Goal: Task Accomplishment & Management: Complete application form

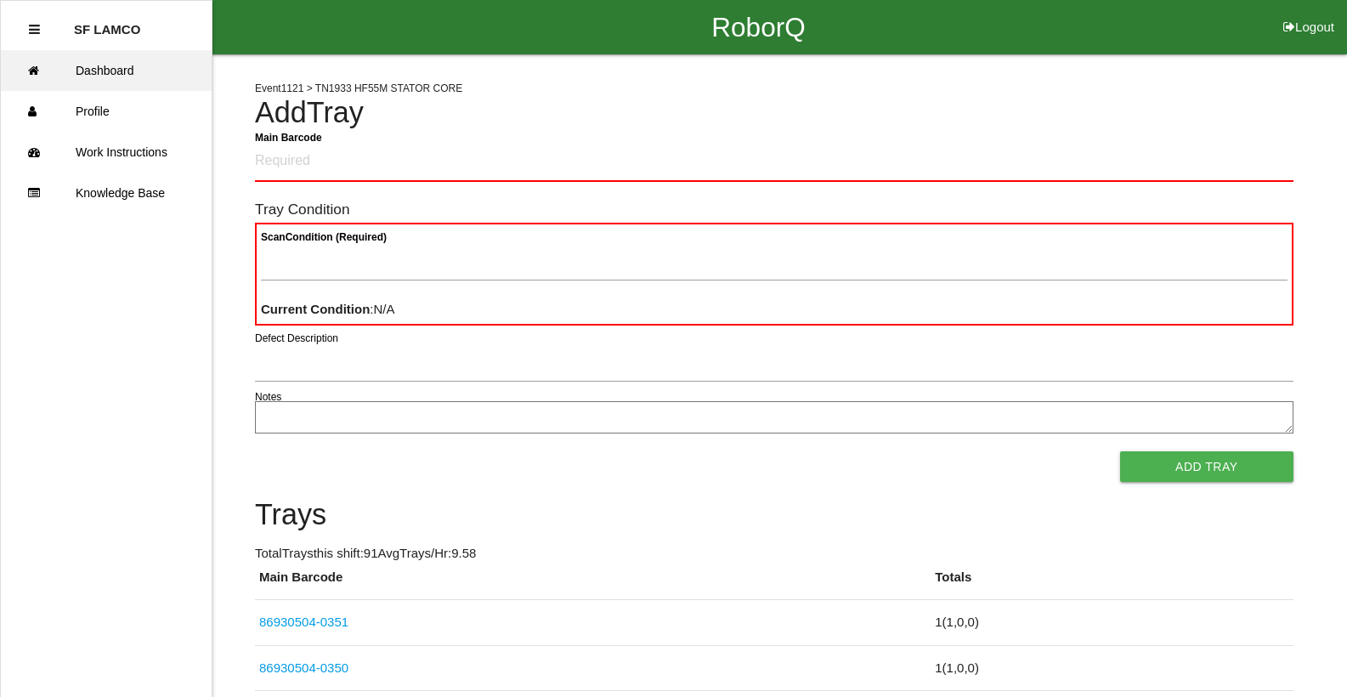
click at [128, 61] on link "Dashboard" at bounding box center [106, 70] width 211 height 41
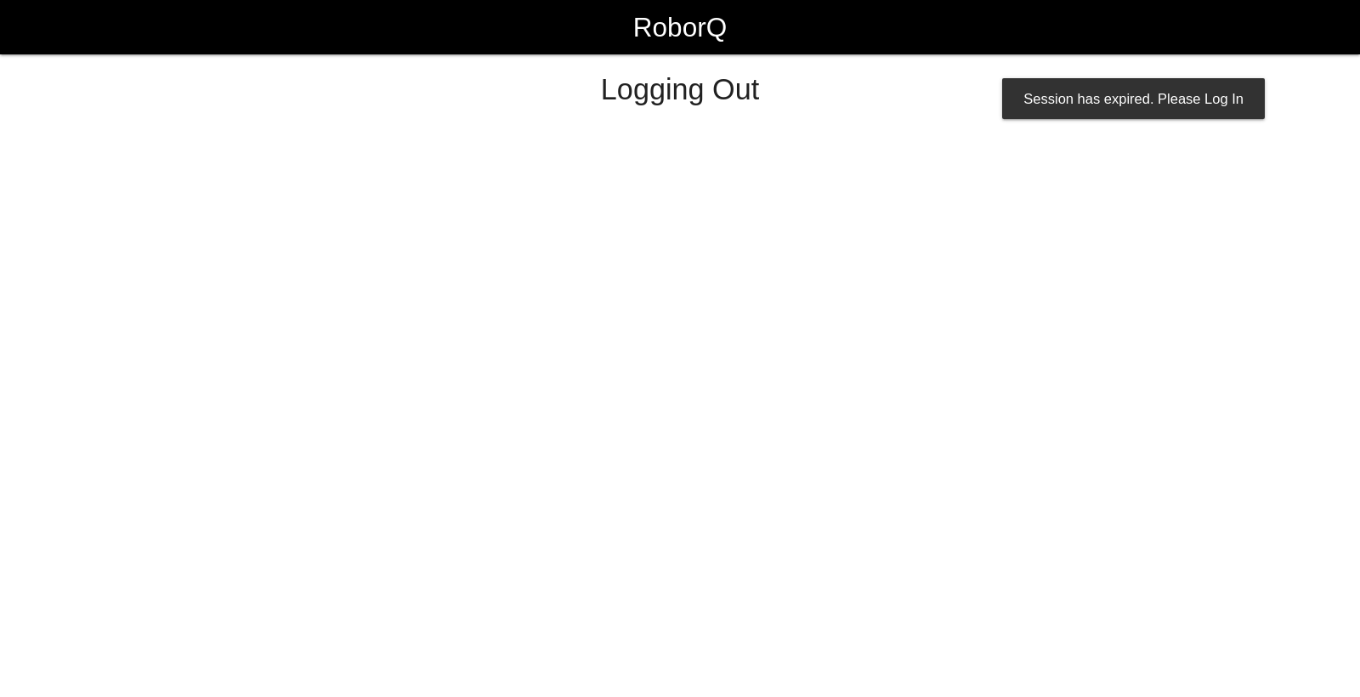
select select "Worker"
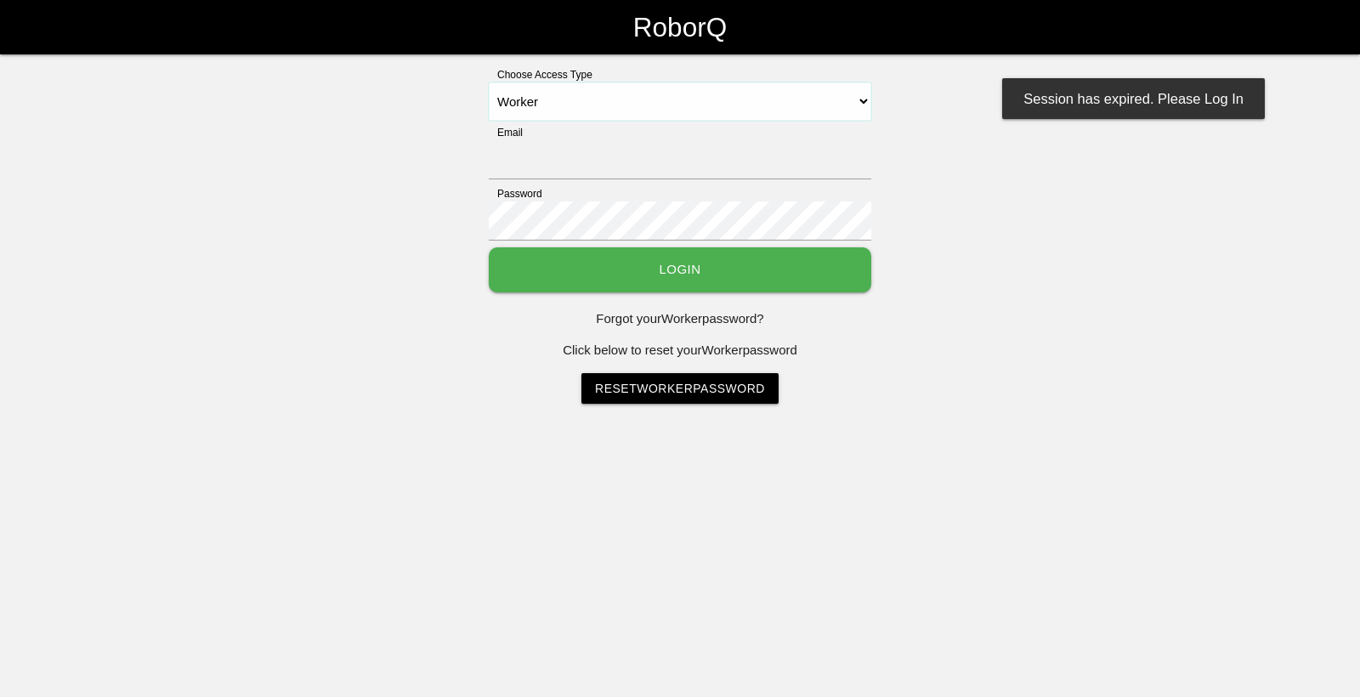
click at [768, 101] on select "Select Access Type Admin Customer Supervisor Worker" at bounding box center [680, 101] width 382 height 38
click at [489, 82] on select "Select Access Type Admin Customer Supervisor Worker" at bounding box center [680, 101] width 382 height 38
click at [596, 263] on button "Login" at bounding box center [680, 269] width 382 height 45
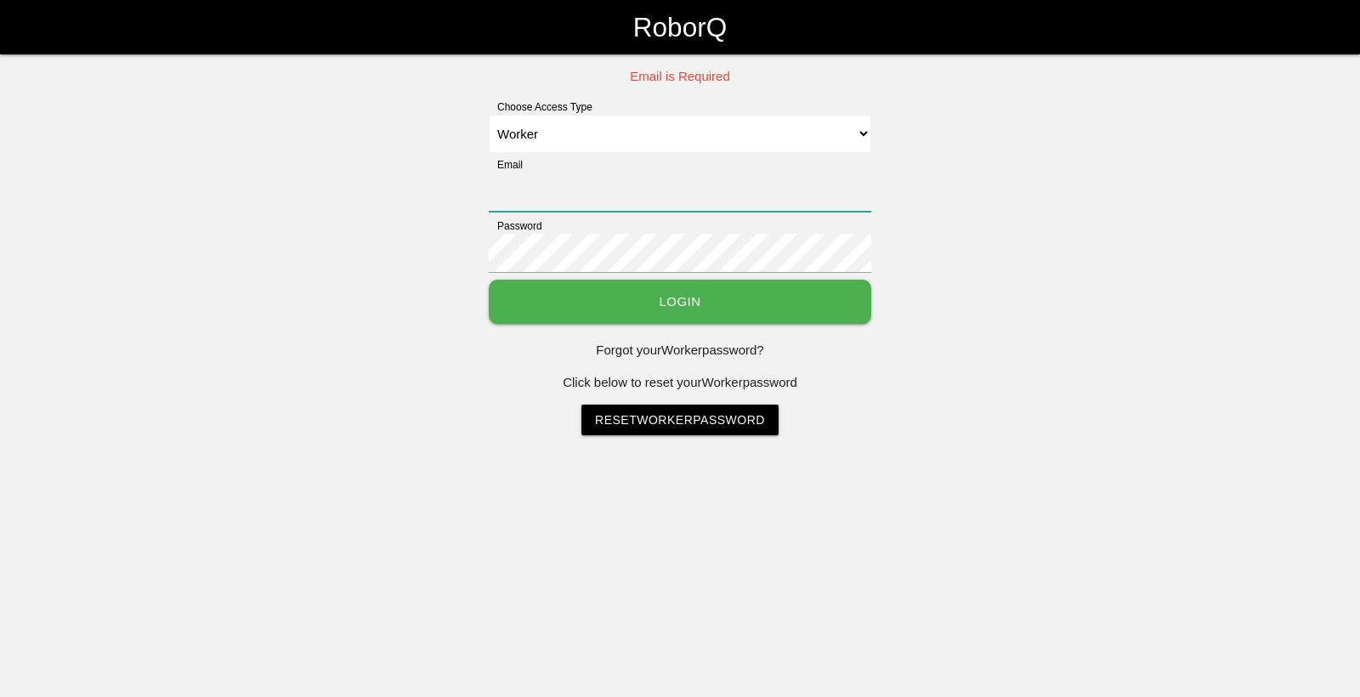
click at [632, 202] on input "Email" at bounding box center [680, 191] width 382 height 39
type input "[EMAIL_ADDRESS][DOMAIN_NAME]"
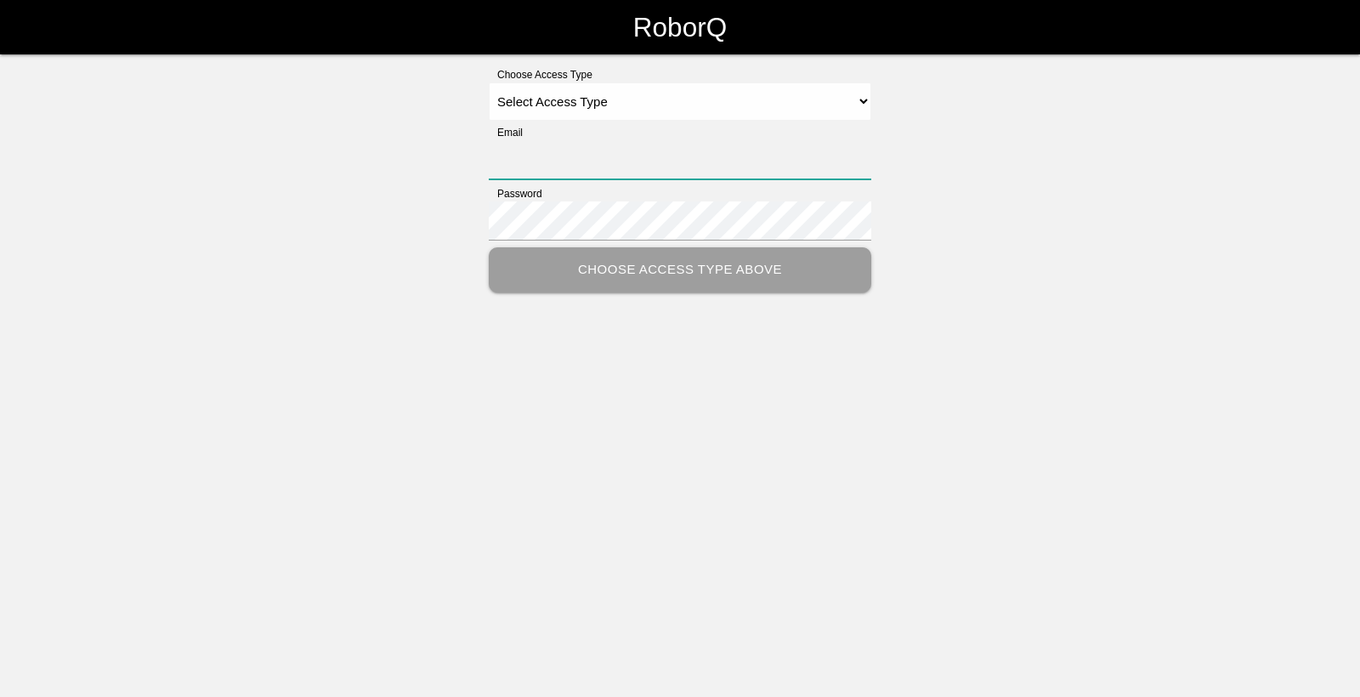
click at [530, 167] on input "Email" at bounding box center [680, 159] width 382 height 39
type input "[EMAIL_ADDRESS][DOMAIN_NAME]"
click at [665, 105] on select "Select Access Type Admin Customer Supervisor Worker" at bounding box center [680, 101] width 382 height 38
select select "Worker"
click at [489, 82] on select "Select Access Type Admin Customer Supervisor Worker" at bounding box center [680, 101] width 382 height 38
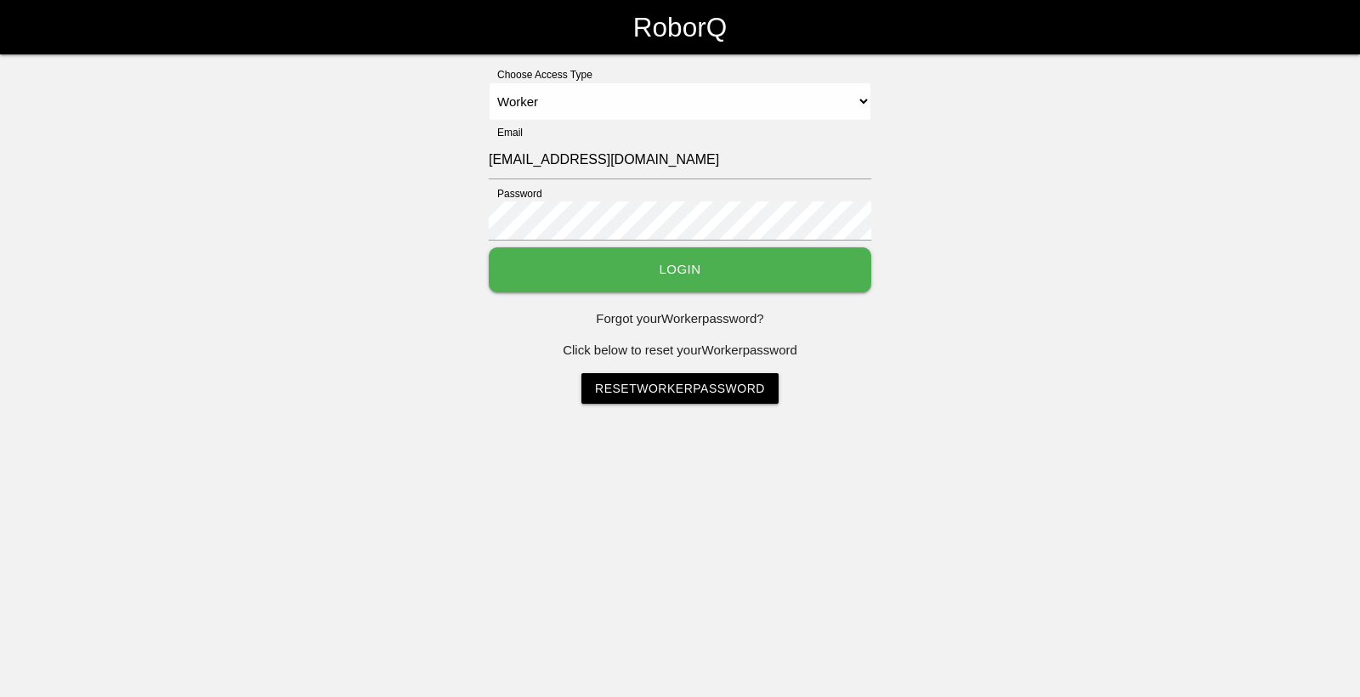
click at [611, 262] on button "Login" at bounding box center [680, 269] width 382 height 45
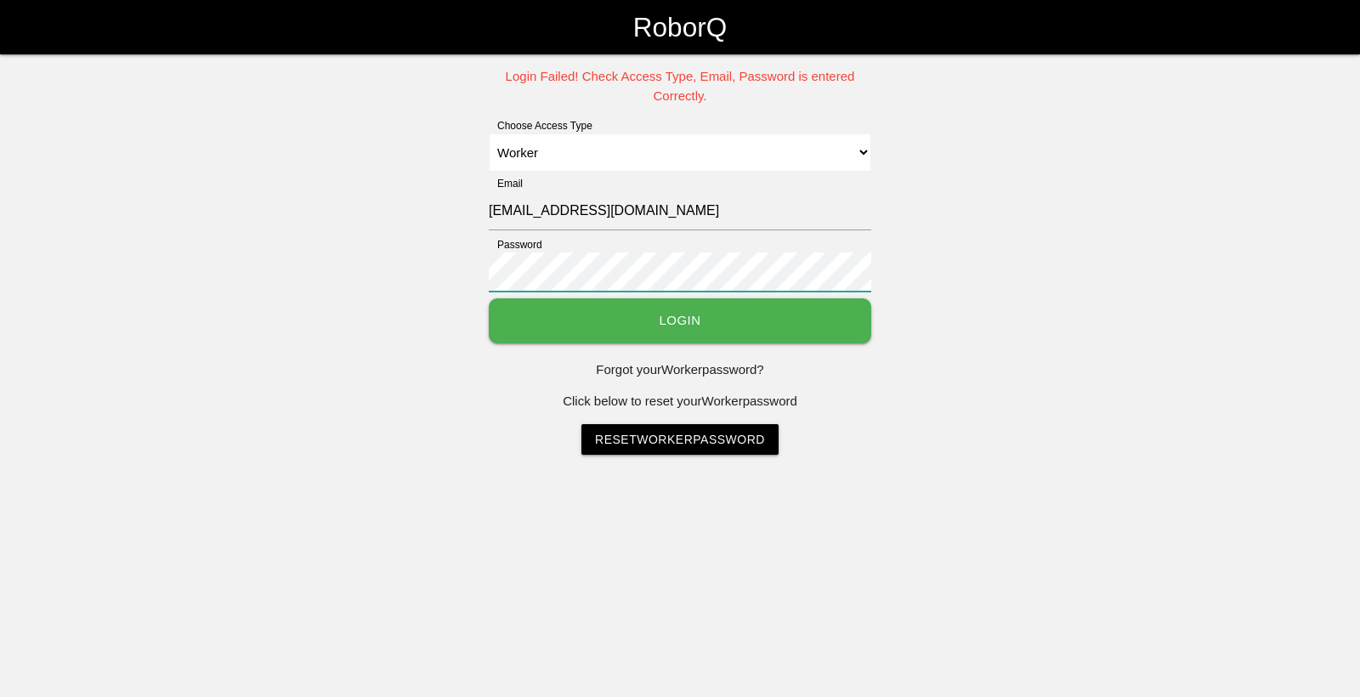
click at [455, 289] on div "Login Failed! Check Access Type, Email, Password is entered Correctly. Choose A…" at bounding box center [680, 260] width 1360 height 387
click at [553, 315] on button "Login" at bounding box center [680, 320] width 382 height 45
click at [489, 298] on button "Login" at bounding box center [680, 320] width 382 height 45
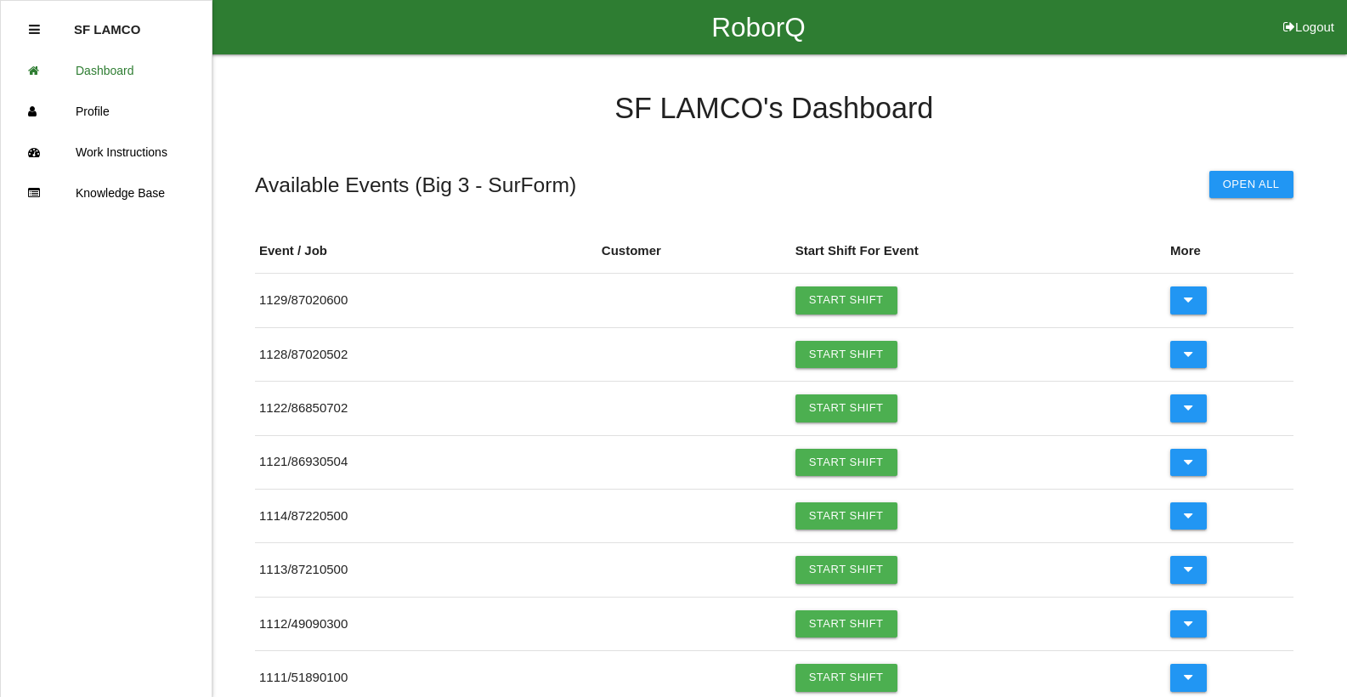
click at [827, 467] on link "Start Shift" at bounding box center [846, 462] width 102 height 27
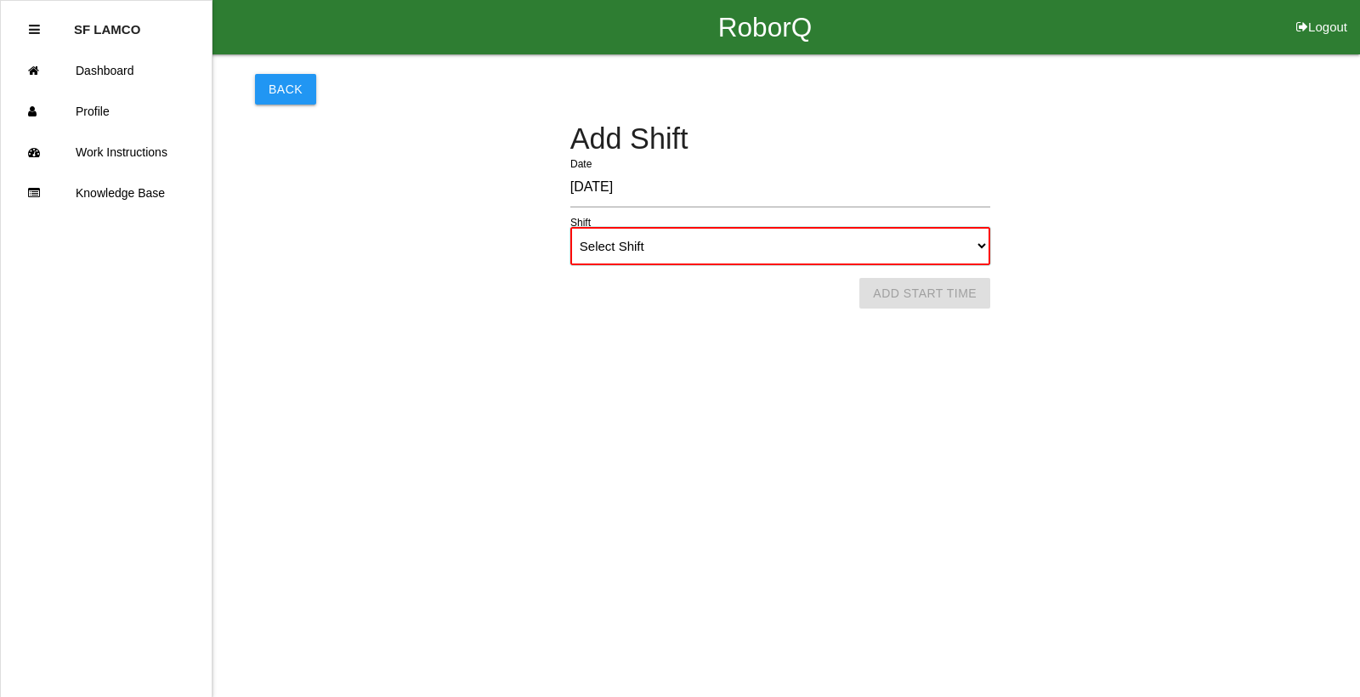
click at [678, 233] on select "Select Shift 1st Shift 2nd Shift 3rd Shift 4th Shift" at bounding box center [780, 246] width 420 height 38
select select "1"
click at [570, 227] on select "Select Shift 1st Shift 2nd Shift 3rd Shift 4th Shift" at bounding box center [780, 246] width 420 height 38
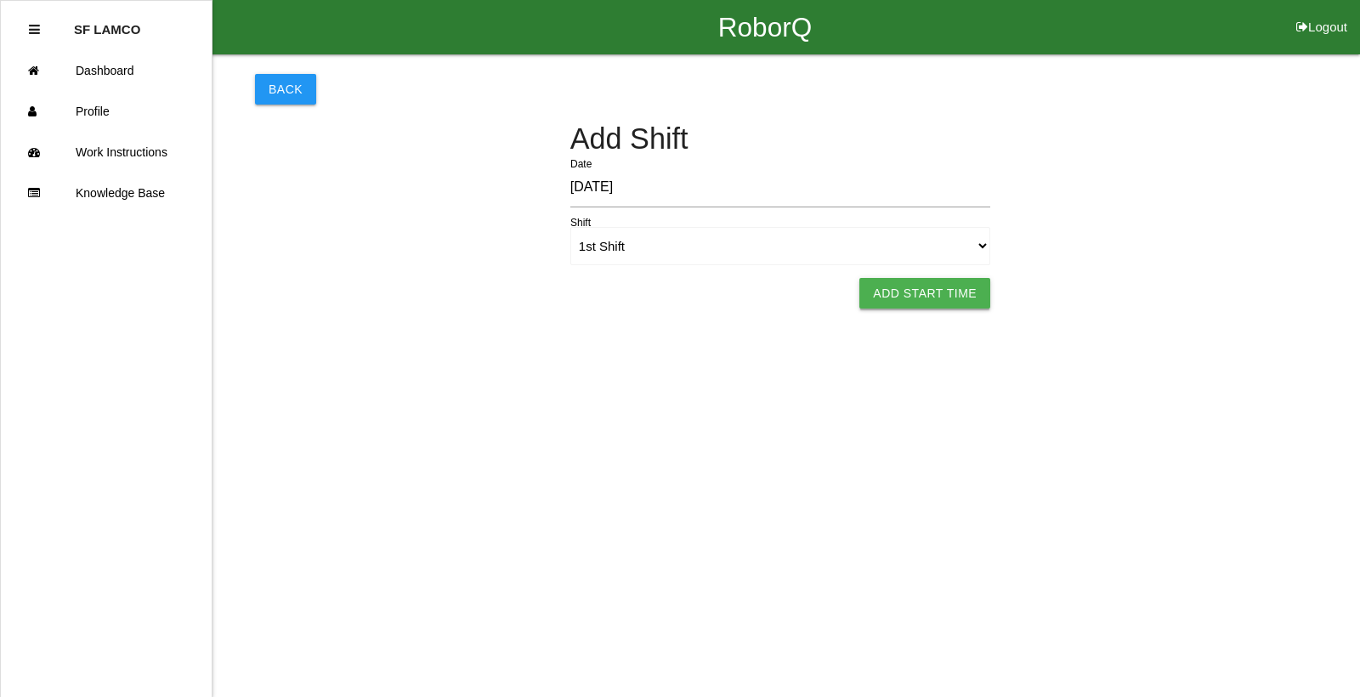
click at [875, 297] on button "Add Start Time" at bounding box center [924, 293] width 131 height 31
select select "6"
select select "12"
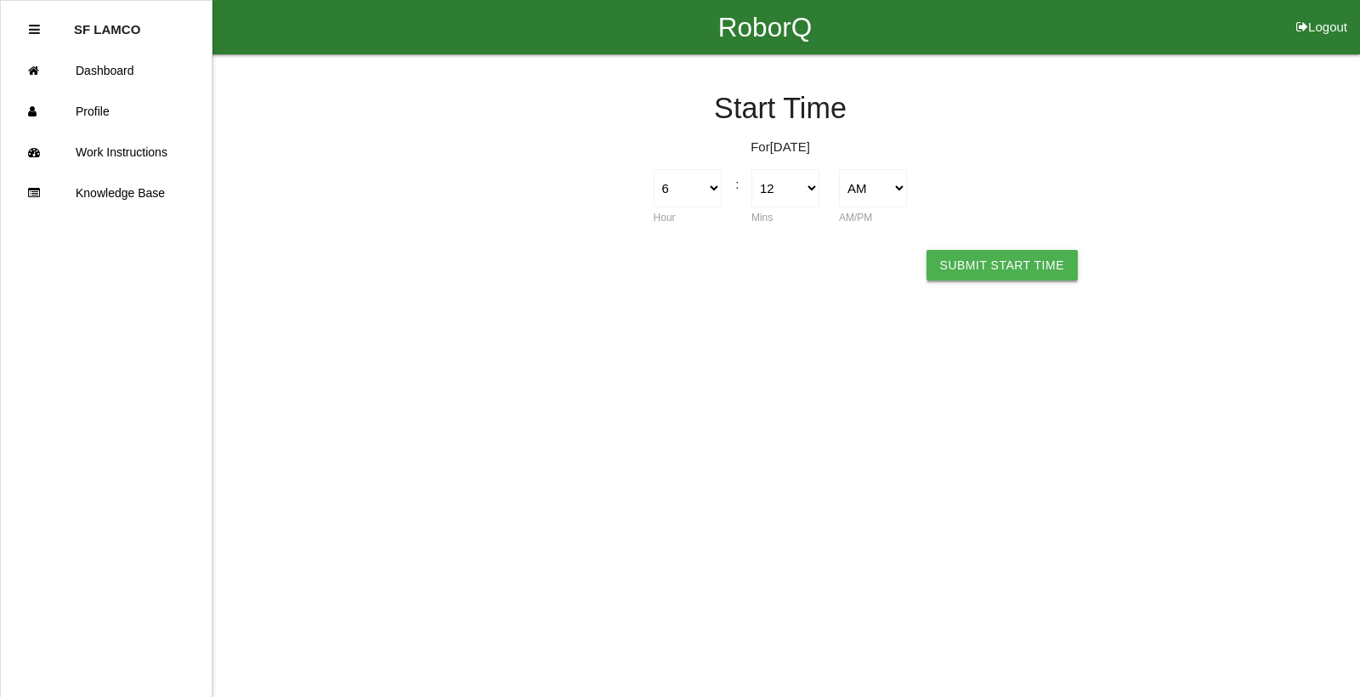
click at [951, 270] on button "Submit Start Time" at bounding box center [1001, 265] width 151 height 31
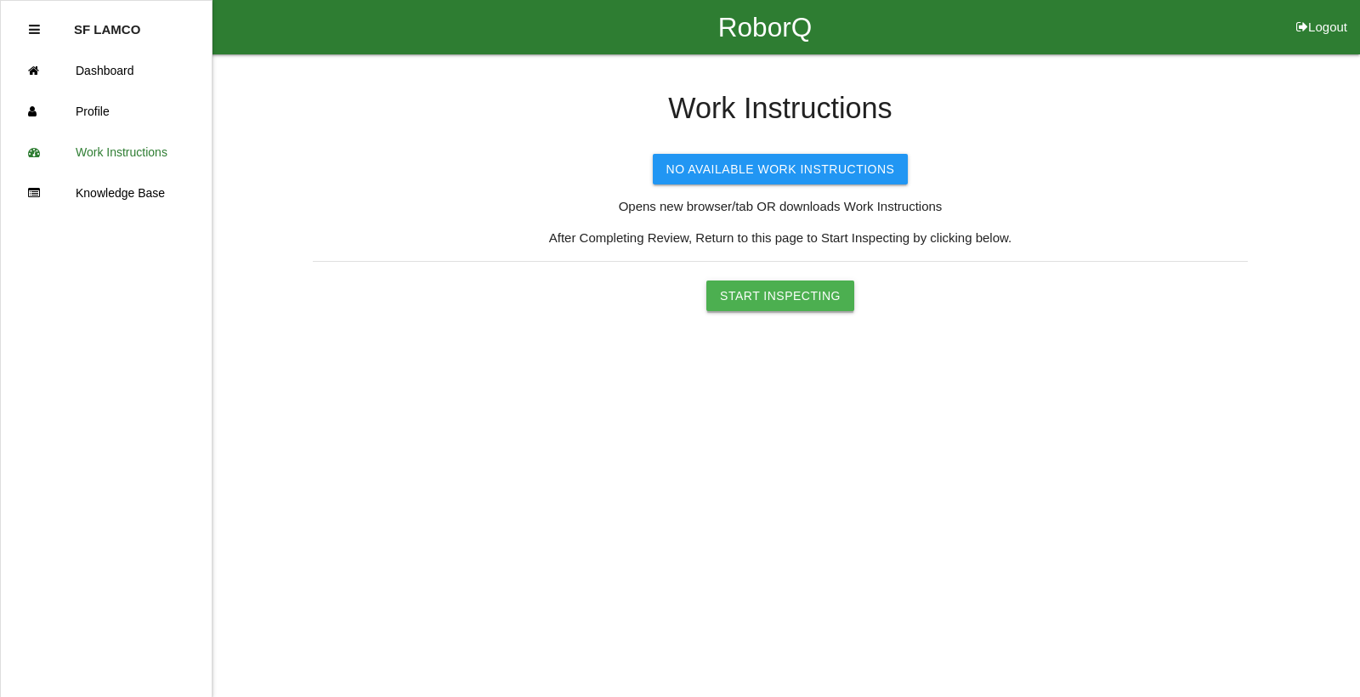
click at [749, 299] on button "Start Inspecting" at bounding box center [780, 295] width 148 height 31
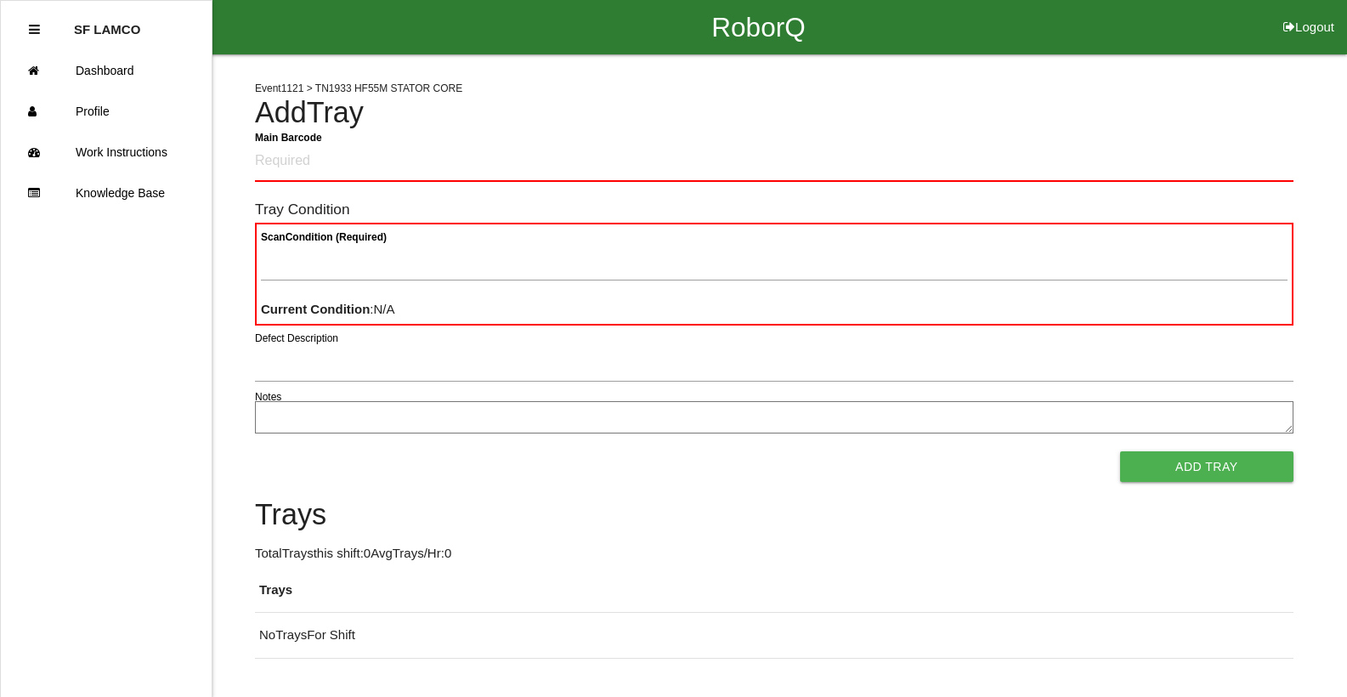
drag, startPoint x: 737, startPoint y: 231, endPoint x: 851, endPoint y: 84, distance: 185.9
click at [850, 83] on div "Event 1121 > TN1933 HF55M STATOR CORE Add Tray Main Barcode Tray Condition Scan…" at bounding box center [774, 356] width 1038 height 604
click at [184, 264] on ul "SF LAMCO Dashboard Profile Work Instructions Knowledge Base" at bounding box center [106, 348] width 212 height 697
click at [438, 171] on Barcode "Main Barcode" at bounding box center [774, 162] width 1038 height 40
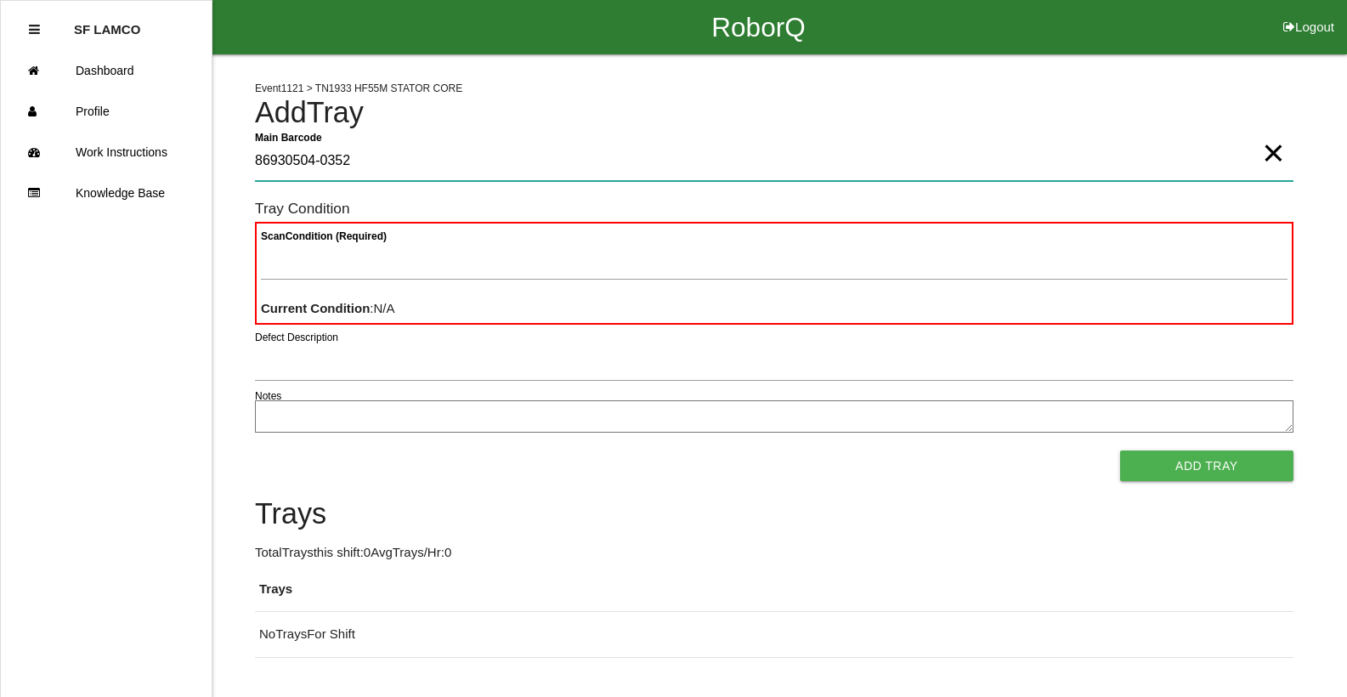
type Barcode "86930504-0352"
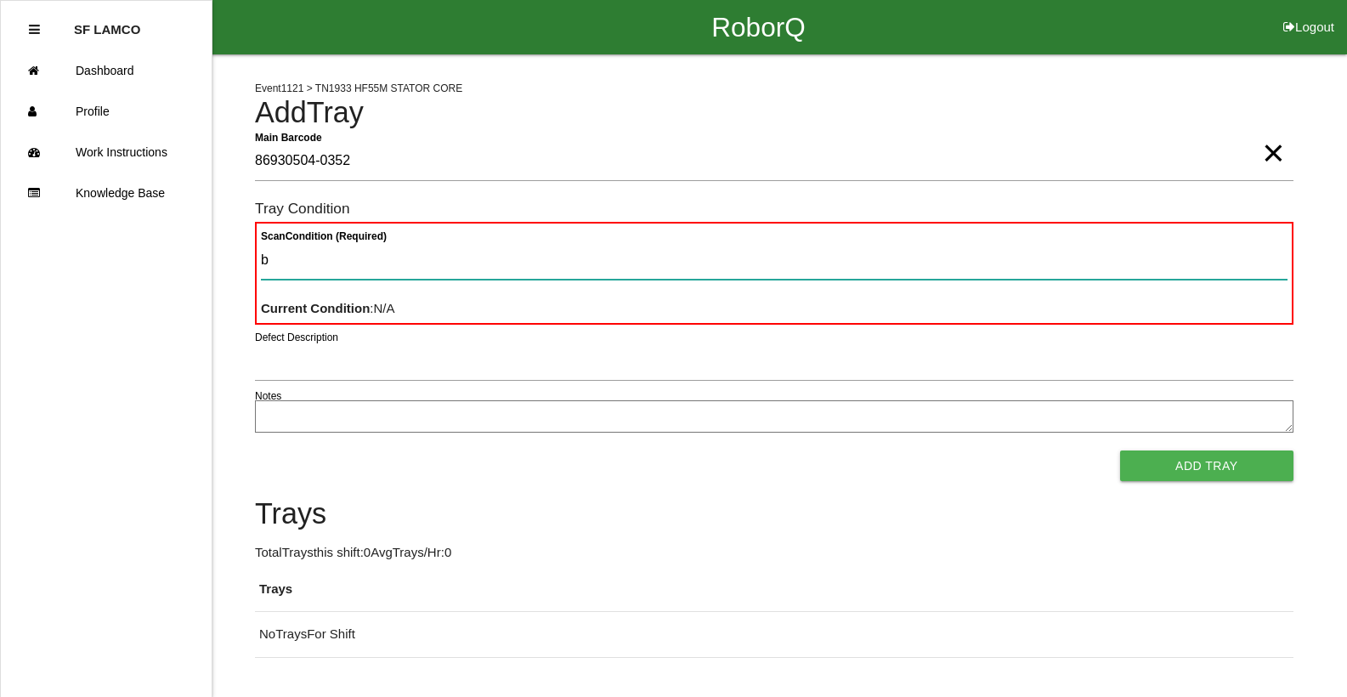
type Condition "ba"
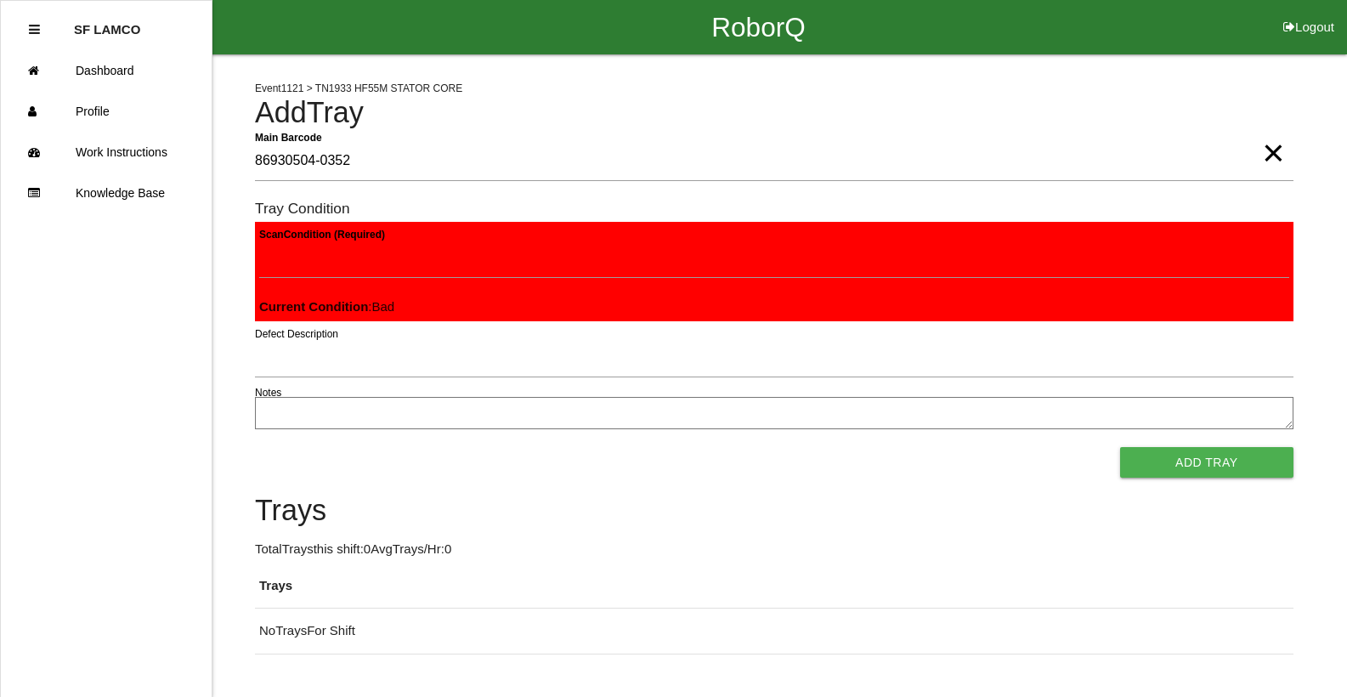
click at [1120, 447] on button "Add Tray" at bounding box center [1206, 462] width 173 height 31
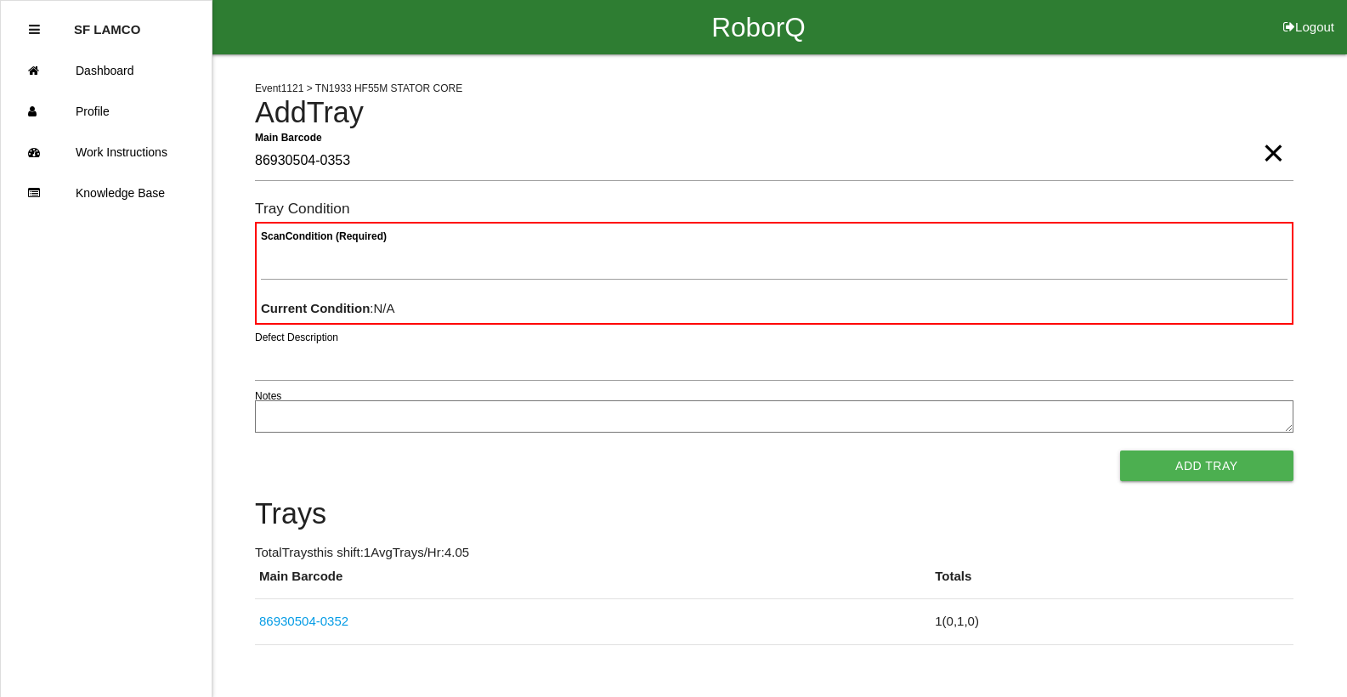
type Barcode "86930504-0353"
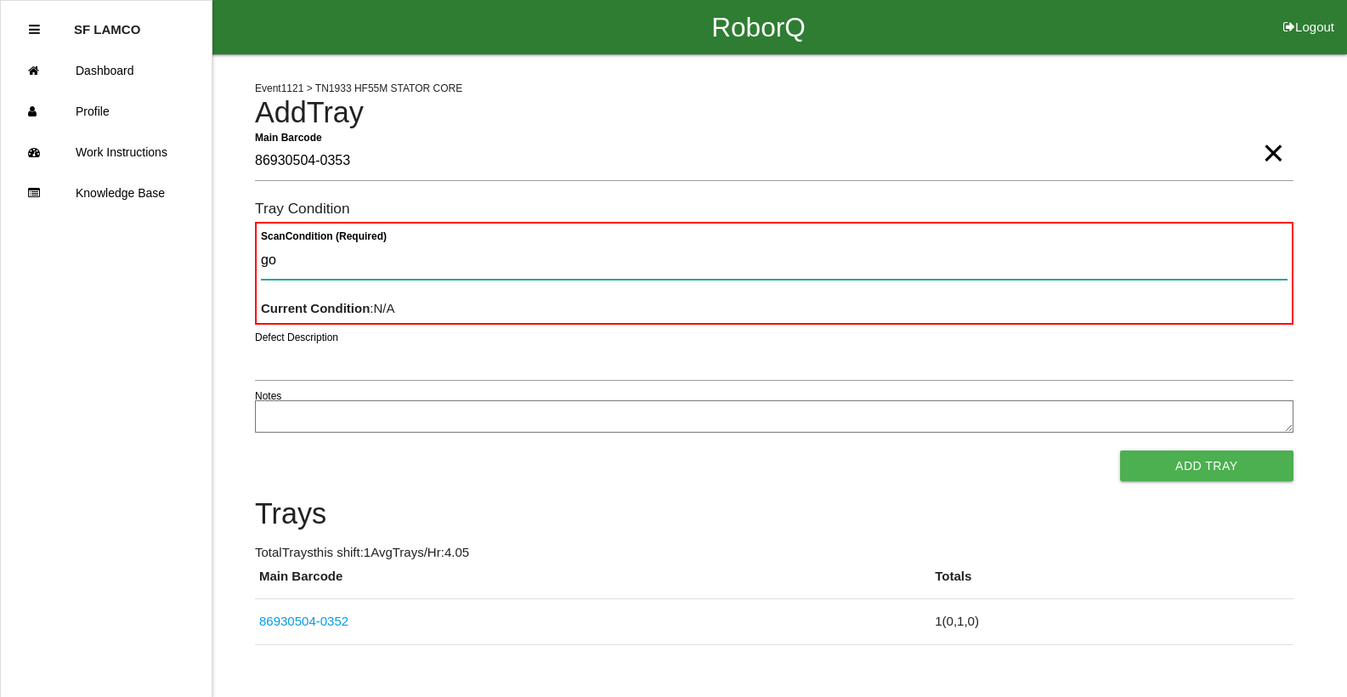
type Condition "goo"
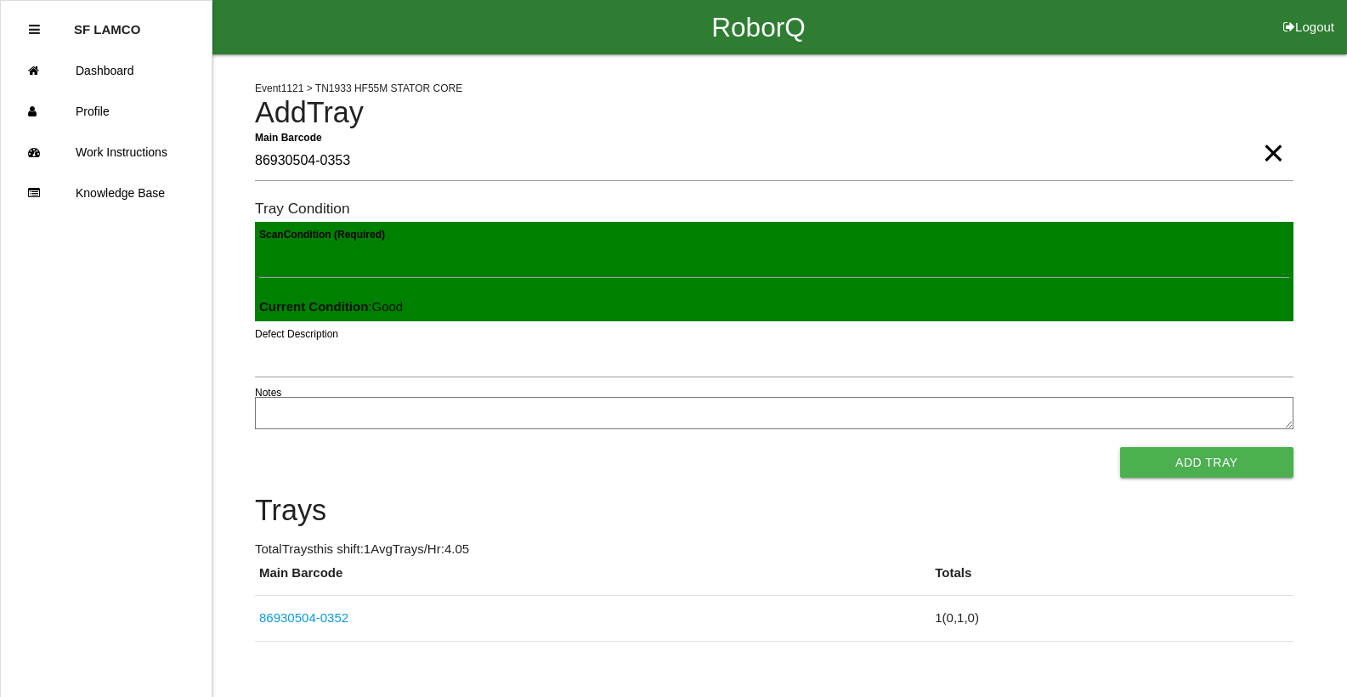
click at [1120, 447] on button "Add Tray" at bounding box center [1206, 462] width 173 height 31
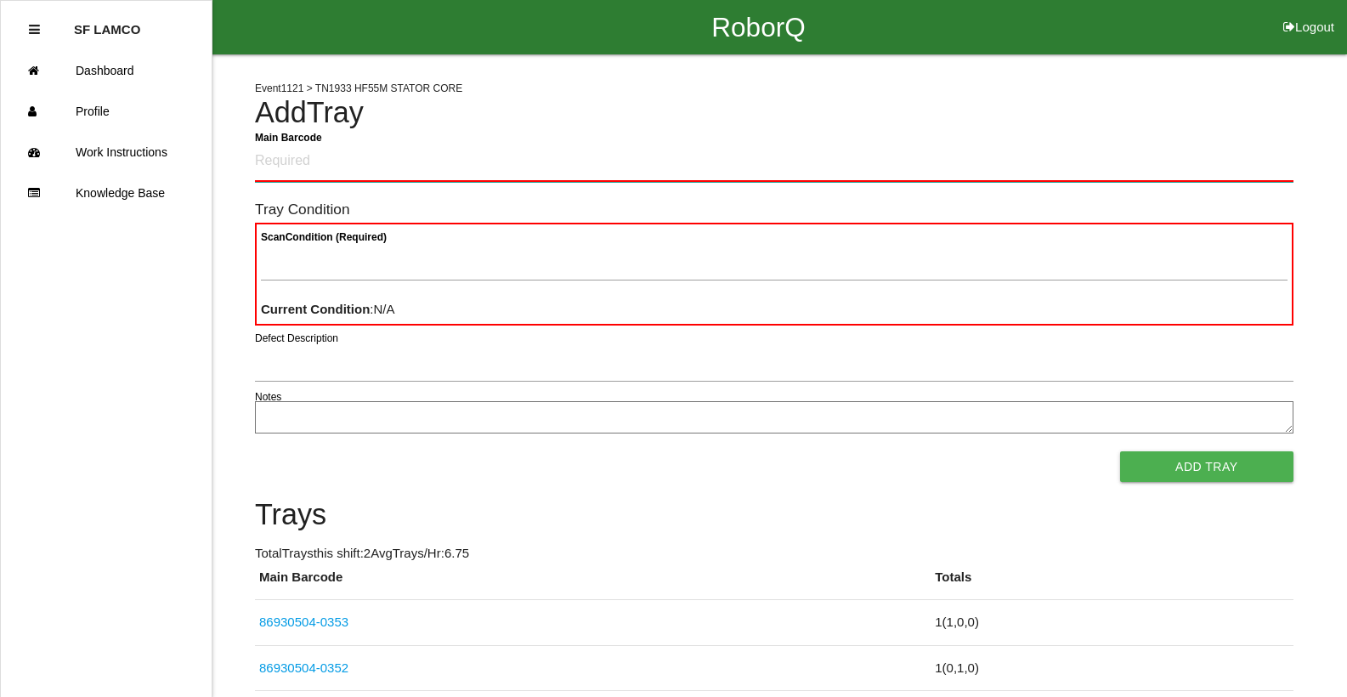
drag, startPoint x: 529, startPoint y: 329, endPoint x: 344, endPoint y: 169, distance: 244.0
click at [344, 169] on Barcode "Main Barcode" at bounding box center [774, 162] width 1038 height 40
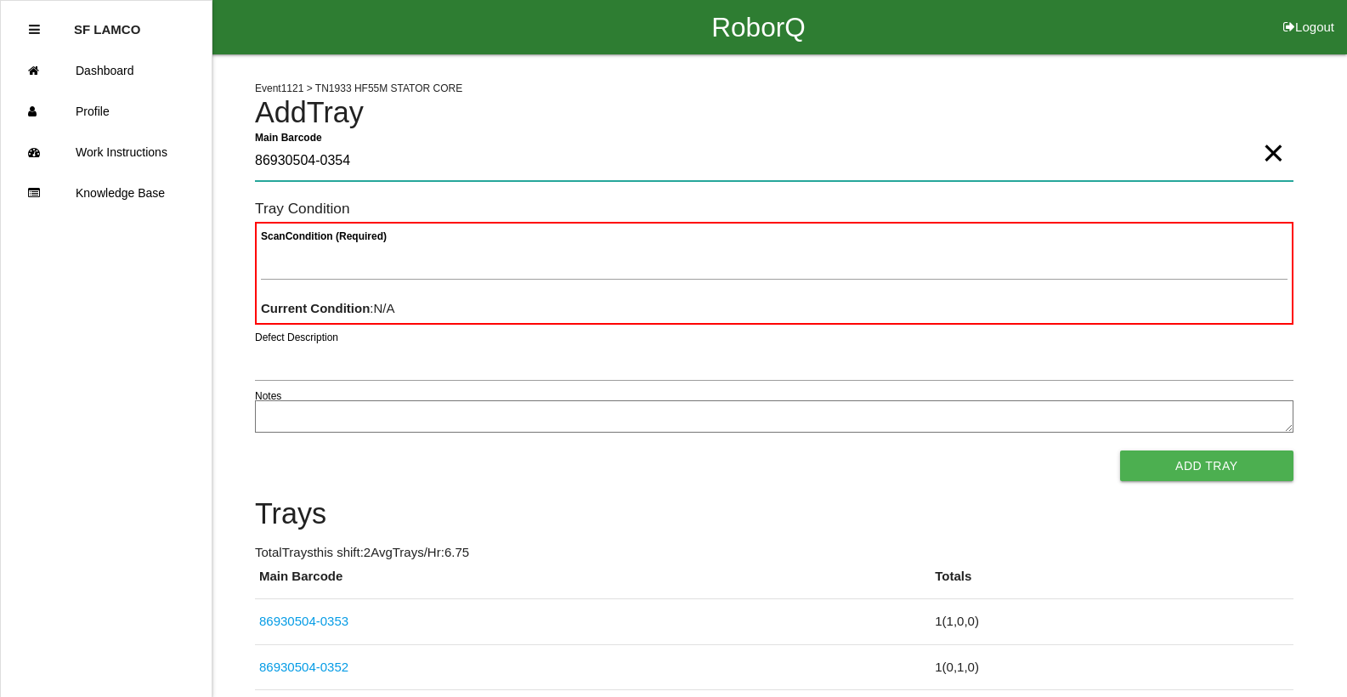
type Barcode "86930504-0354"
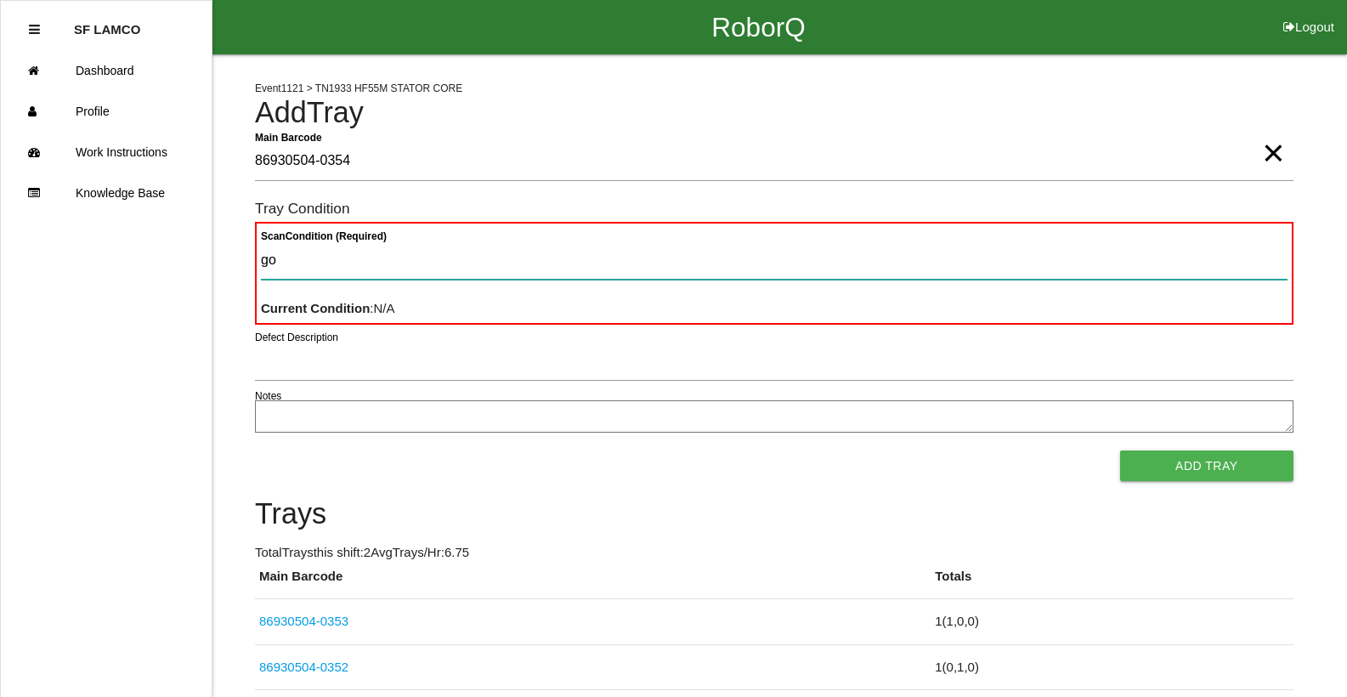
type Condition "goo"
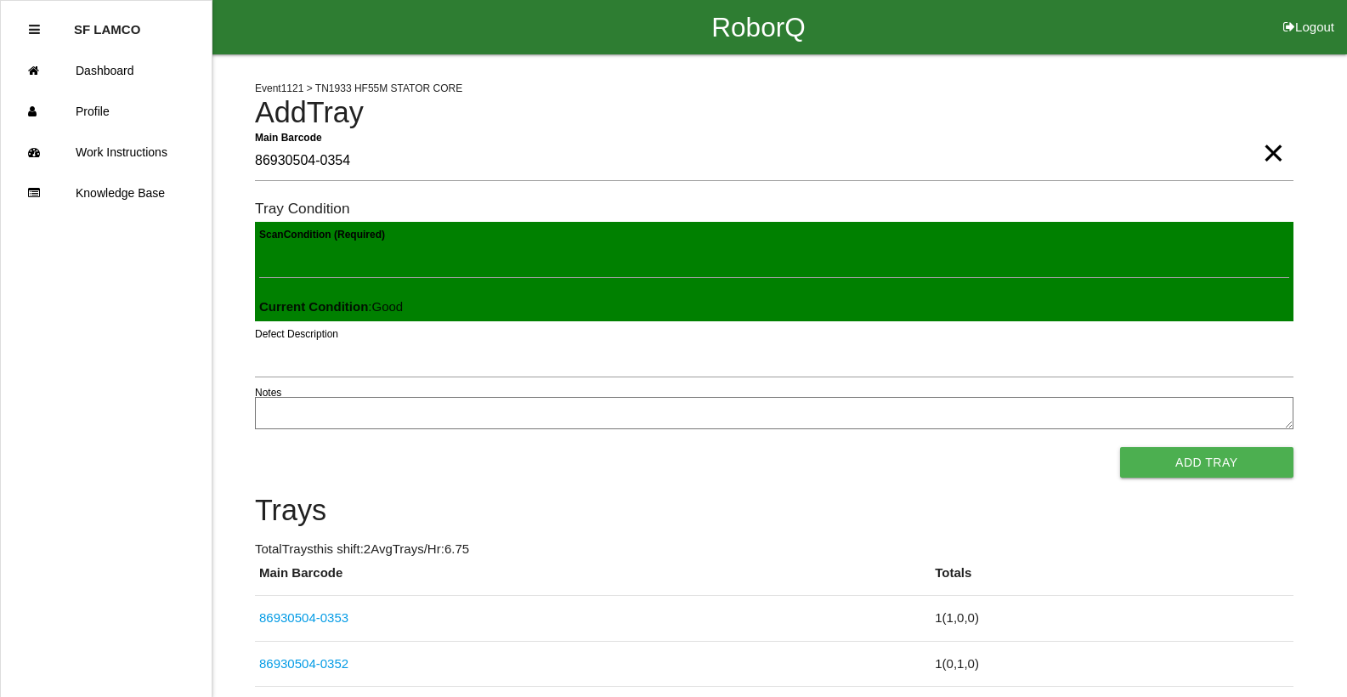
click at [1120, 447] on button "Add Tray" at bounding box center [1206, 462] width 173 height 31
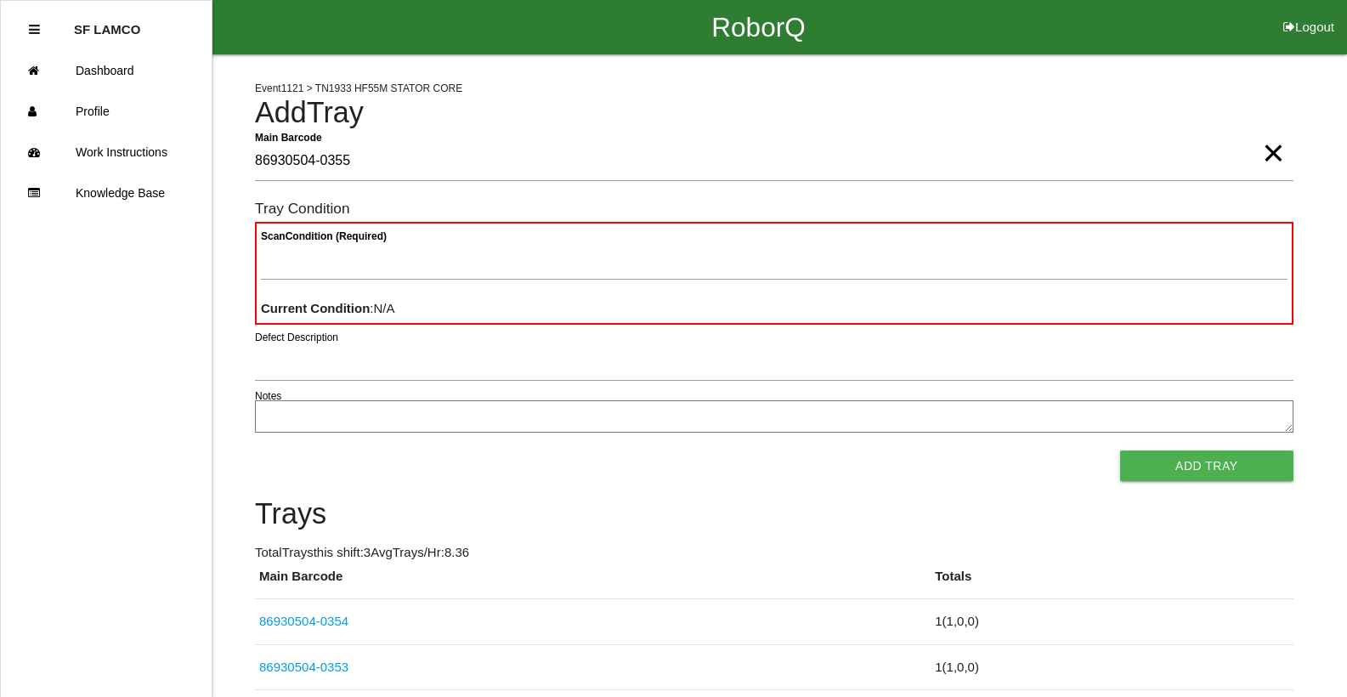
type Barcode "86930504-0355"
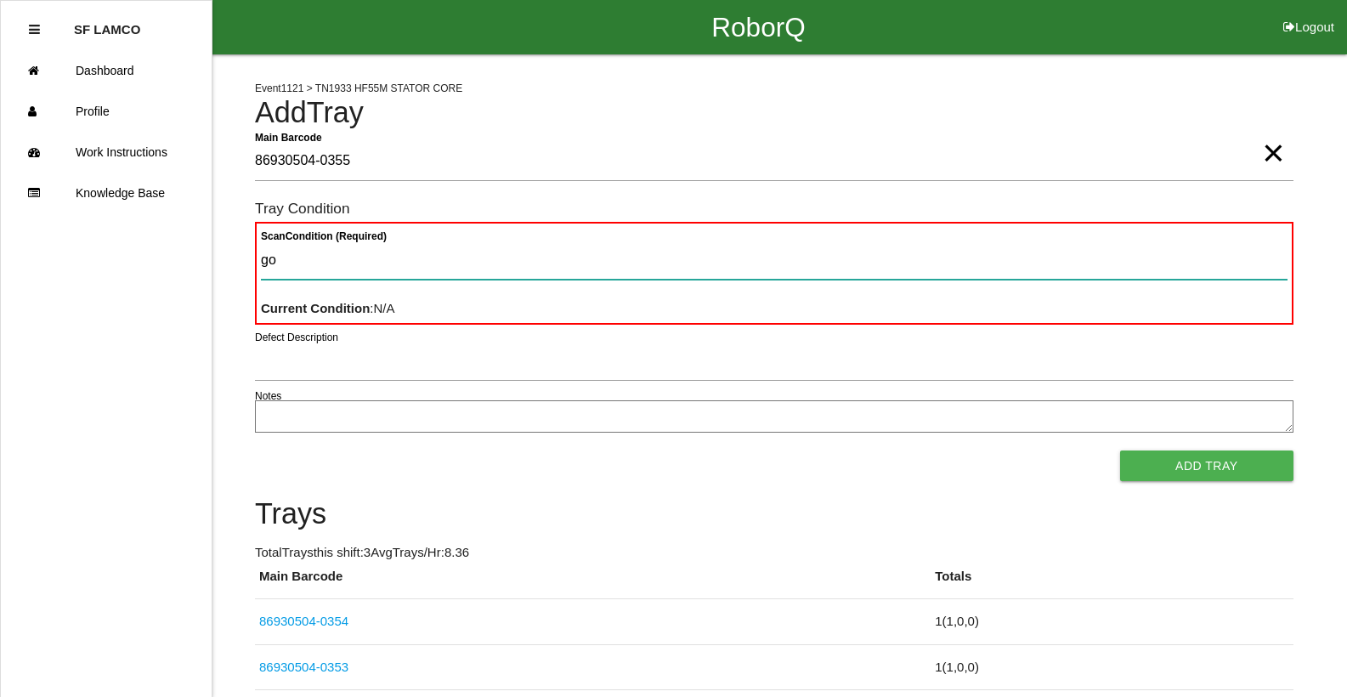
type Condition "goo"
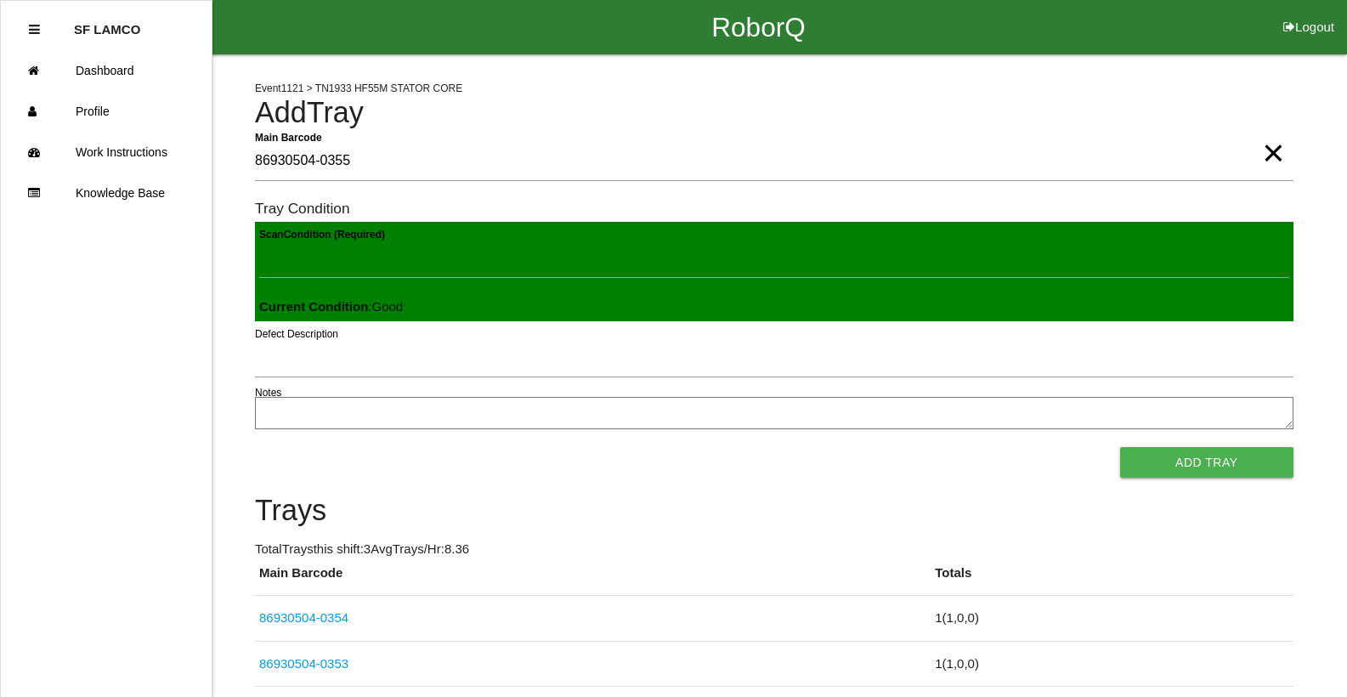
click at [1120, 447] on button "Add Tray" at bounding box center [1206, 462] width 173 height 31
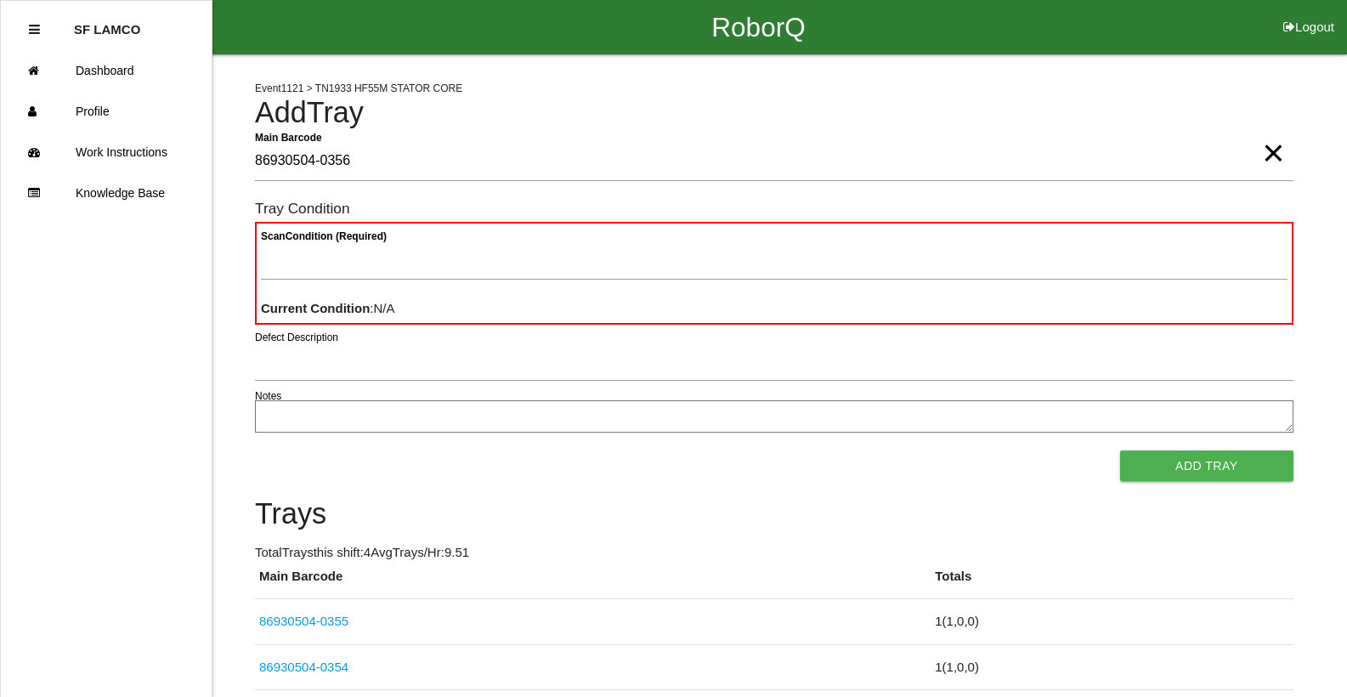
type Barcode "86930504-0356"
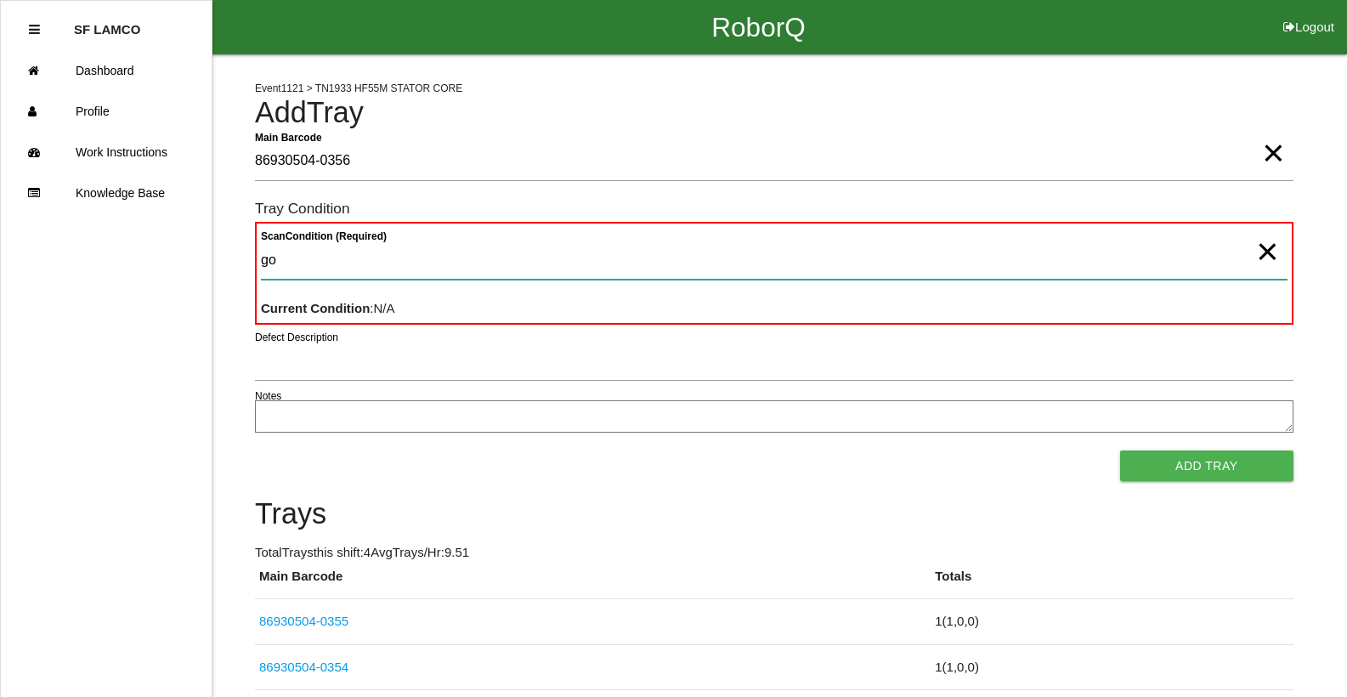
type Condition "goo"
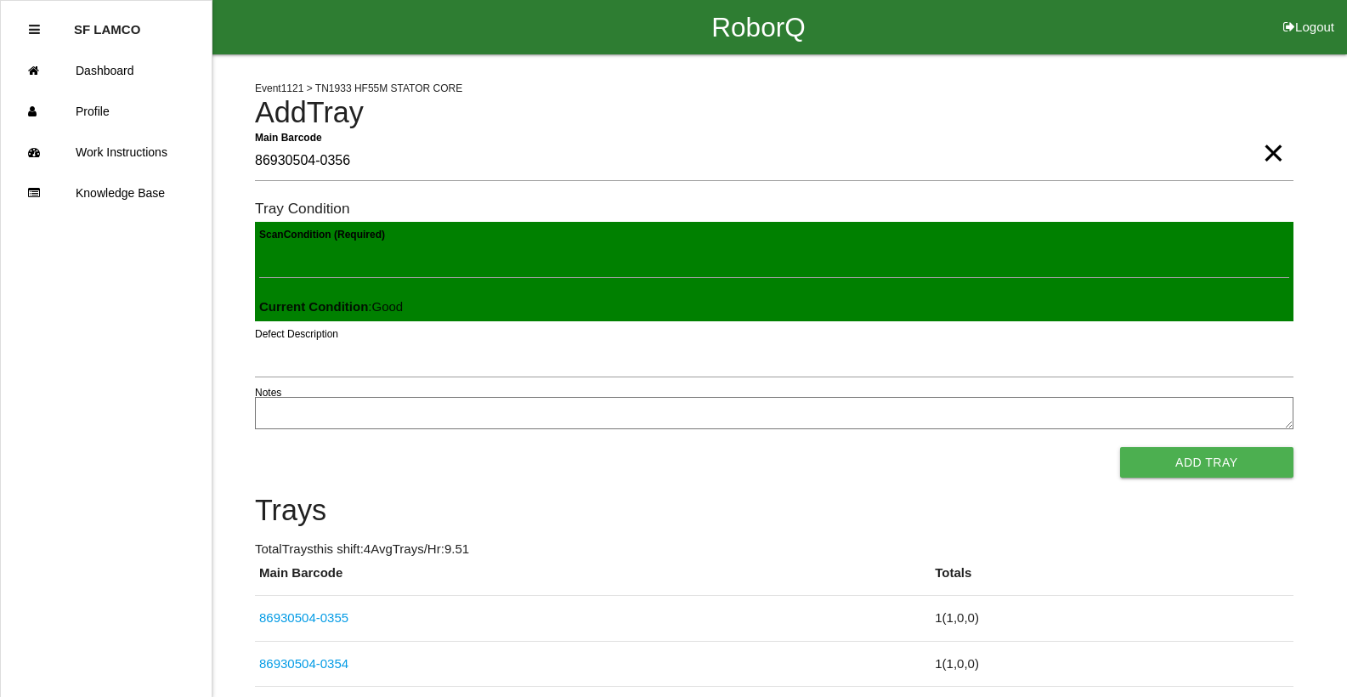
click at [1120, 447] on button "Add Tray" at bounding box center [1206, 462] width 173 height 31
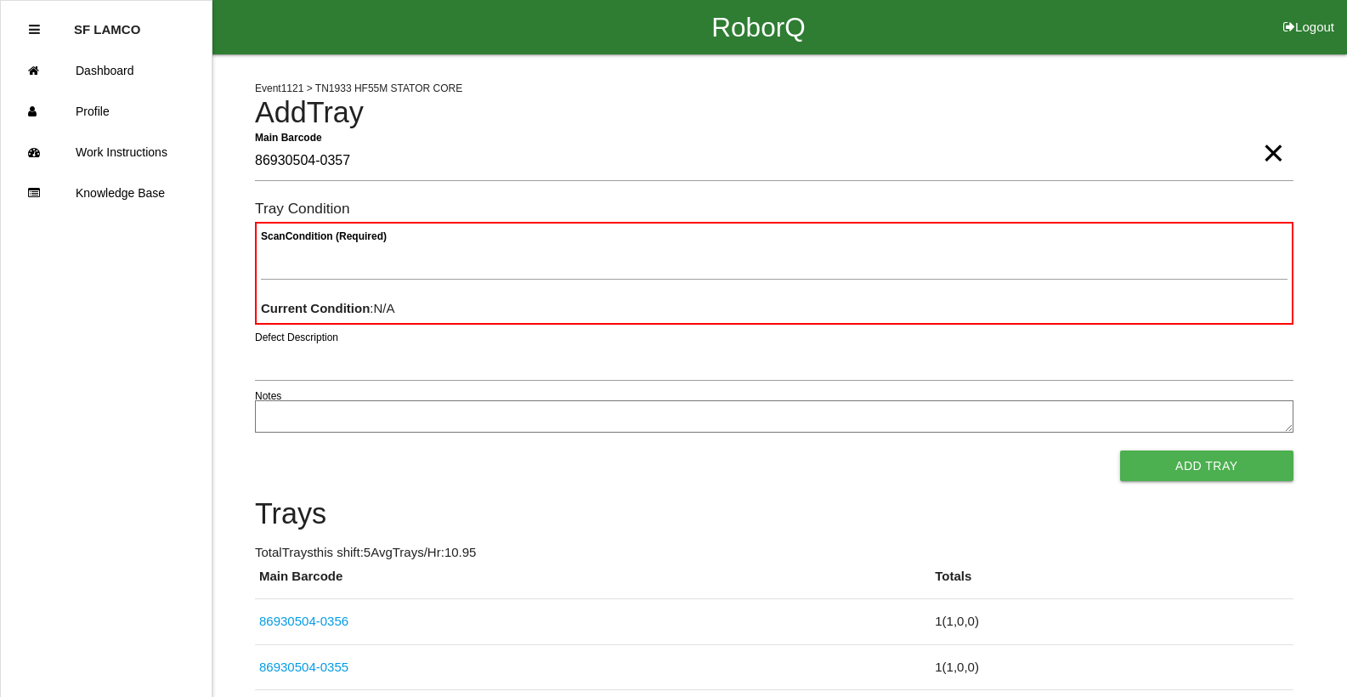
type Barcode "86930504-0357"
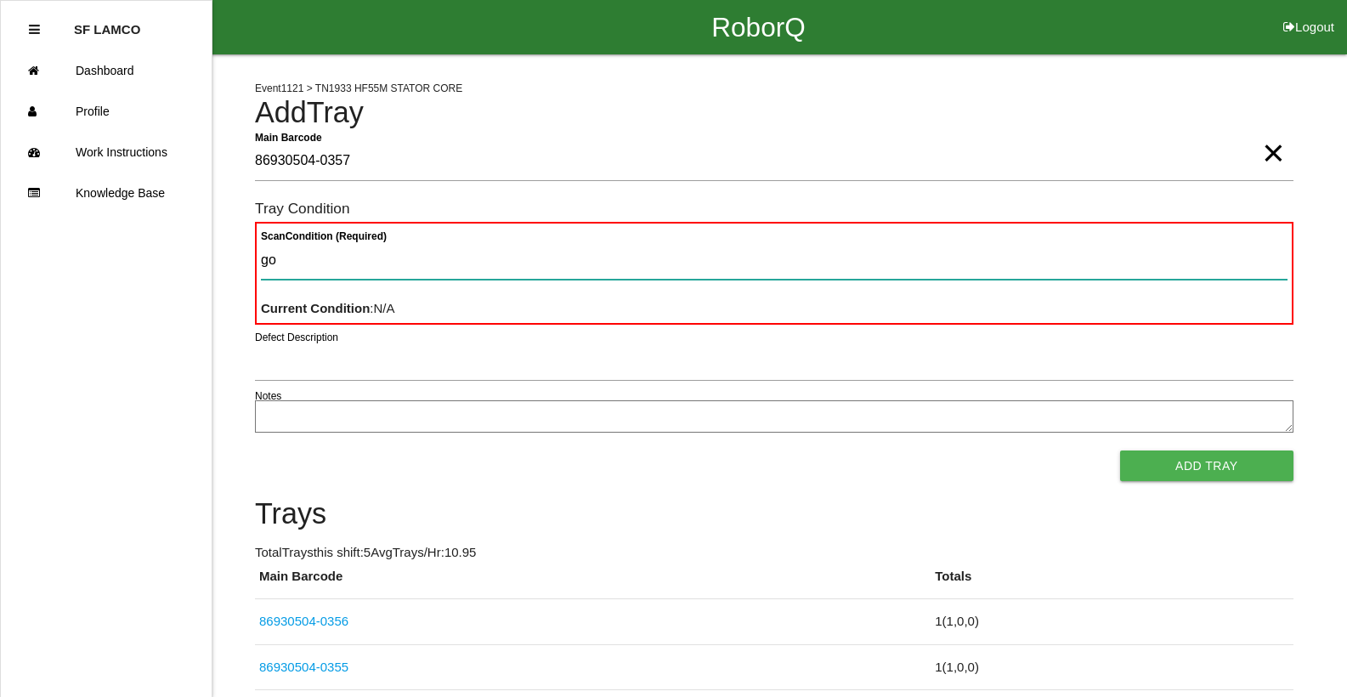
type Condition "goo"
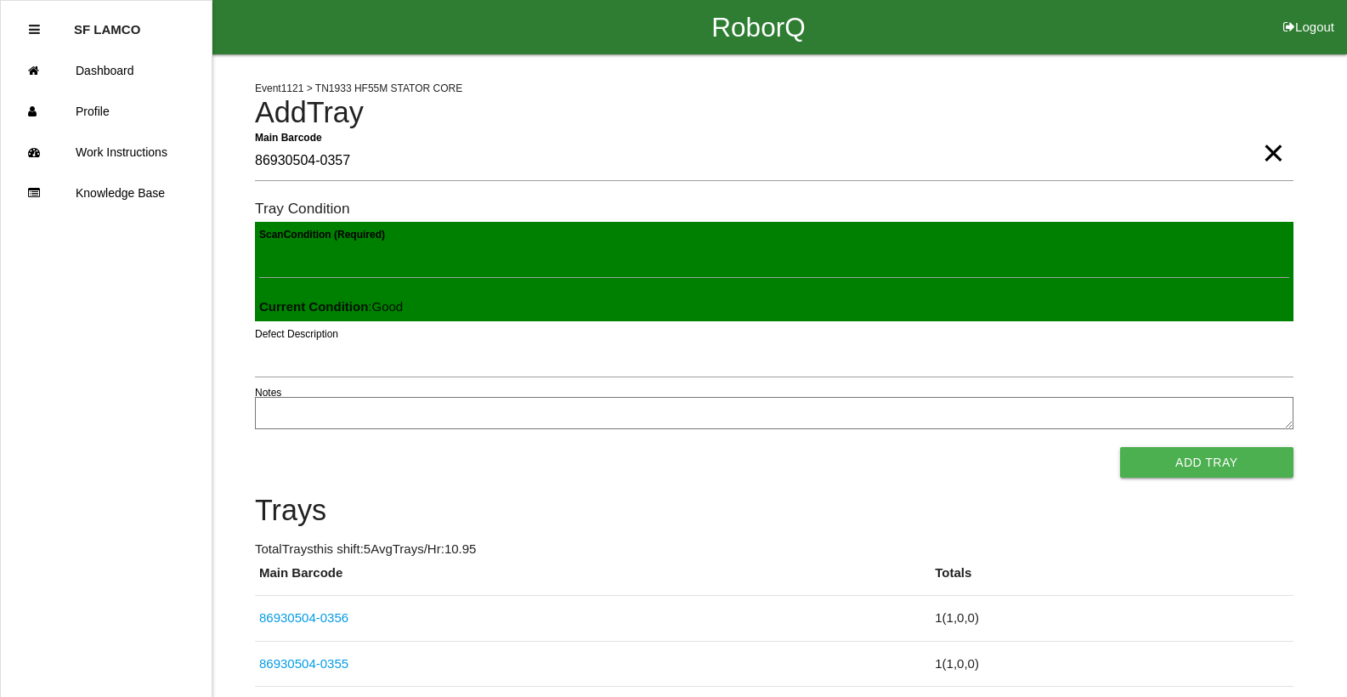
click button "Add Tray" at bounding box center [1206, 462] width 173 height 31
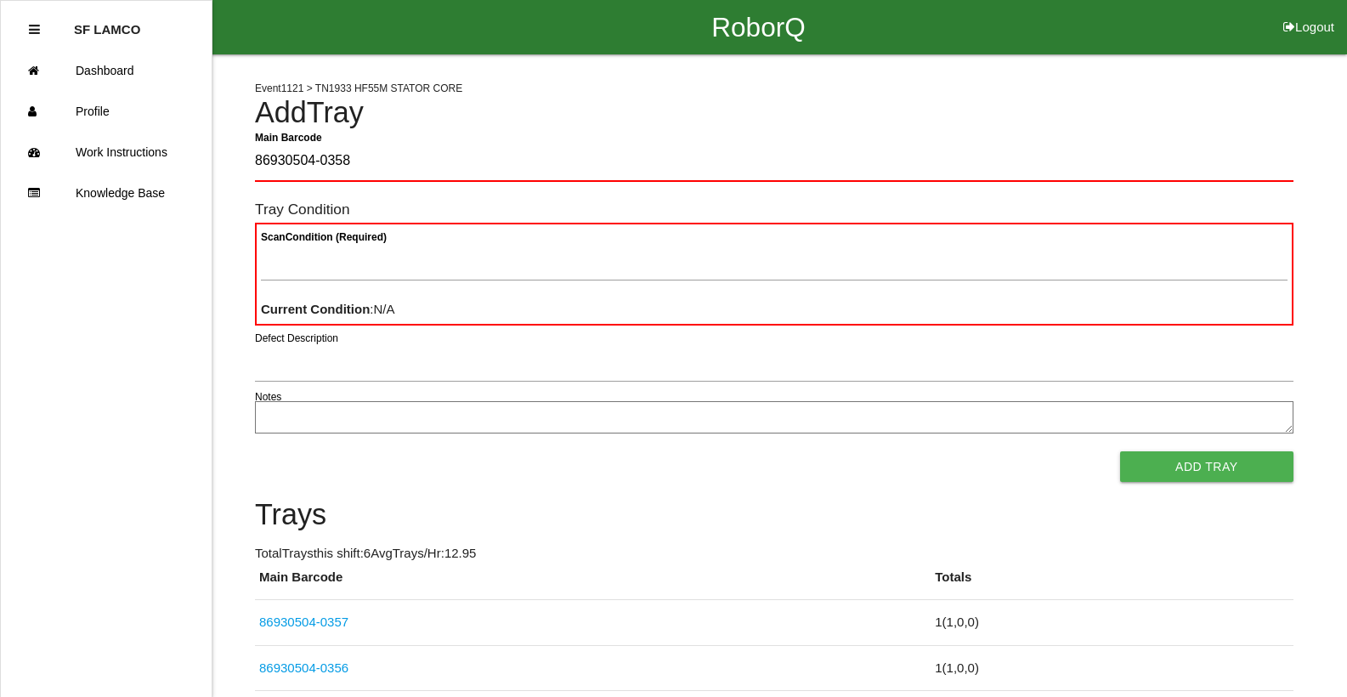
type Barcode "86930504-0358"
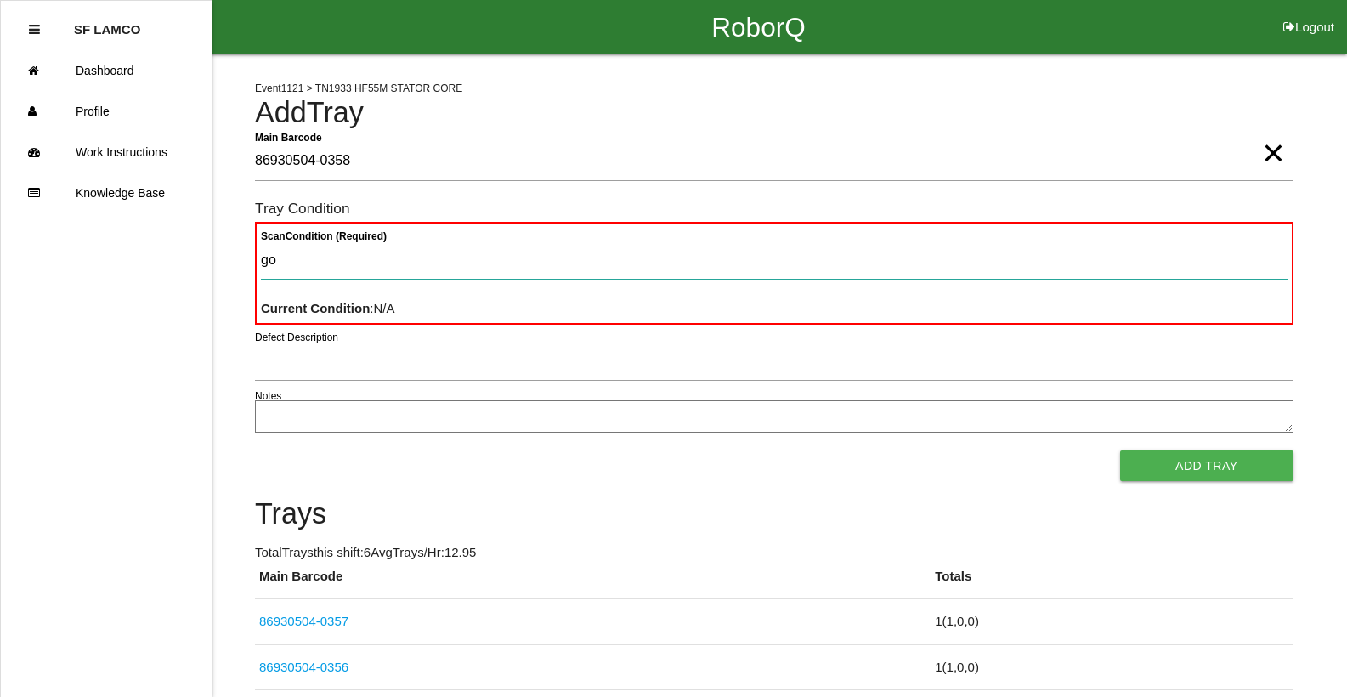
type Condition "goo"
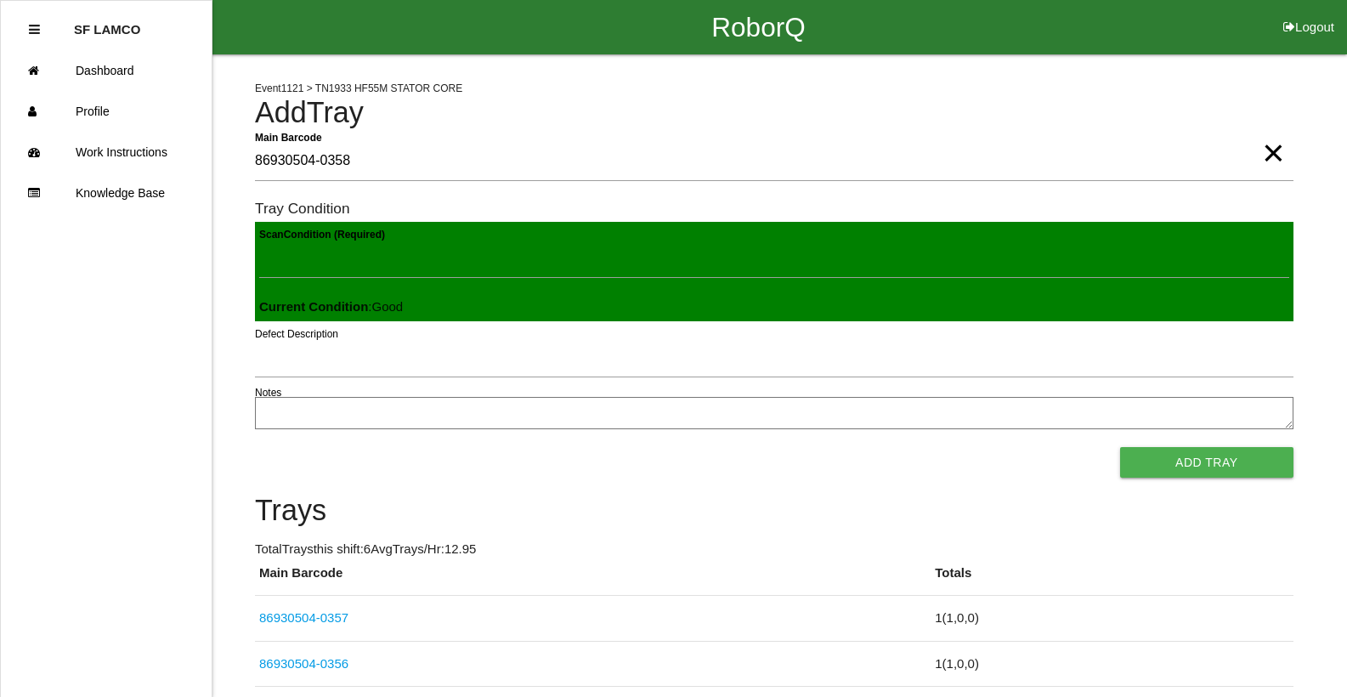
click at [1120, 447] on button "Add Tray" at bounding box center [1206, 462] width 173 height 31
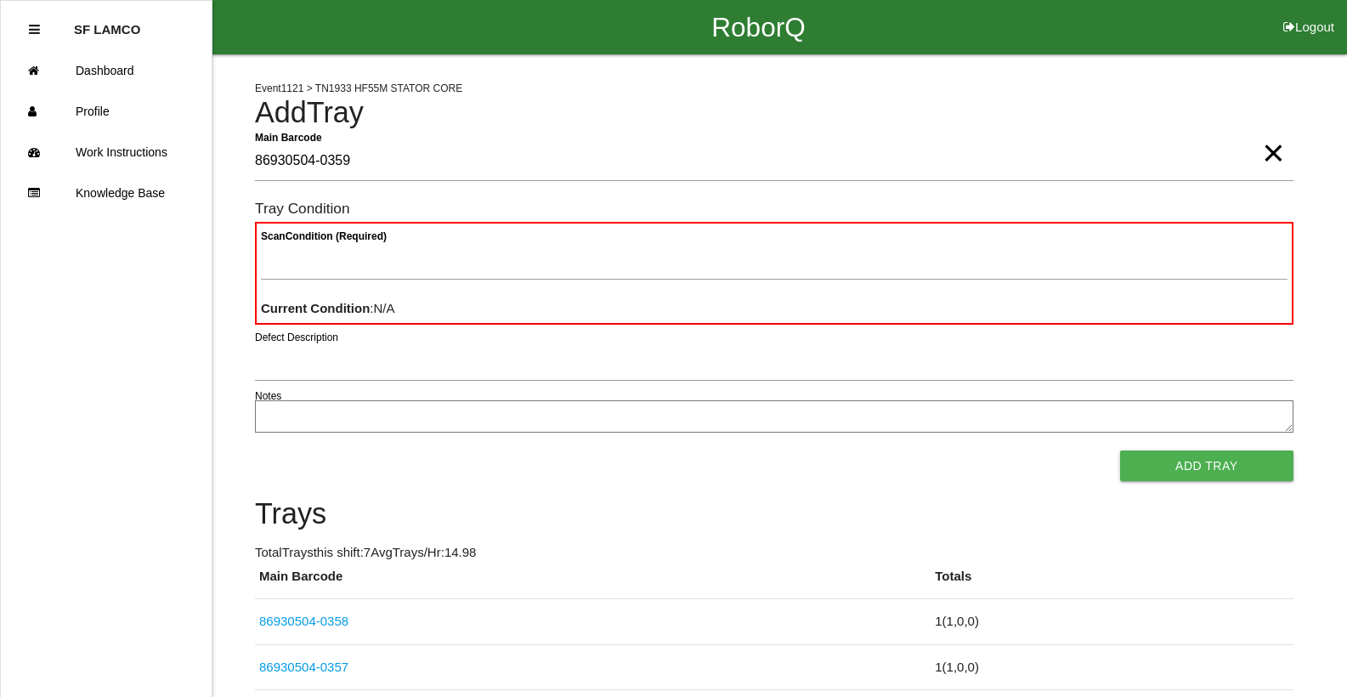
type Barcode "86930504-0359"
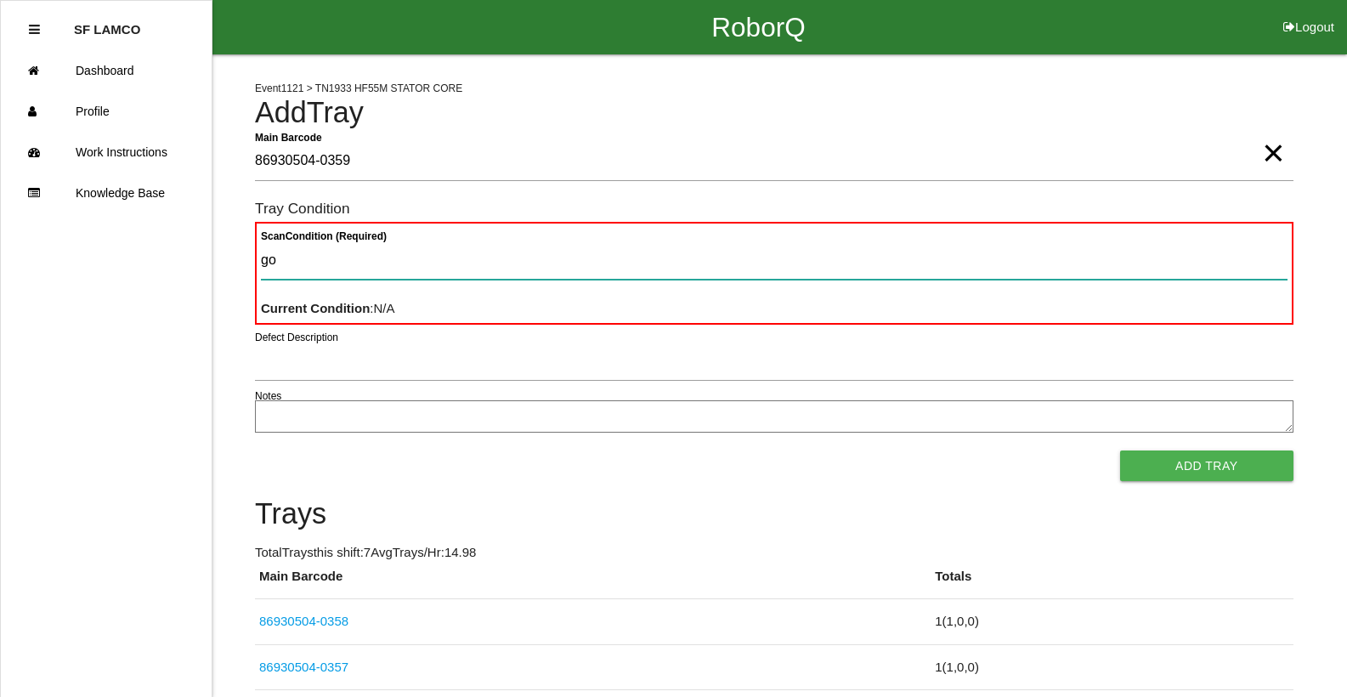
type Condition "goo"
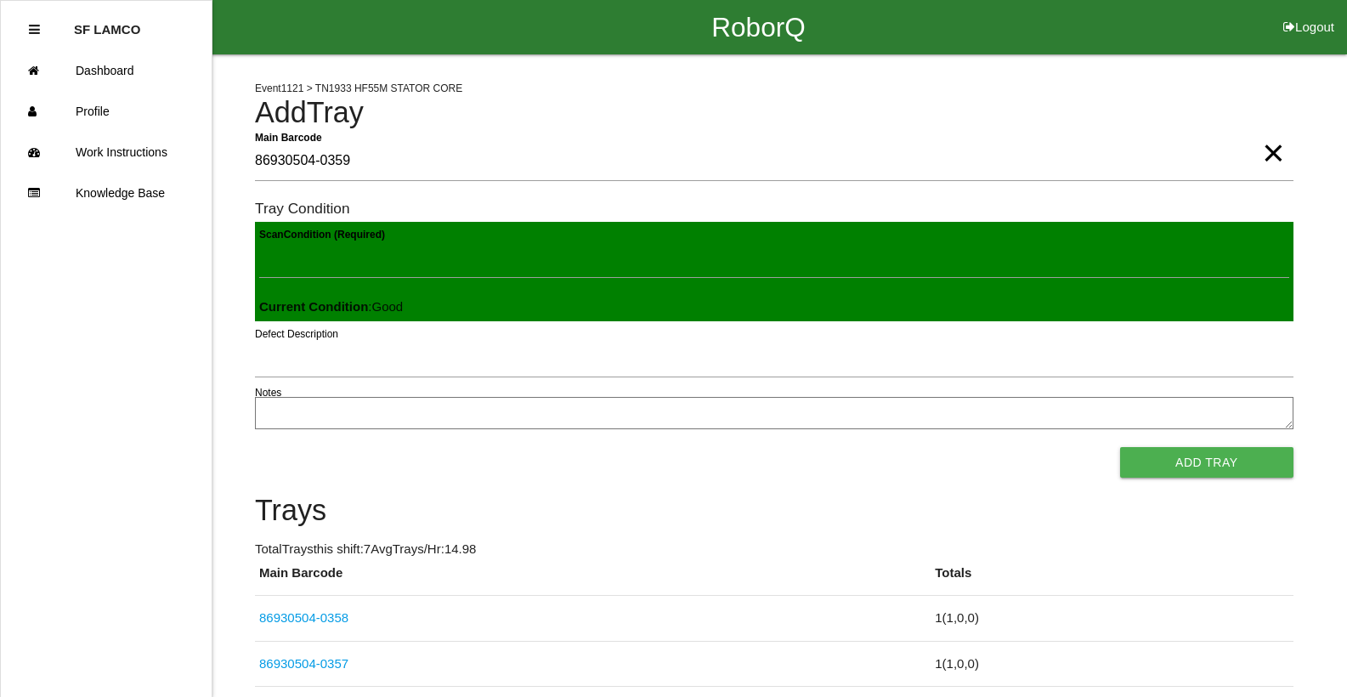
click at [1120, 447] on button "Add Tray" at bounding box center [1206, 462] width 173 height 31
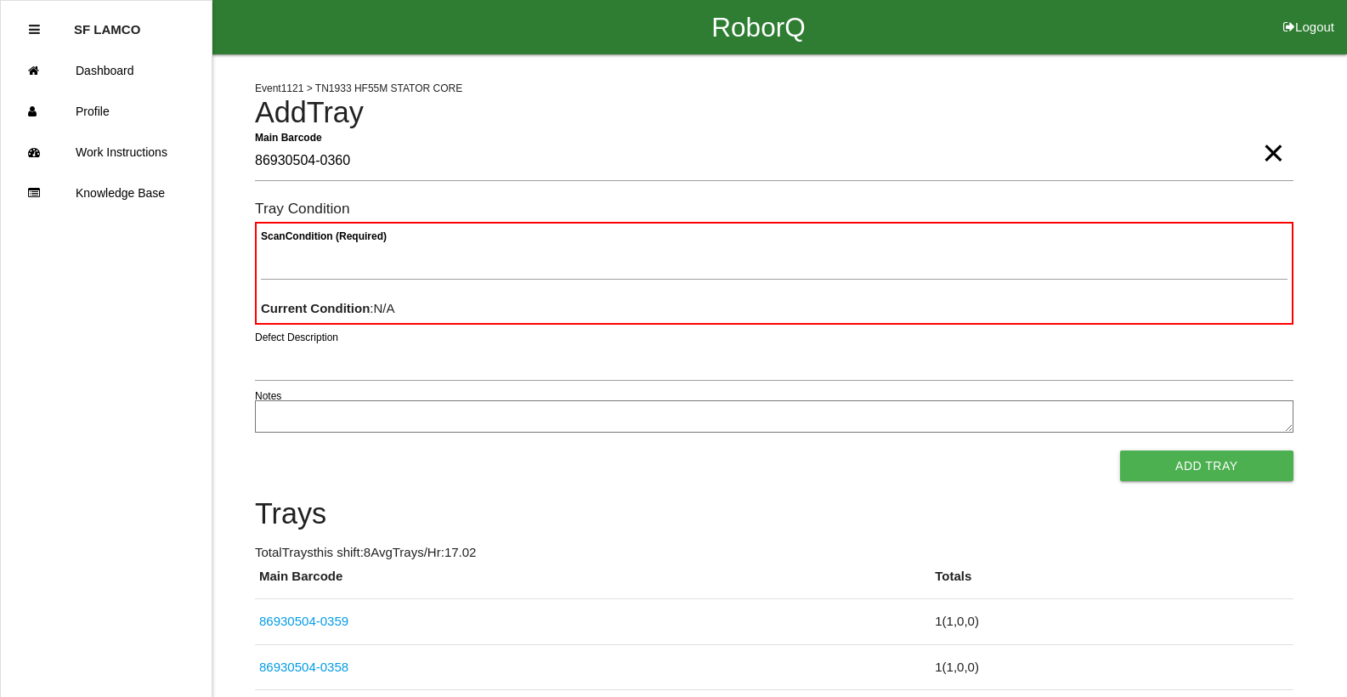
type Barcode "86930504-0360"
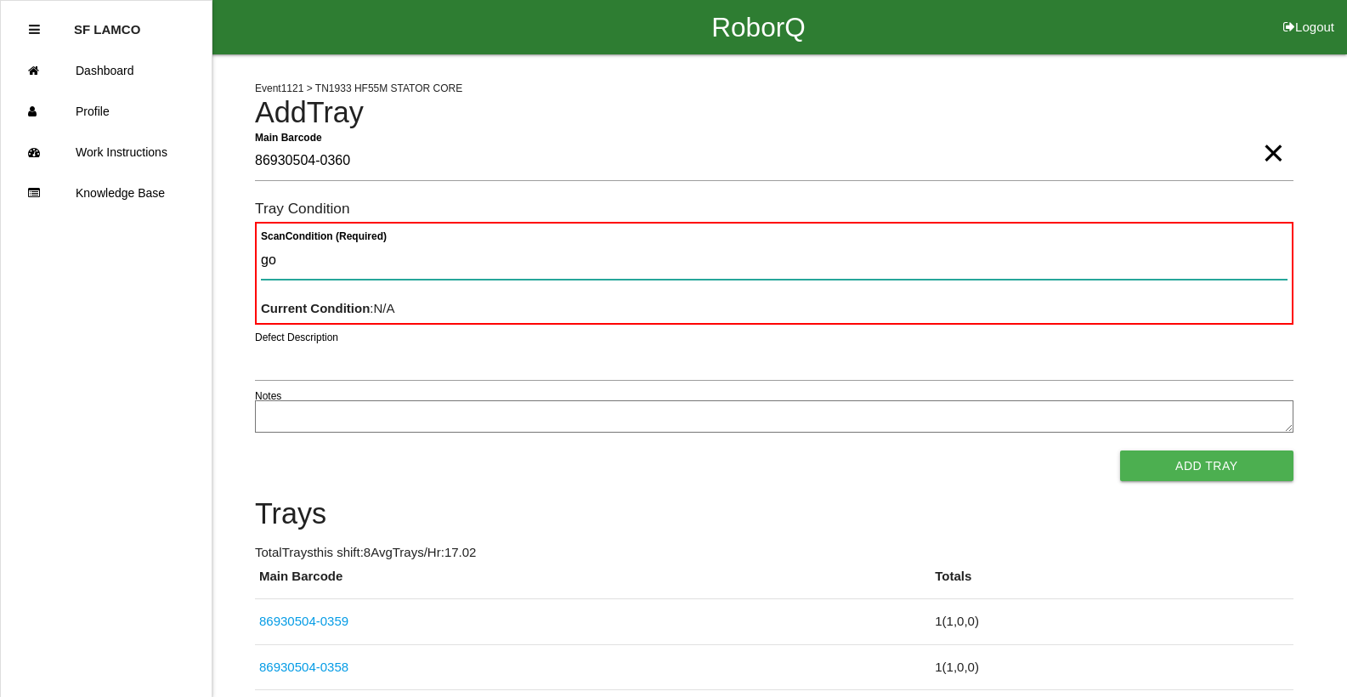
type Condition "goo"
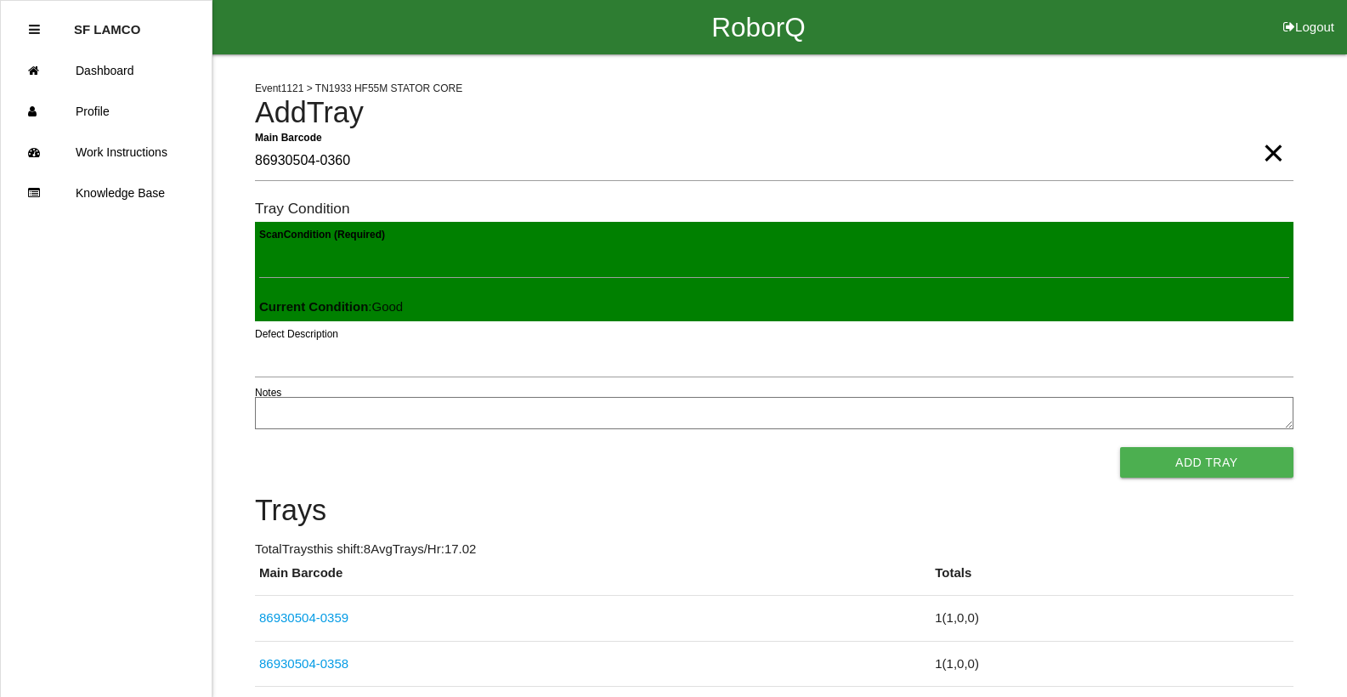
click at [1120, 447] on button "Add Tray" at bounding box center [1206, 462] width 173 height 31
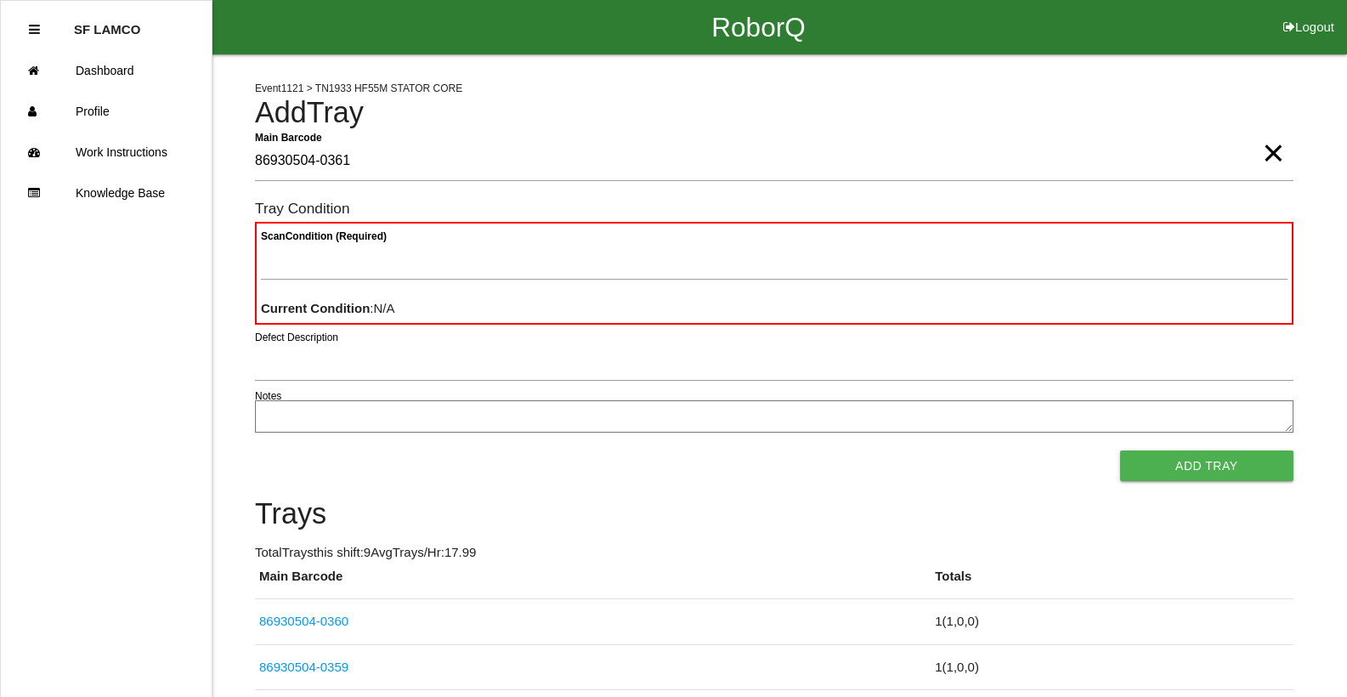
type Barcode "86930504-0361"
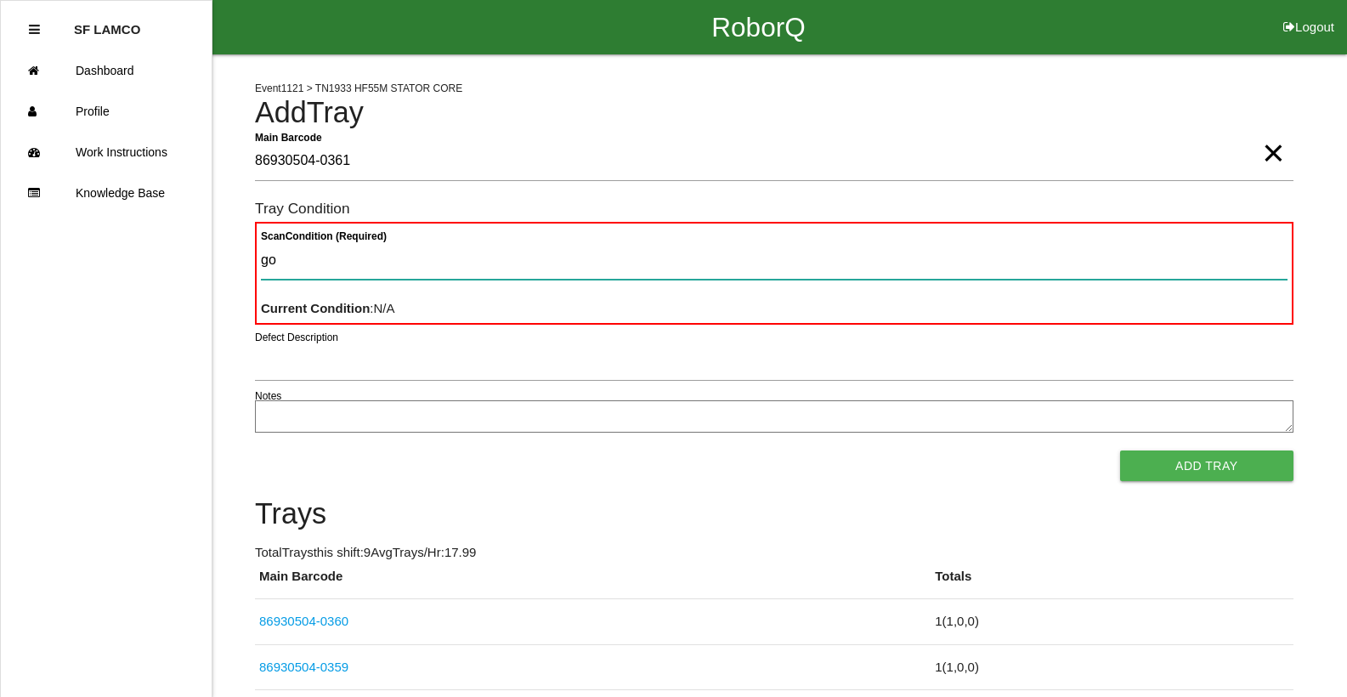
type Condition "goo"
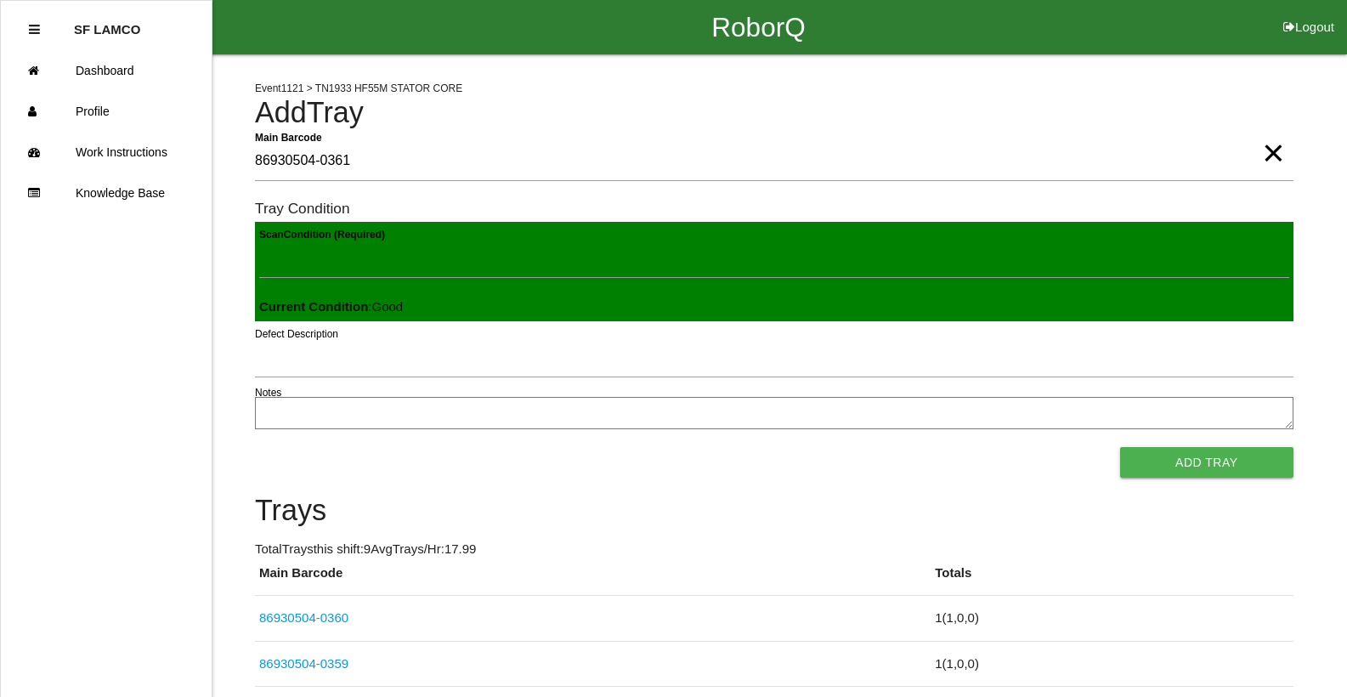
click at [1120, 447] on button "Add Tray" at bounding box center [1206, 462] width 173 height 31
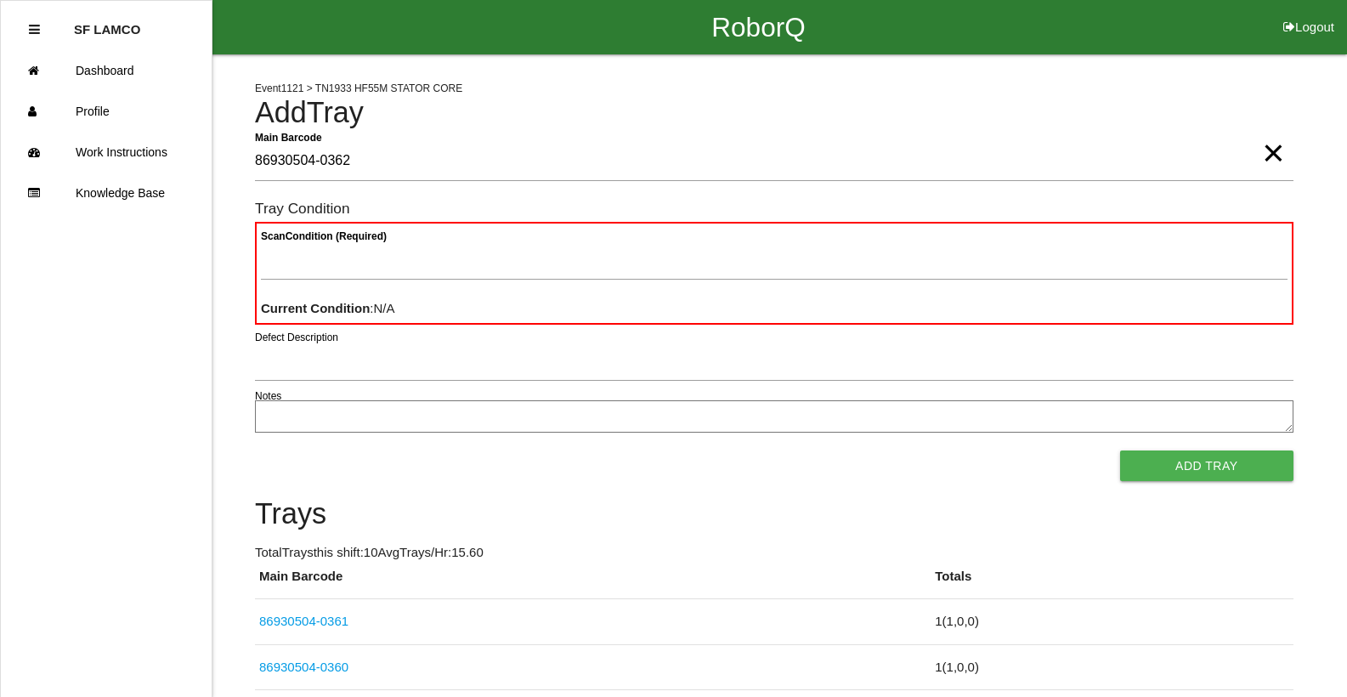
type Barcode "86930504-0362"
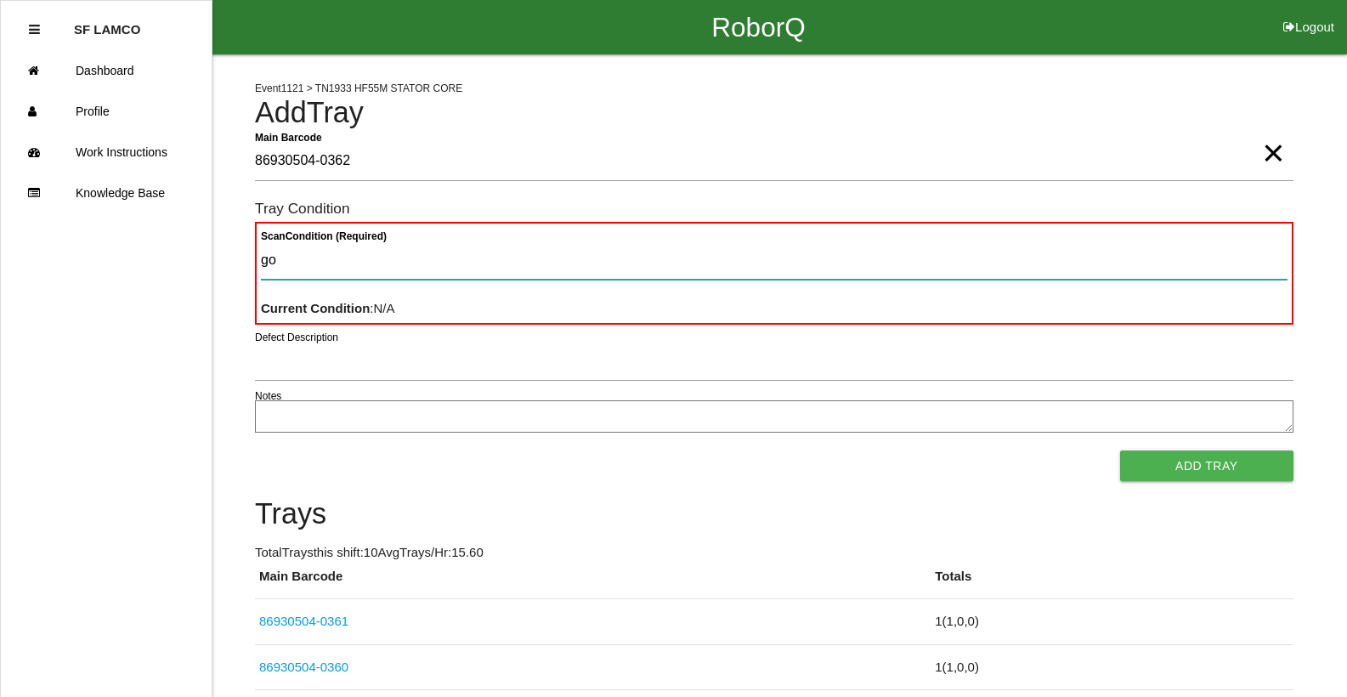
type Condition "goo"
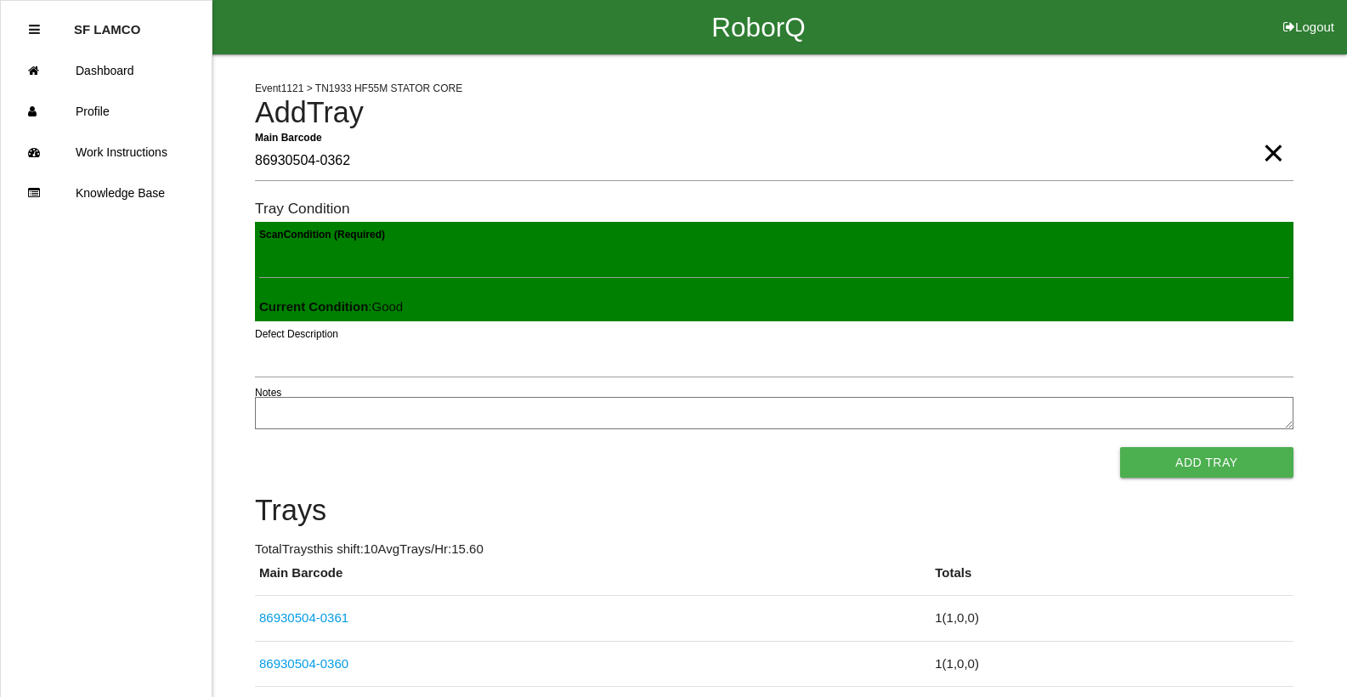
click at [1120, 447] on button "Add Tray" at bounding box center [1206, 462] width 173 height 31
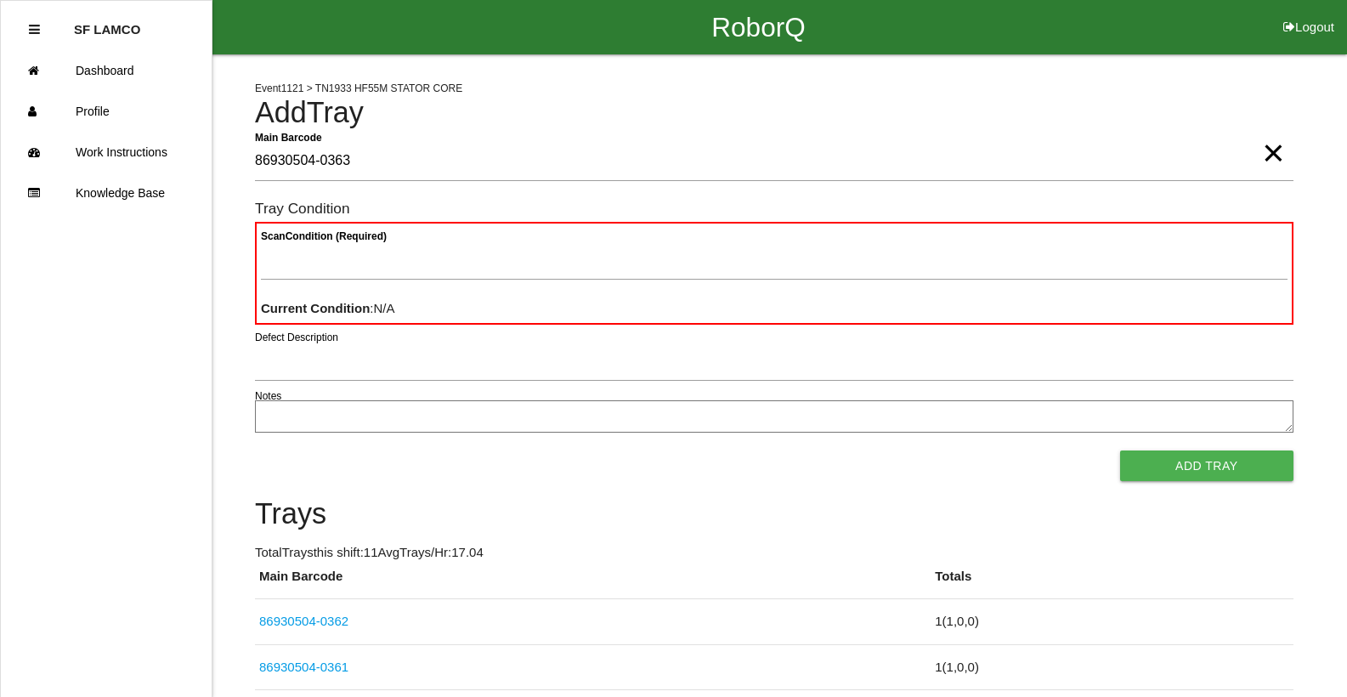
type Barcode "86930504-0363"
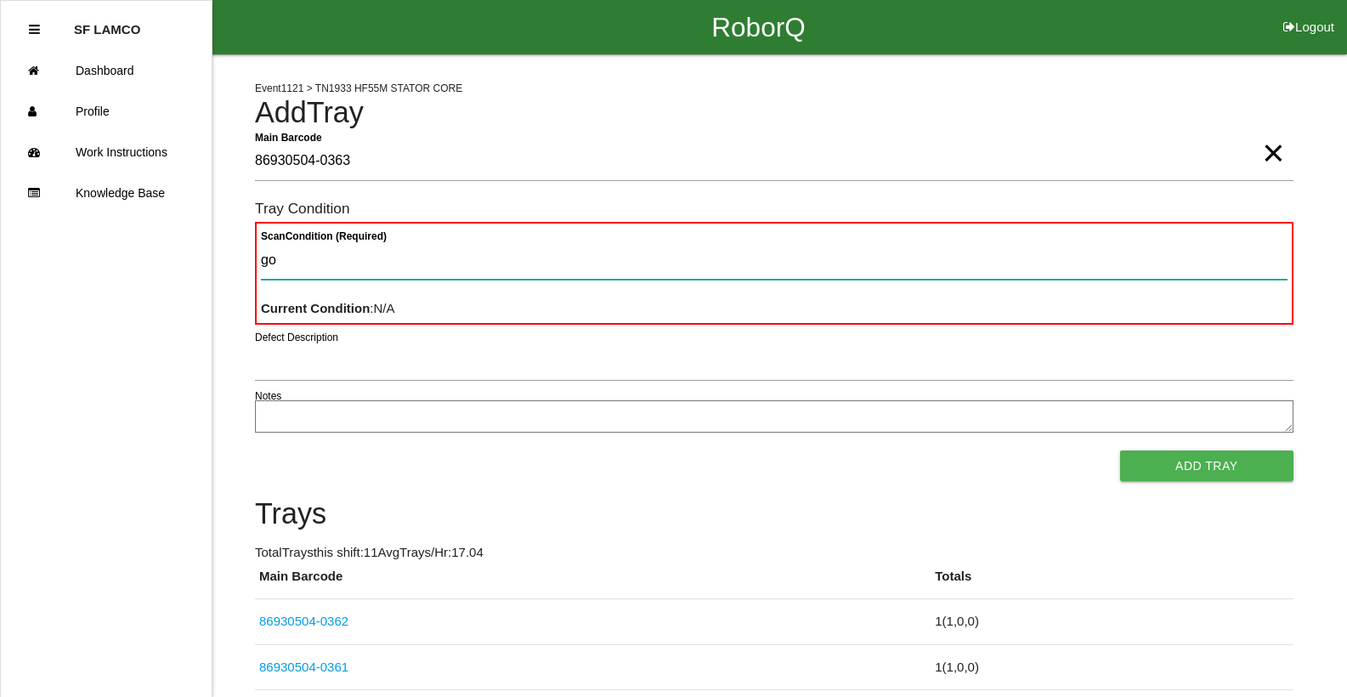
type Condition "goo"
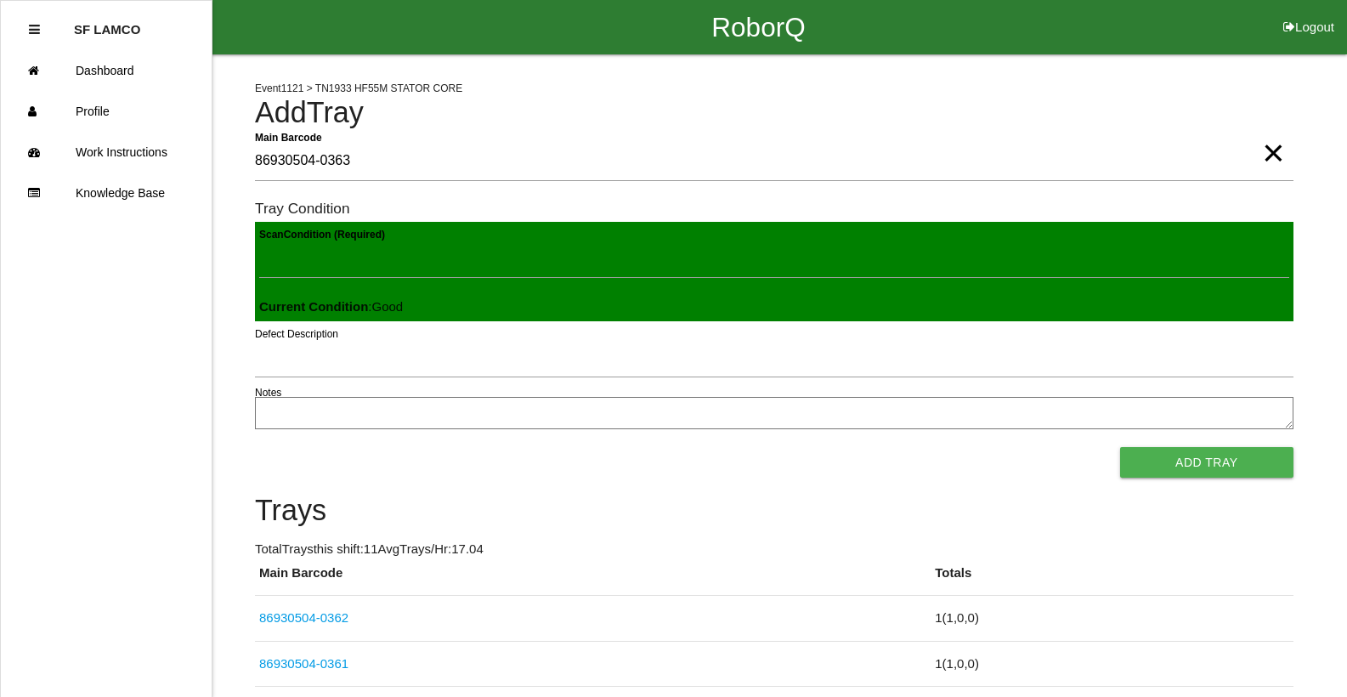
click at [1120, 447] on button "Add Tray" at bounding box center [1206, 462] width 173 height 31
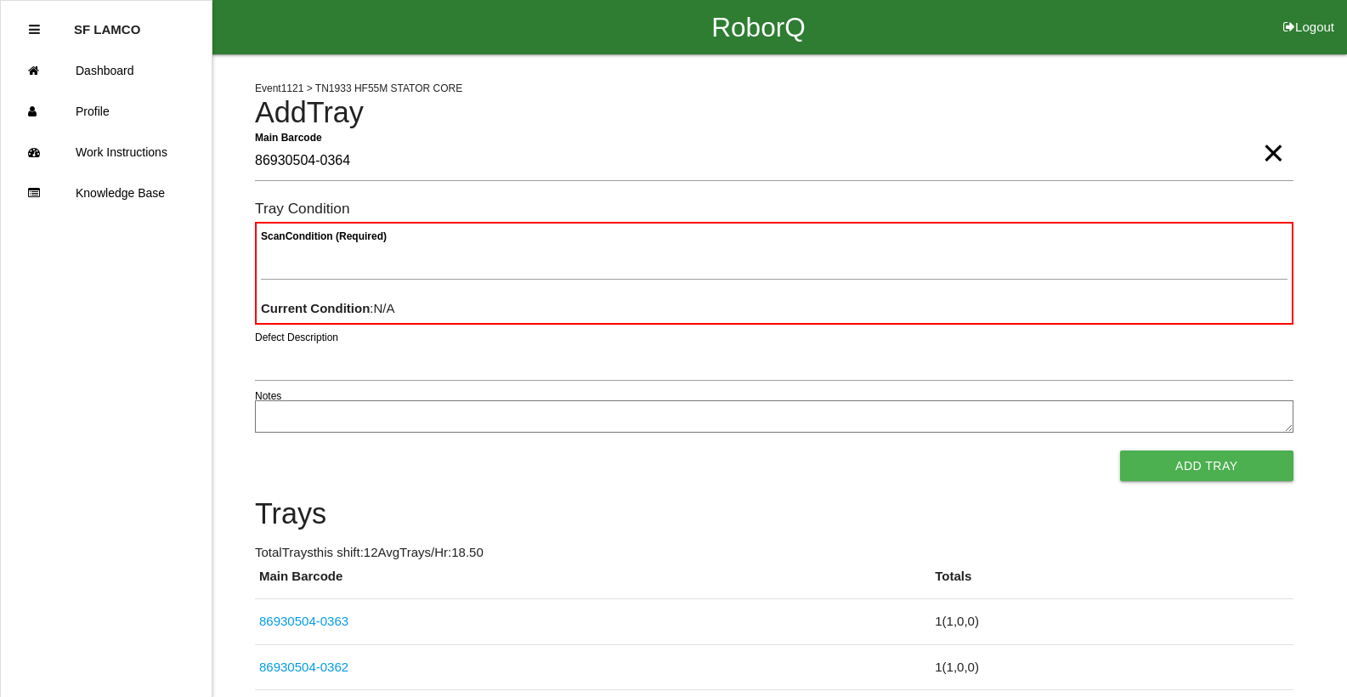
type Barcode "86930504-0364"
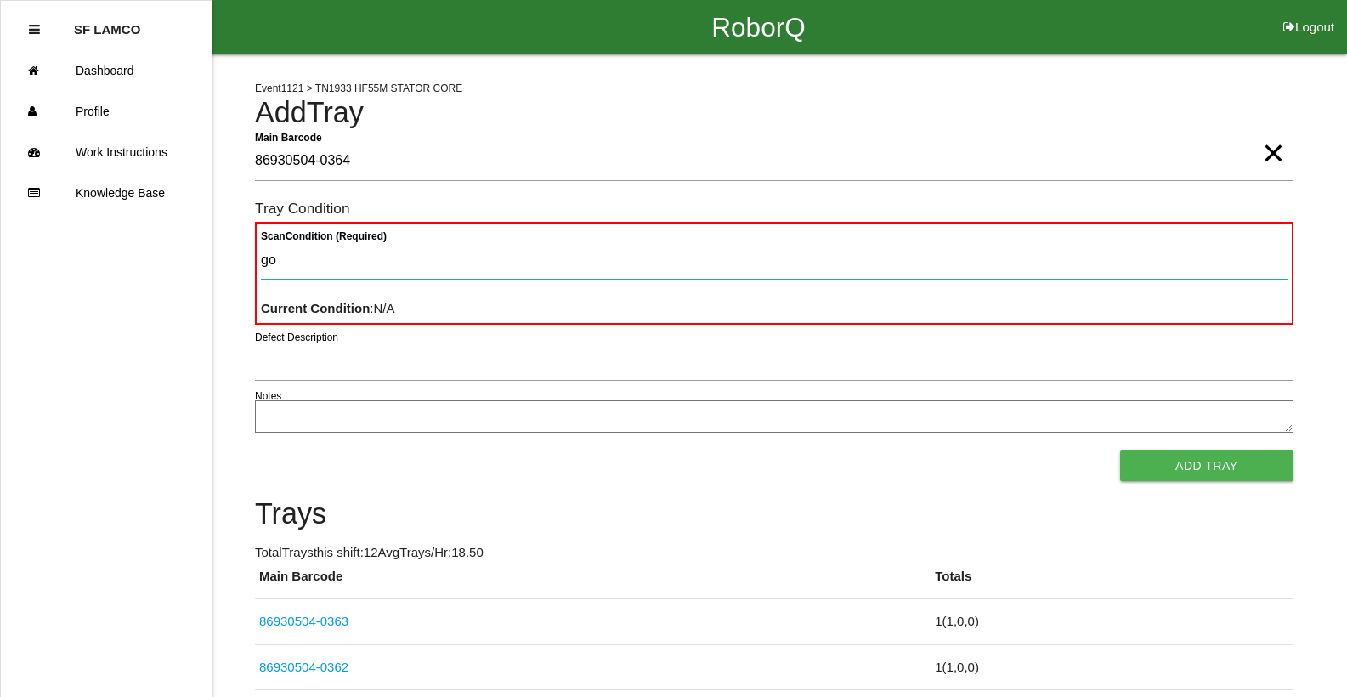
type Condition "goo"
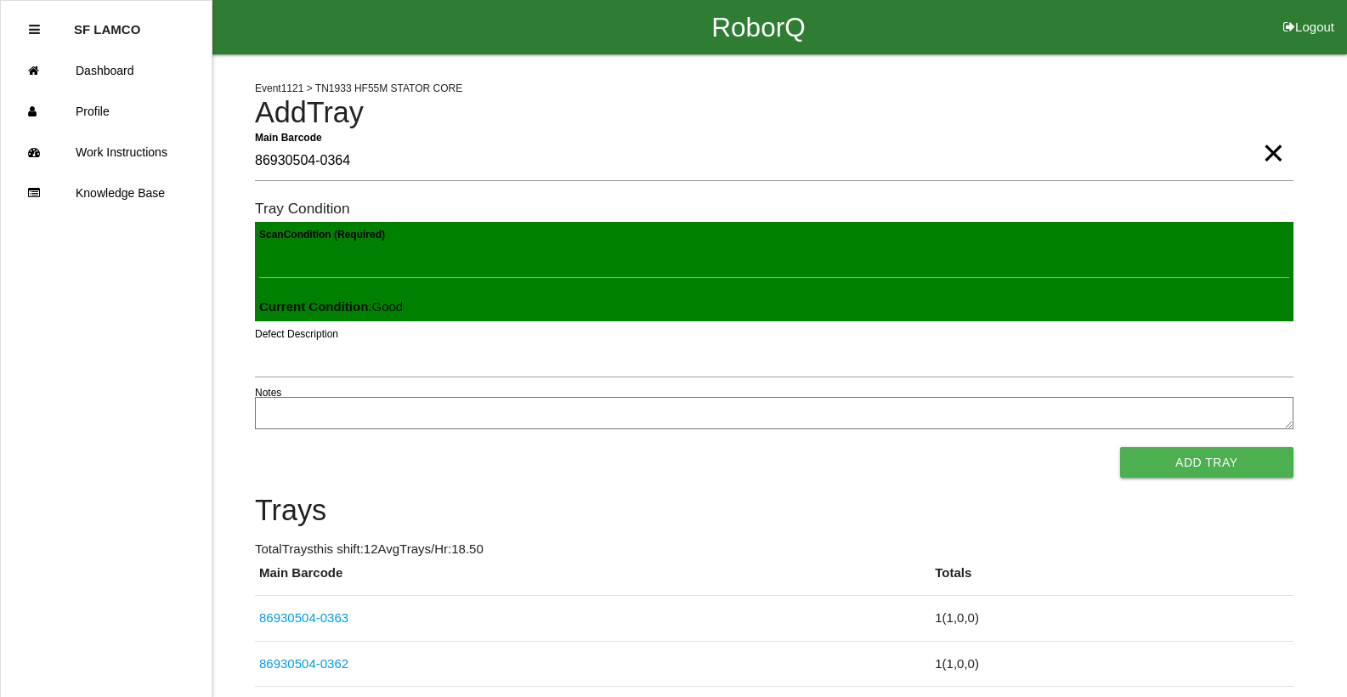
click at [1120, 447] on button "Add Tray" at bounding box center [1206, 462] width 173 height 31
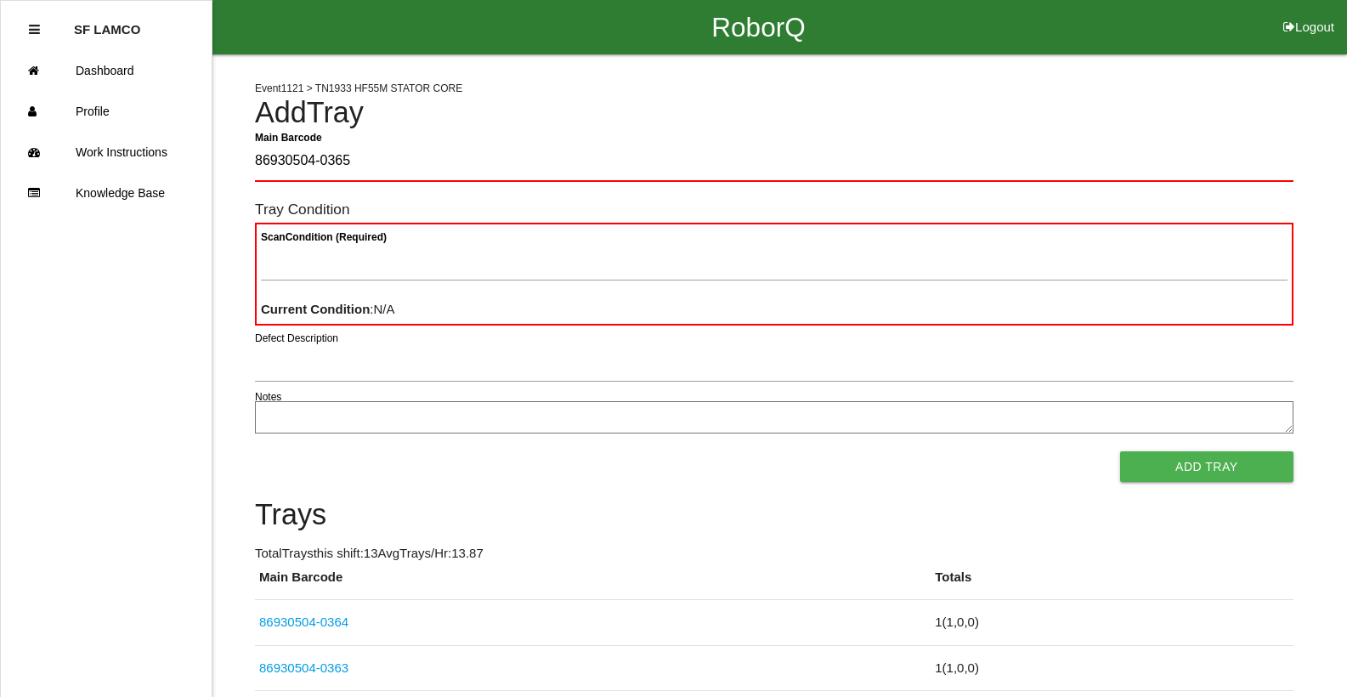
type Barcode "86930504-0365"
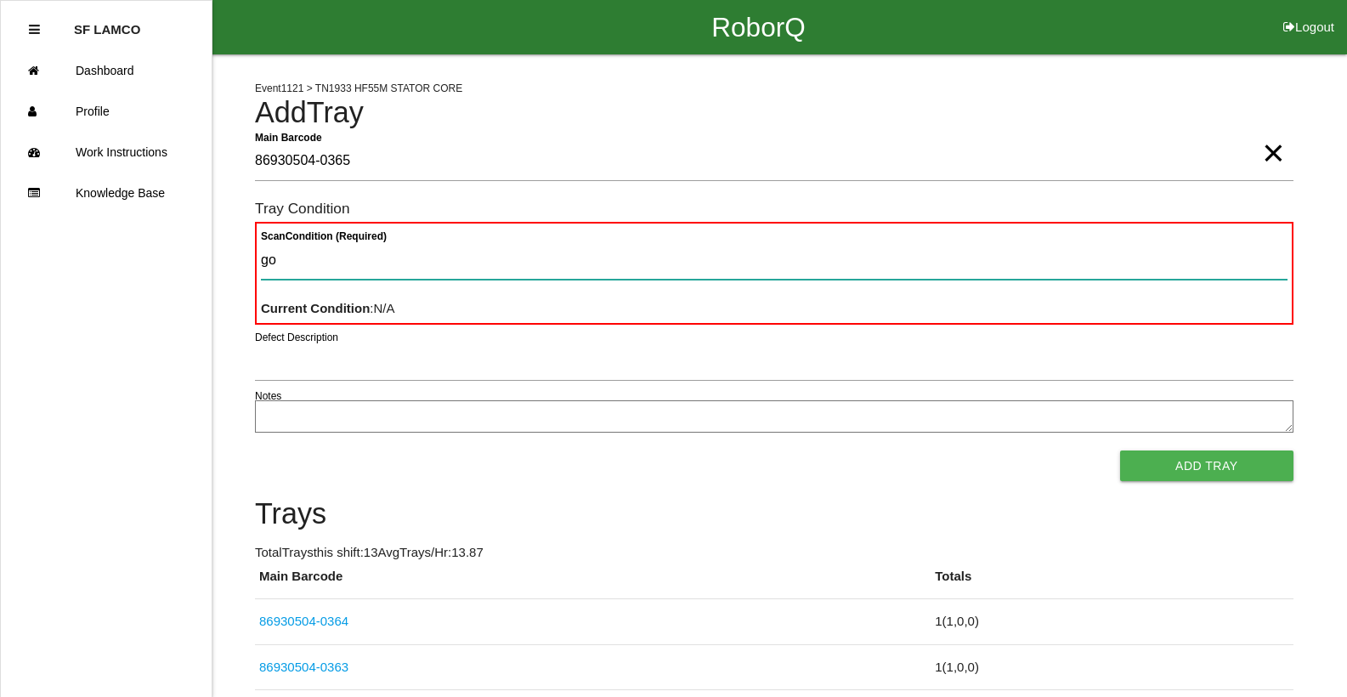
type Condition "goo"
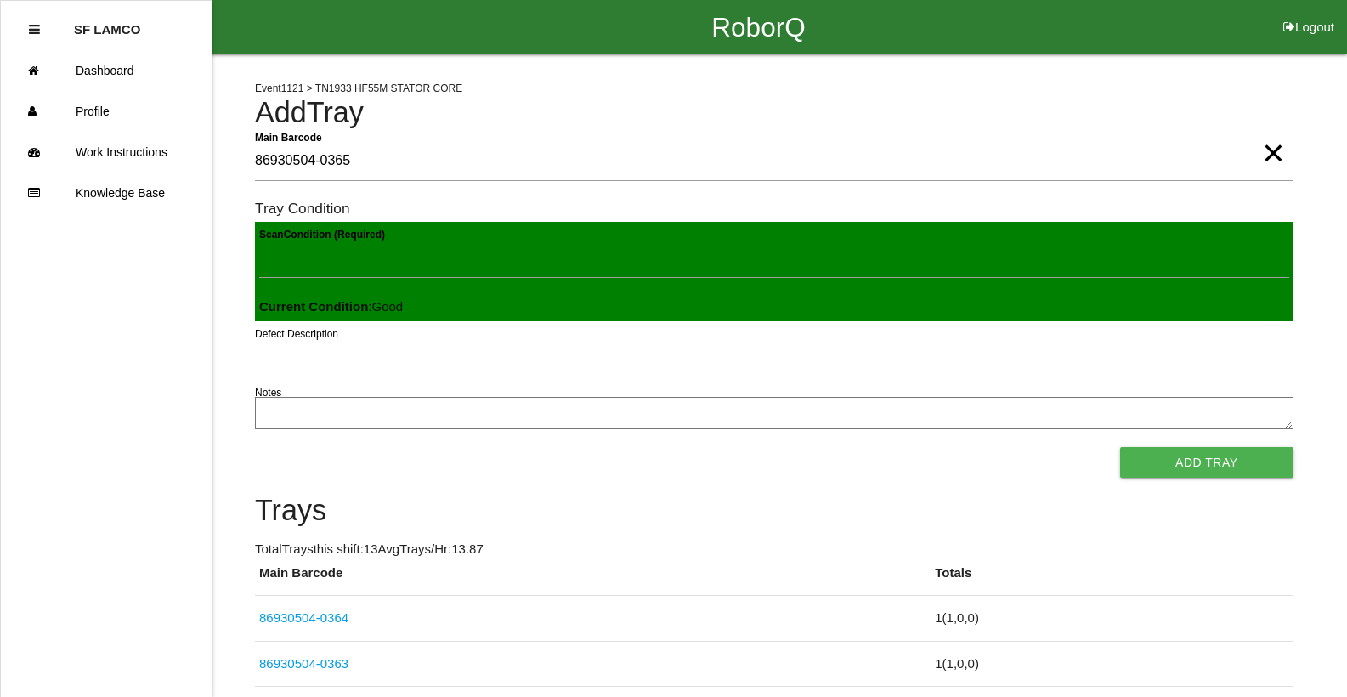
click at [1120, 447] on button "Add Tray" at bounding box center [1206, 462] width 173 height 31
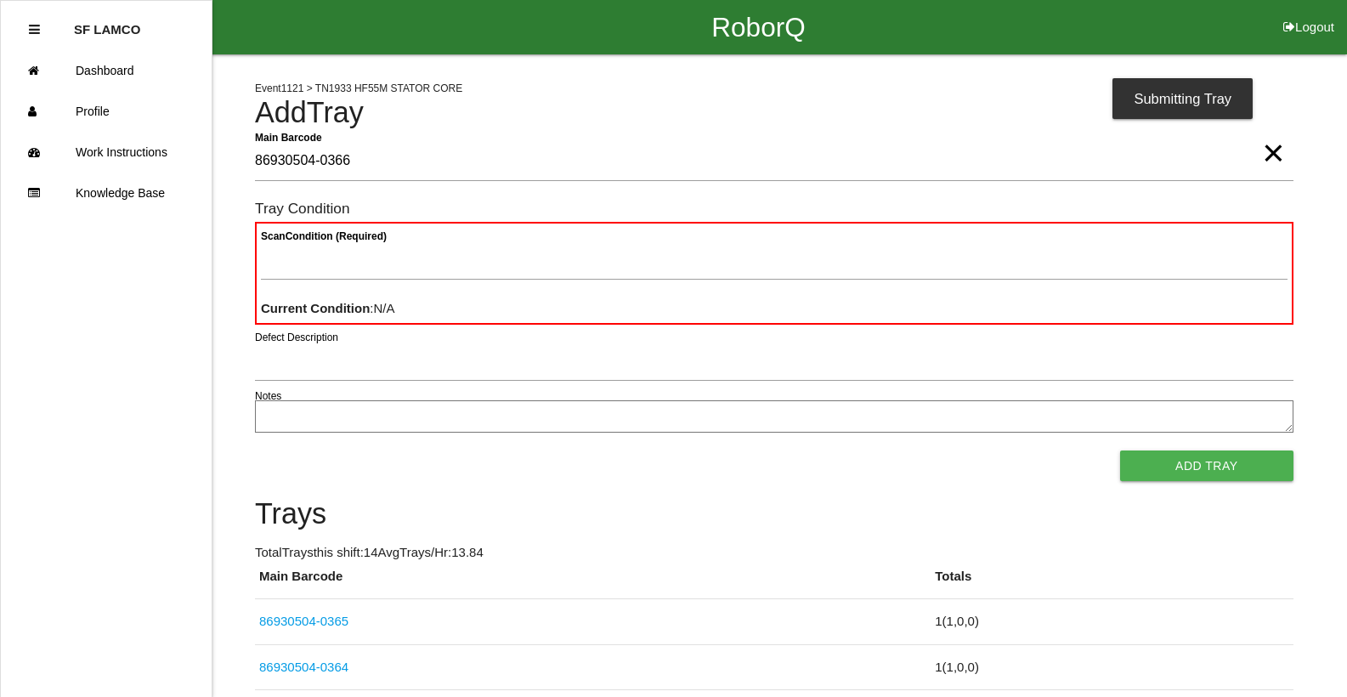
type Barcode "86930504-0366"
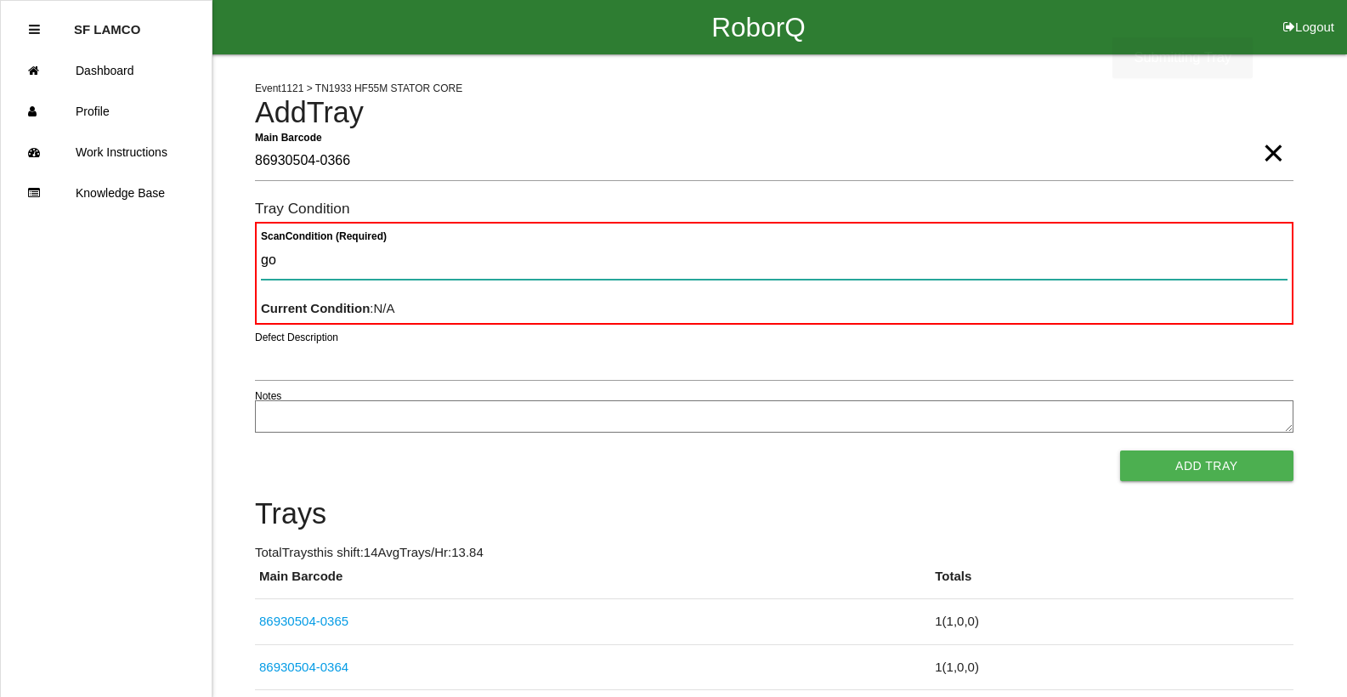
type Condition "goo"
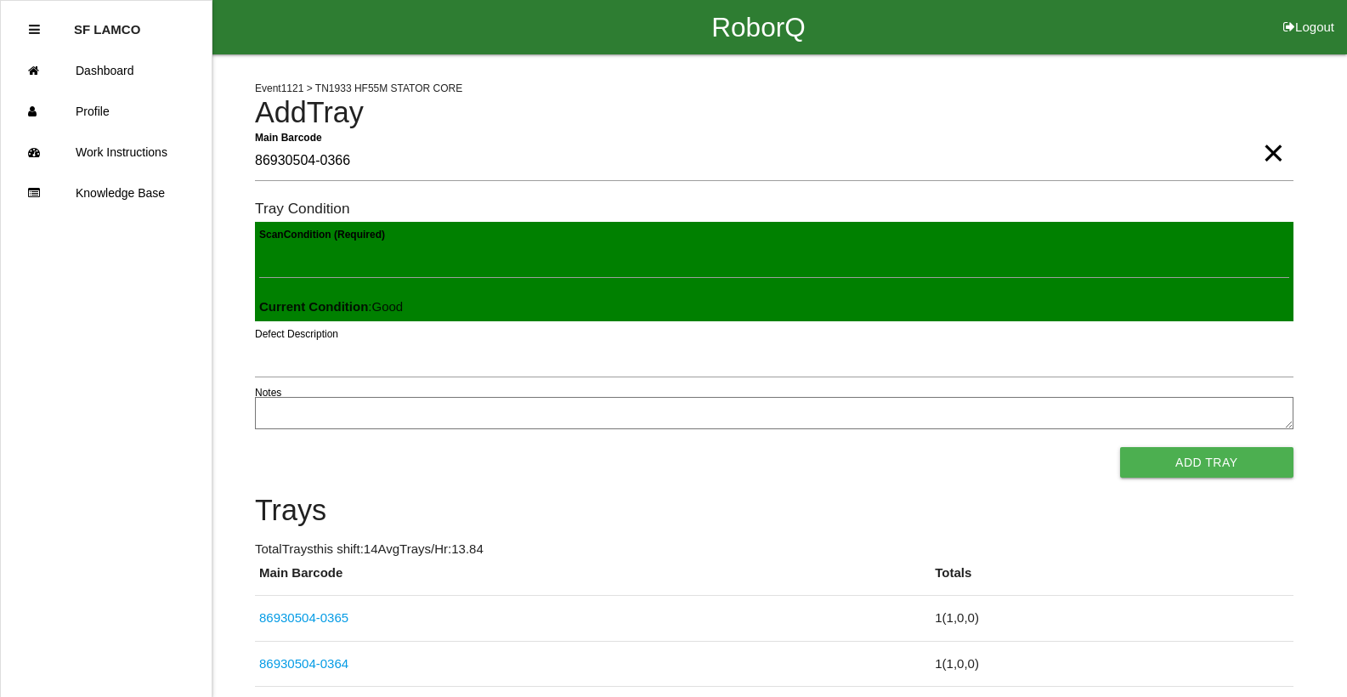
click at [1120, 447] on button "Add Tray" at bounding box center [1206, 462] width 173 height 31
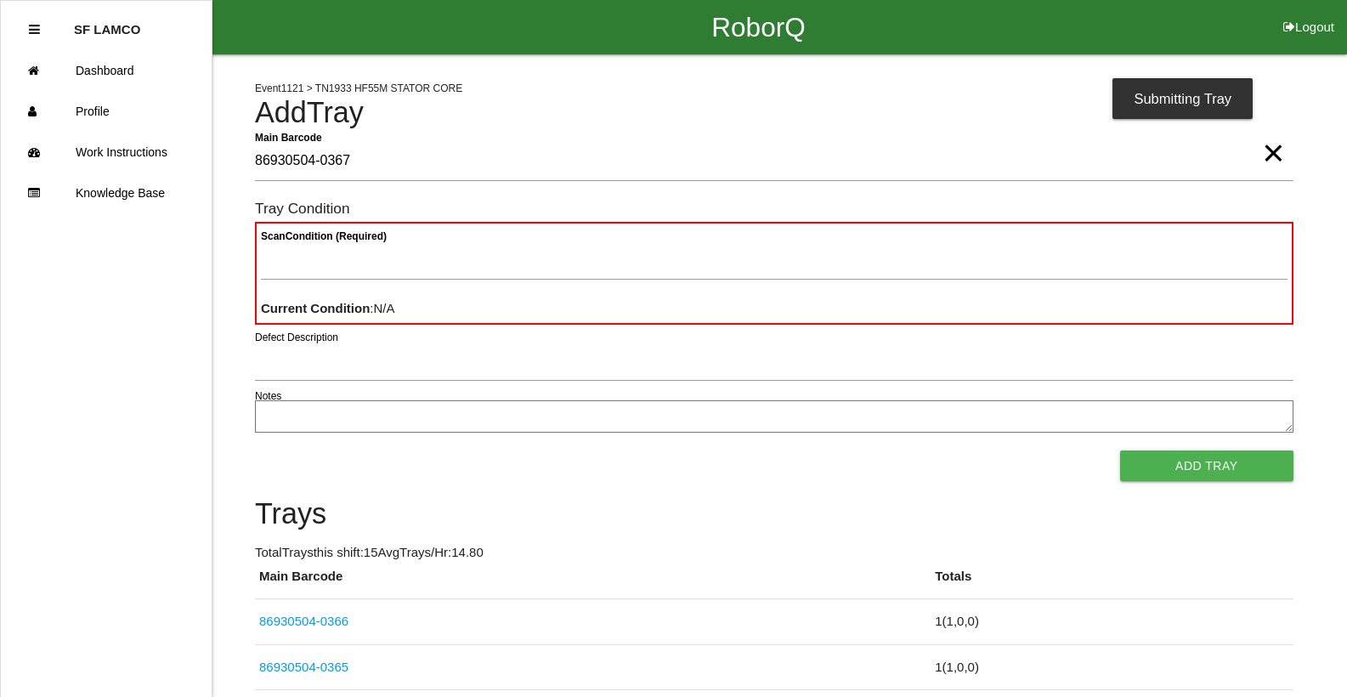
type Barcode "86930504-0367"
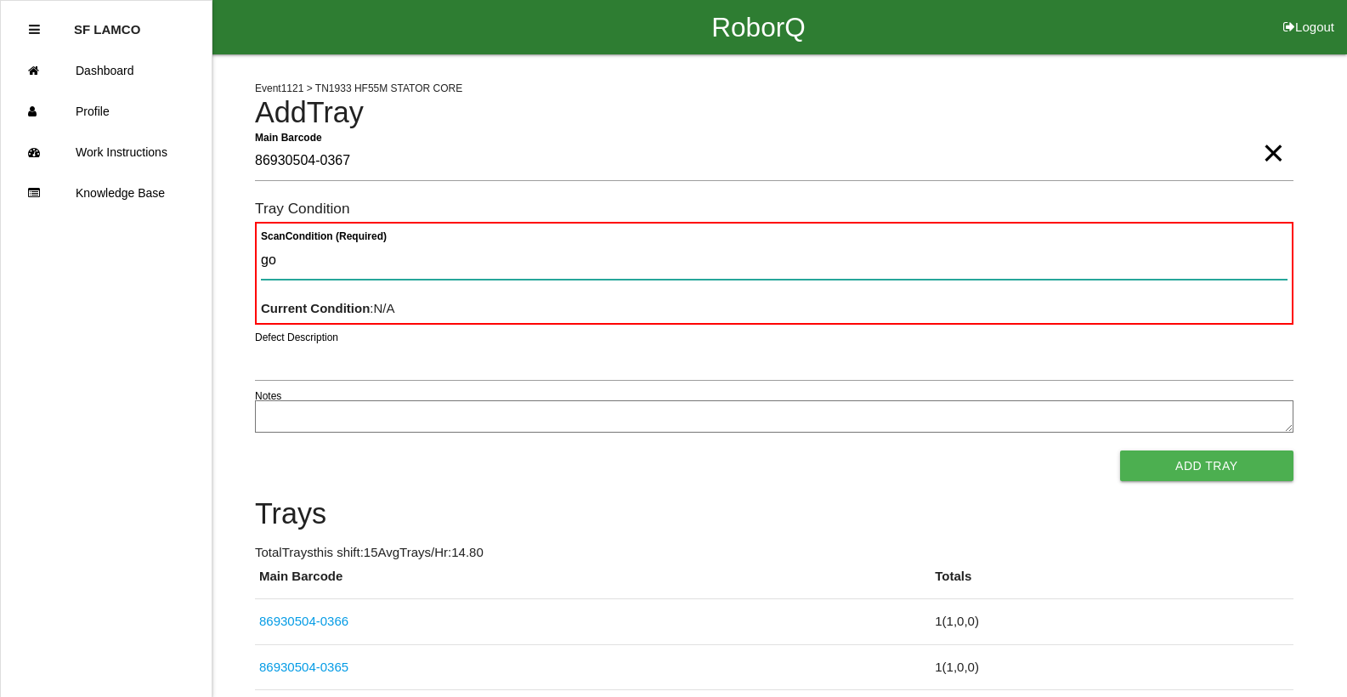
type Condition "goo"
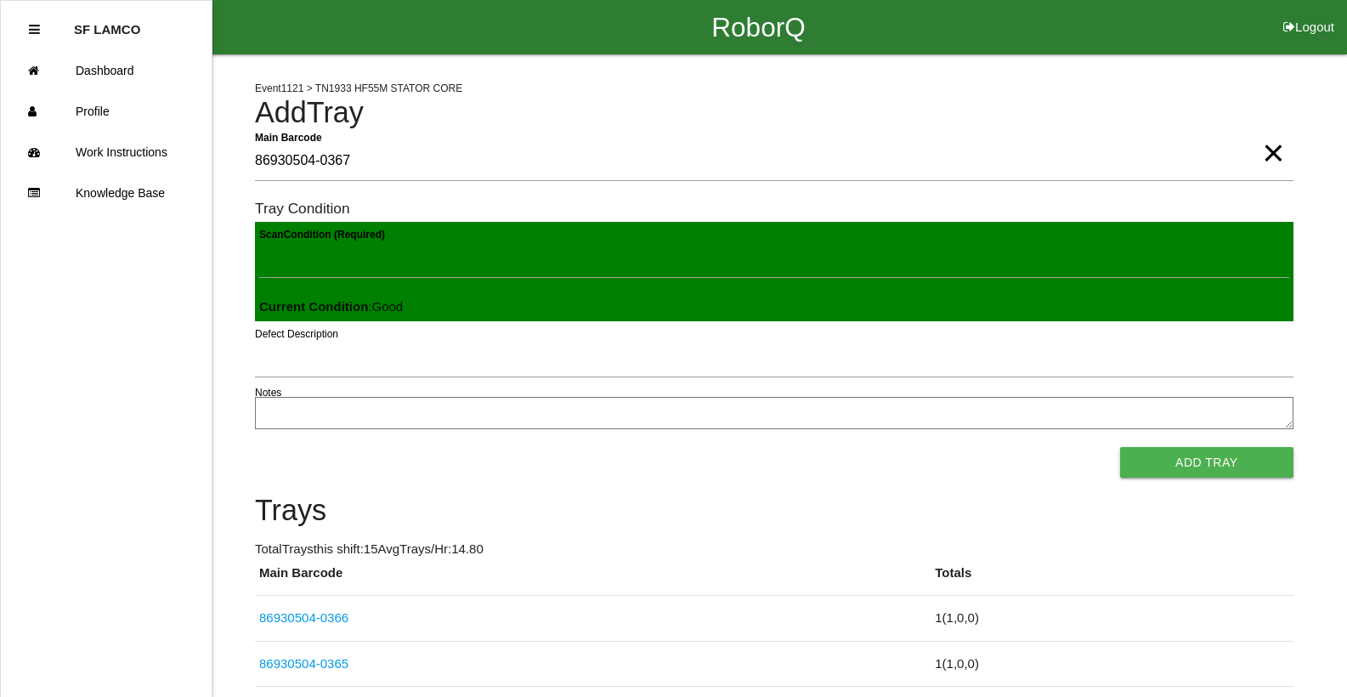
click at [1120, 447] on button "Add Tray" at bounding box center [1206, 462] width 173 height 31
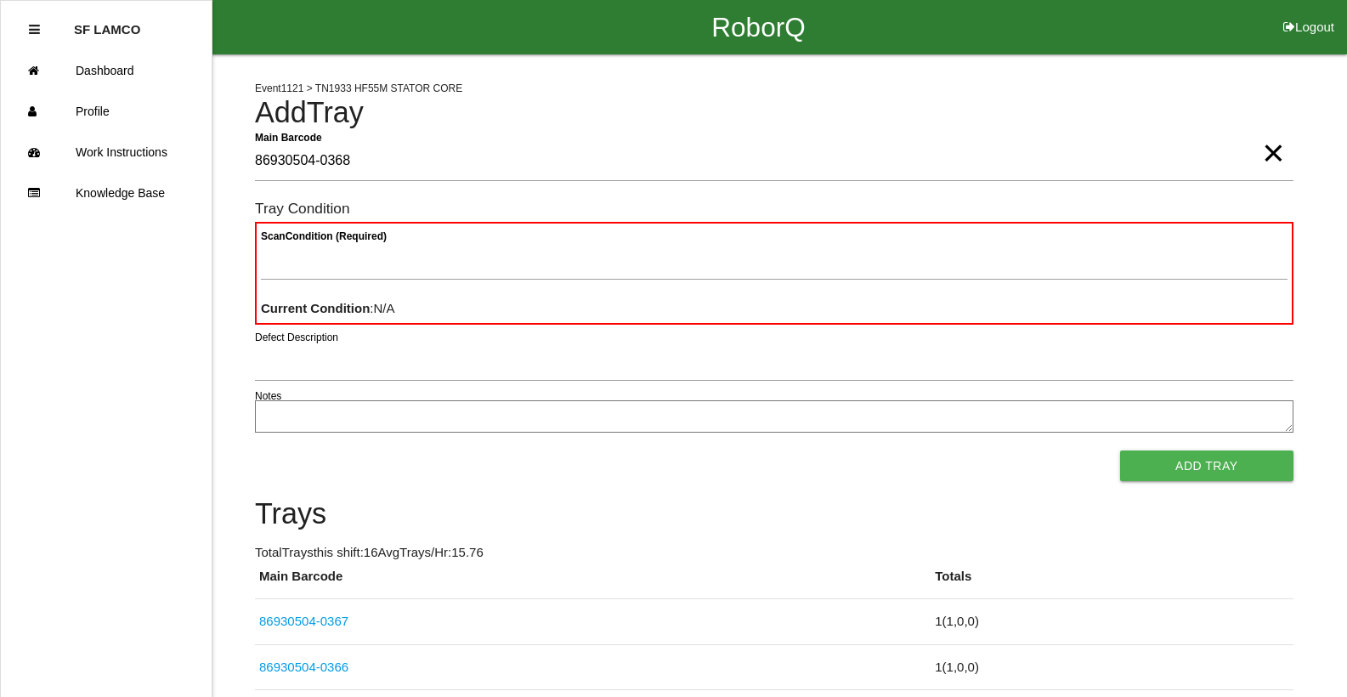
type Barcode "86930504-0368"
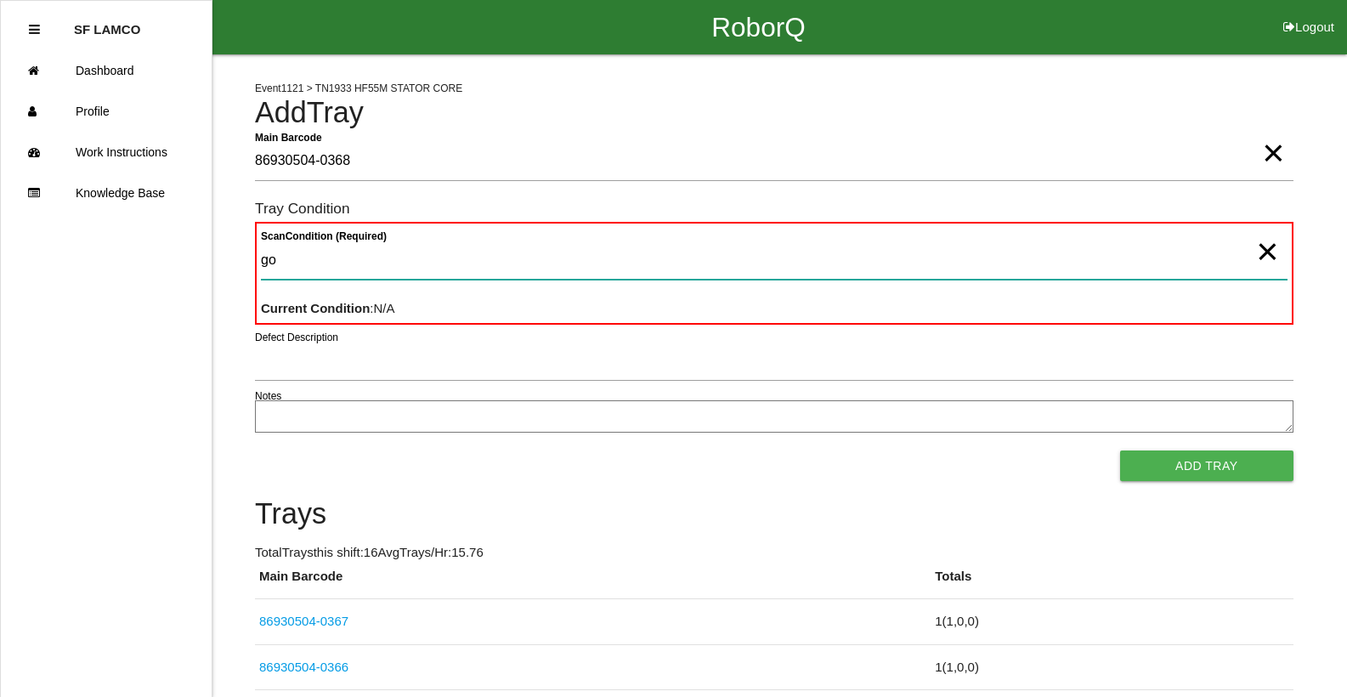
type Condition "goo"
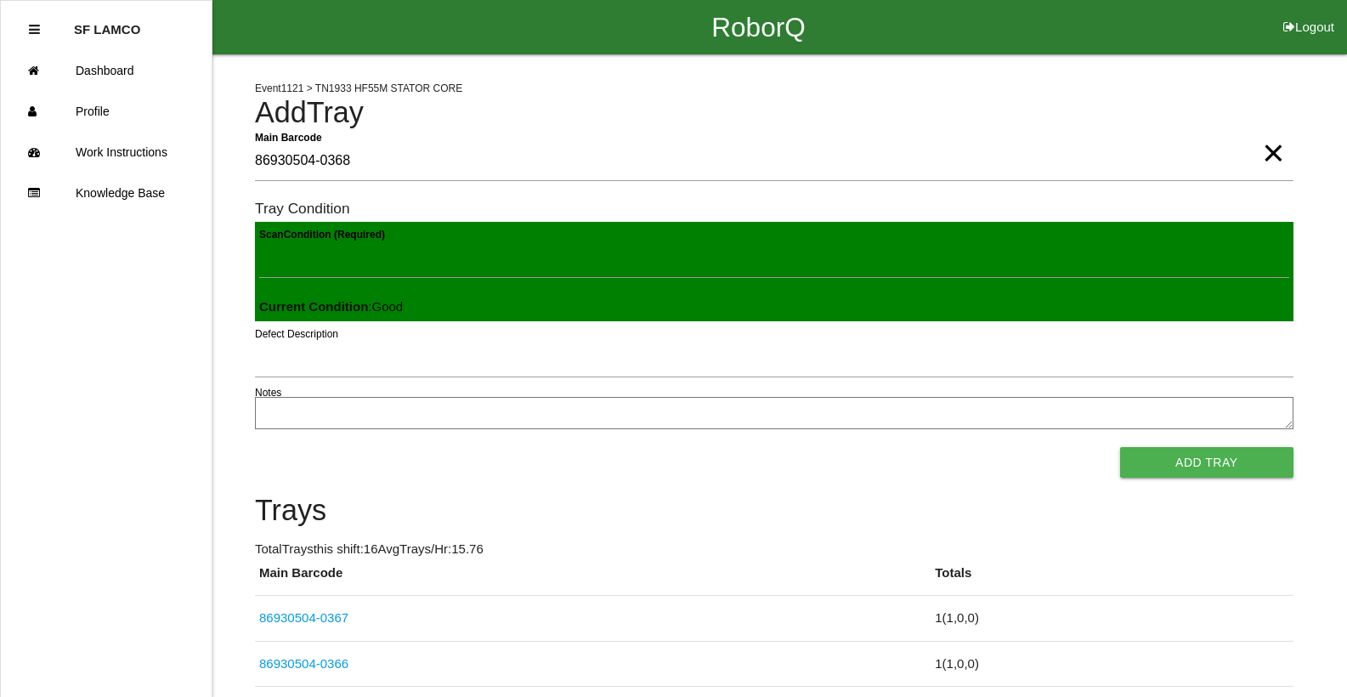
click at [1120, 447] on button "Add Tray" at bounding box center [1206, 462] width 173 height 31
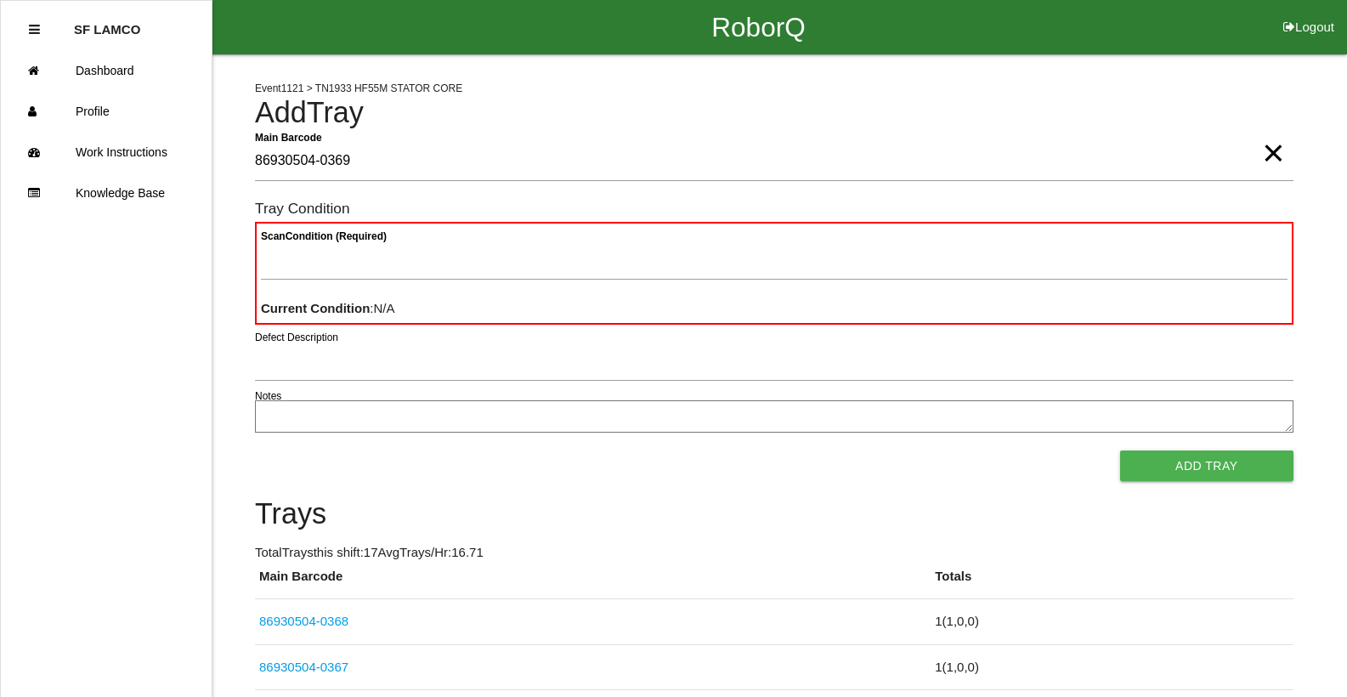
type Barcode "86930504-0369"
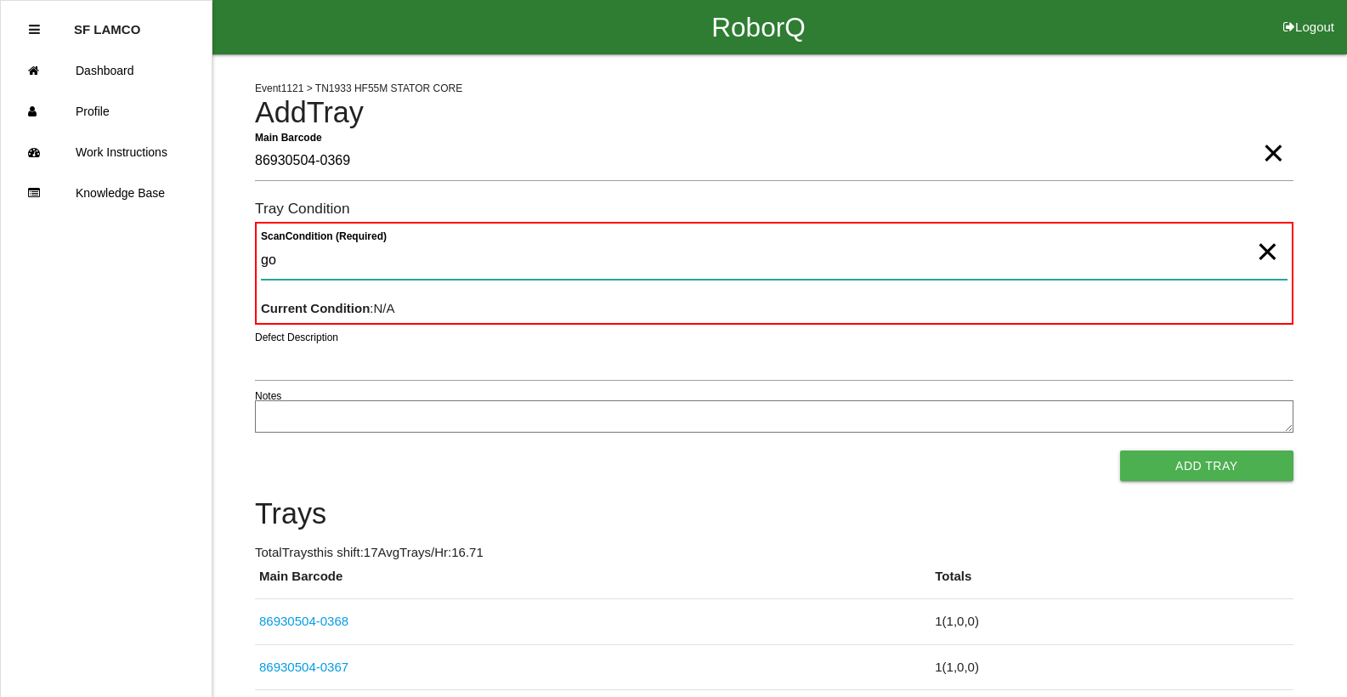
type Condition "goo"
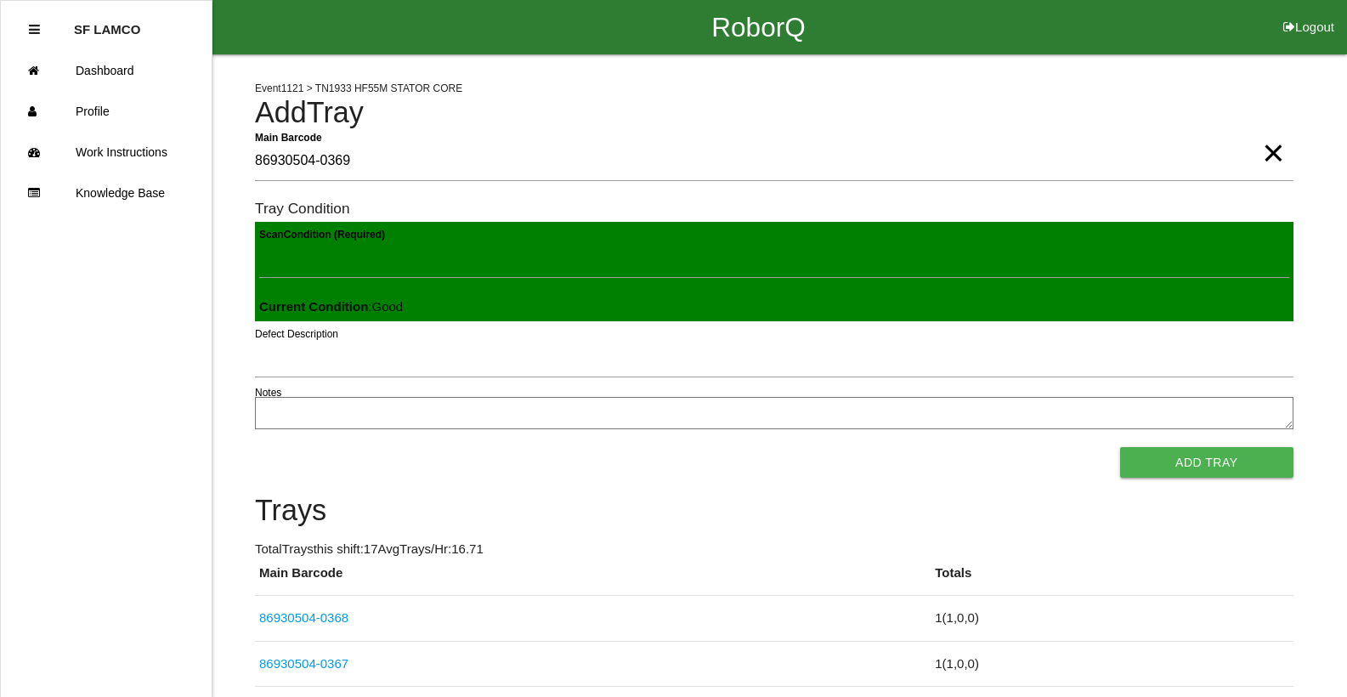
click at [1120, 447] on button "Add Tray" at bounding box center [1206, 462] width 173 height 31
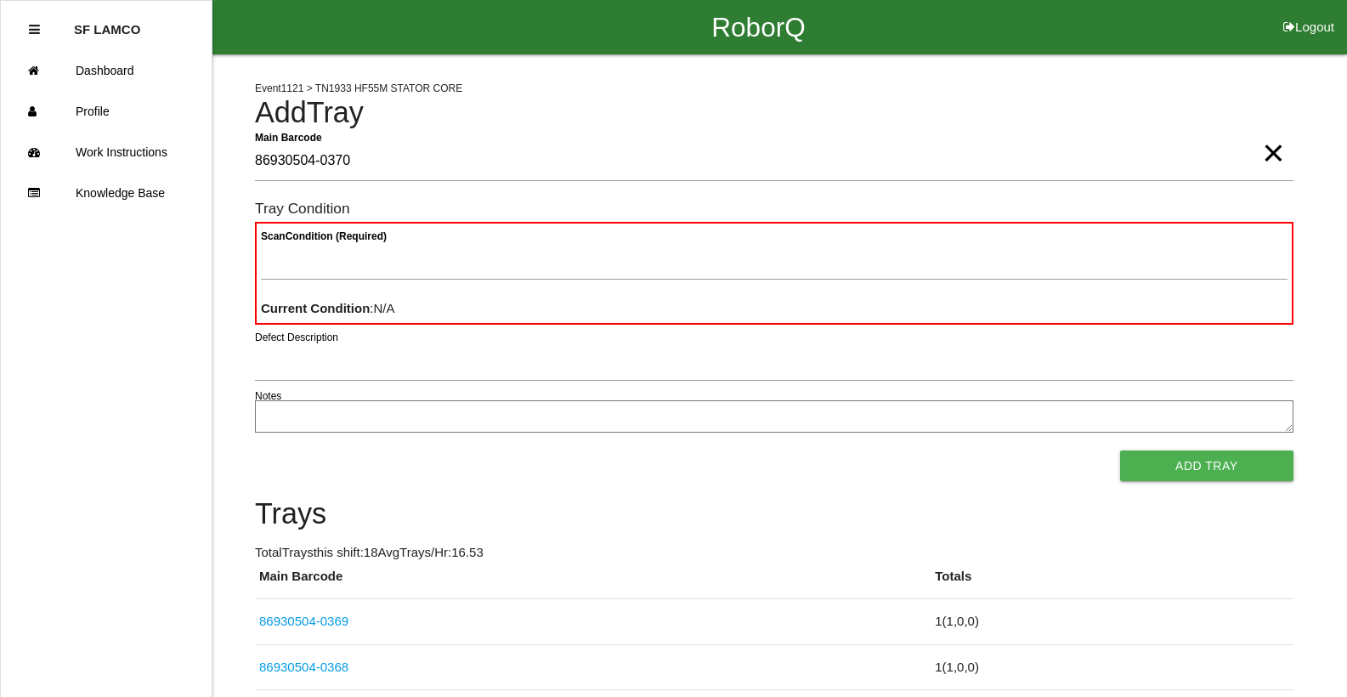
type Barcode "86930504-0370"
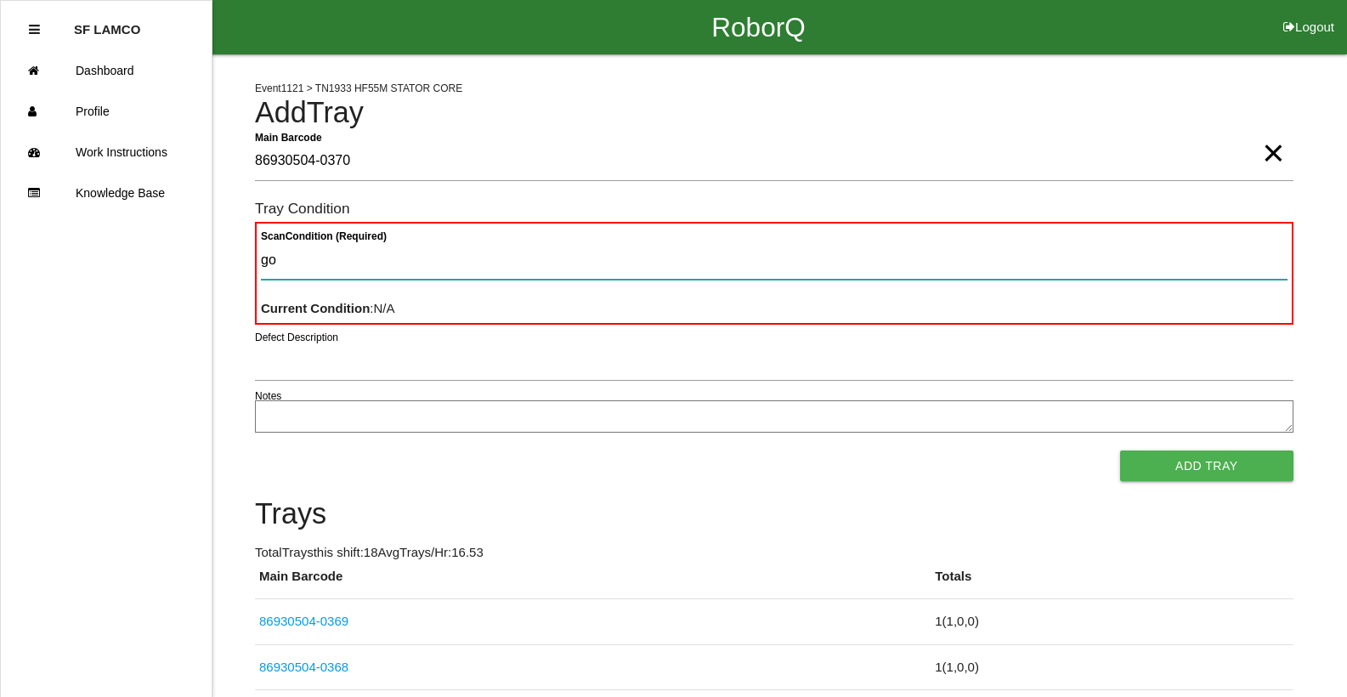
type Condition "goo"
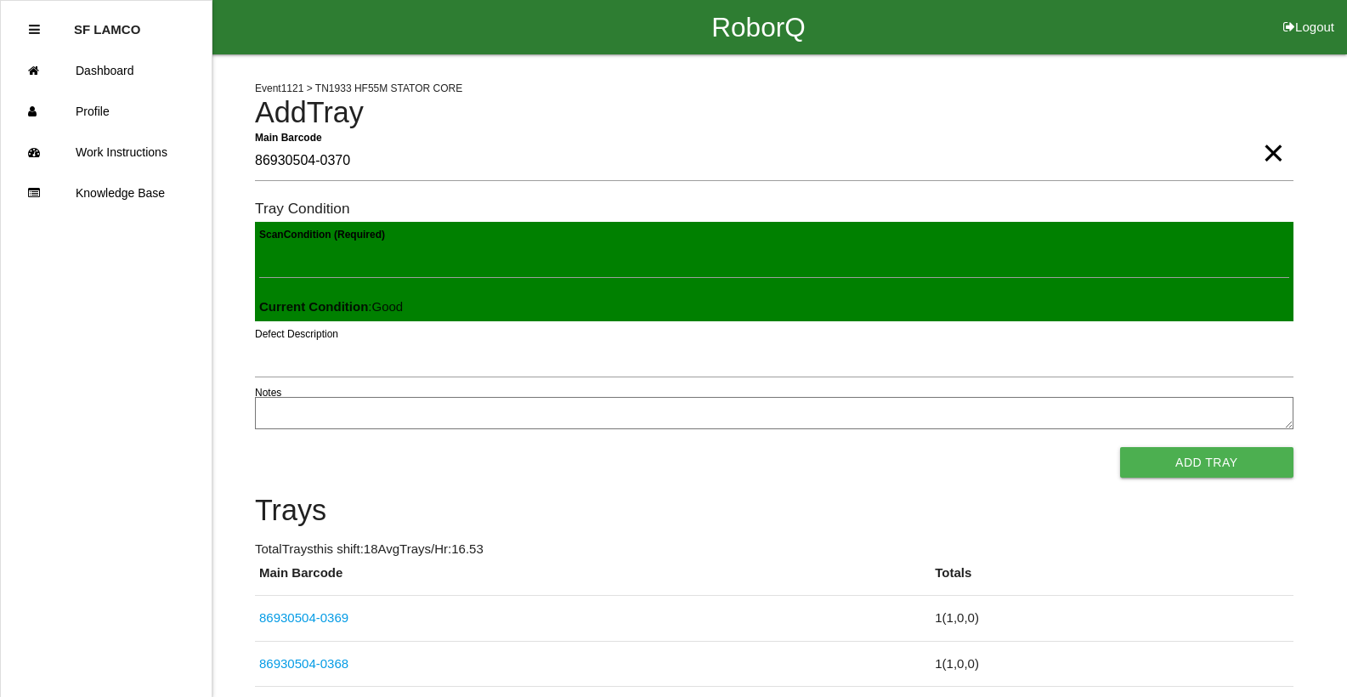
click at [1120, 447] on button "Add Tray" at bounding box center [1206, 462] width 173 height 31
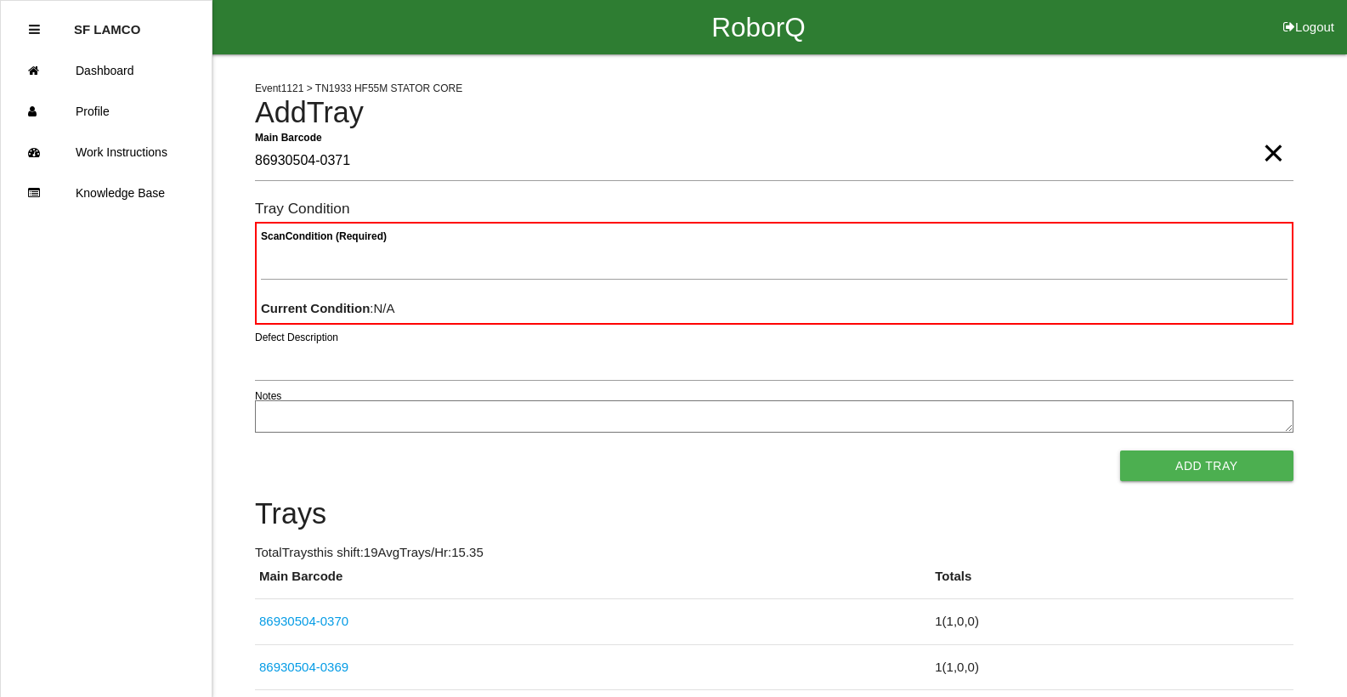
type Barcode "86930504-0371"
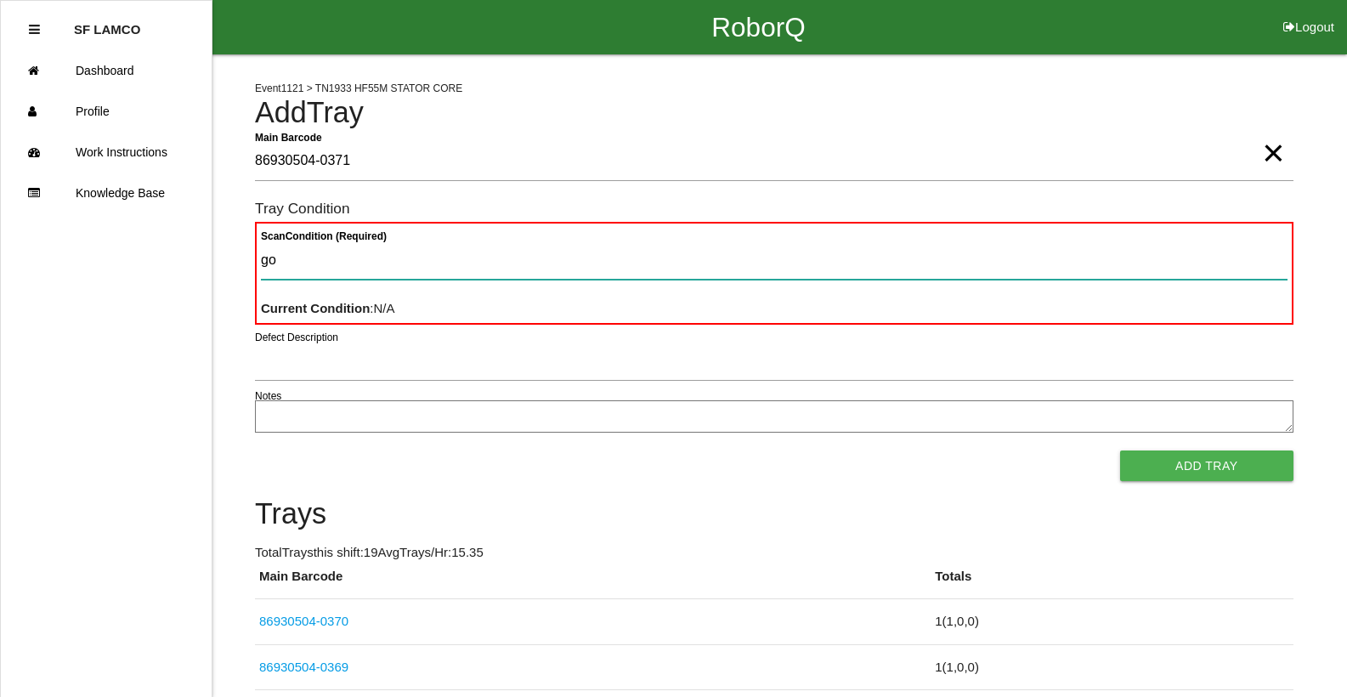
type Condition "goo"
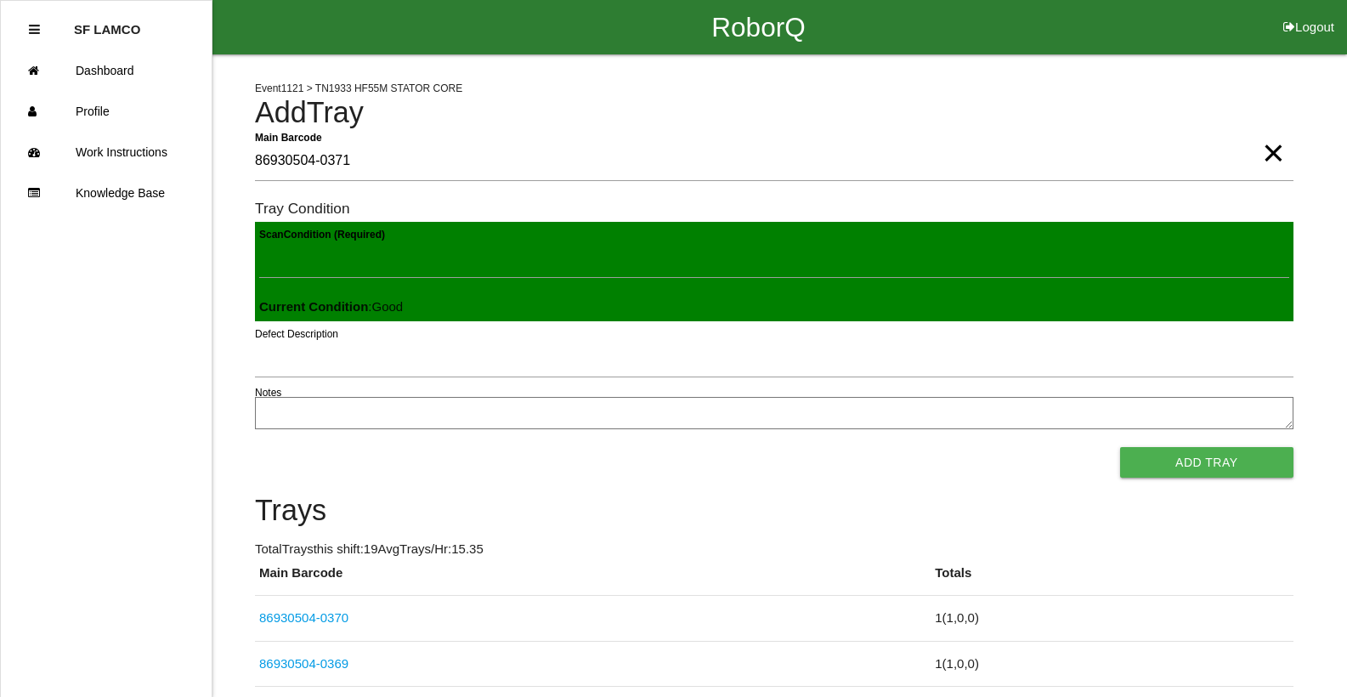
click at [1120, 447] on button "Add Tray" at bounding box center [1206, 462] width 173 height 31
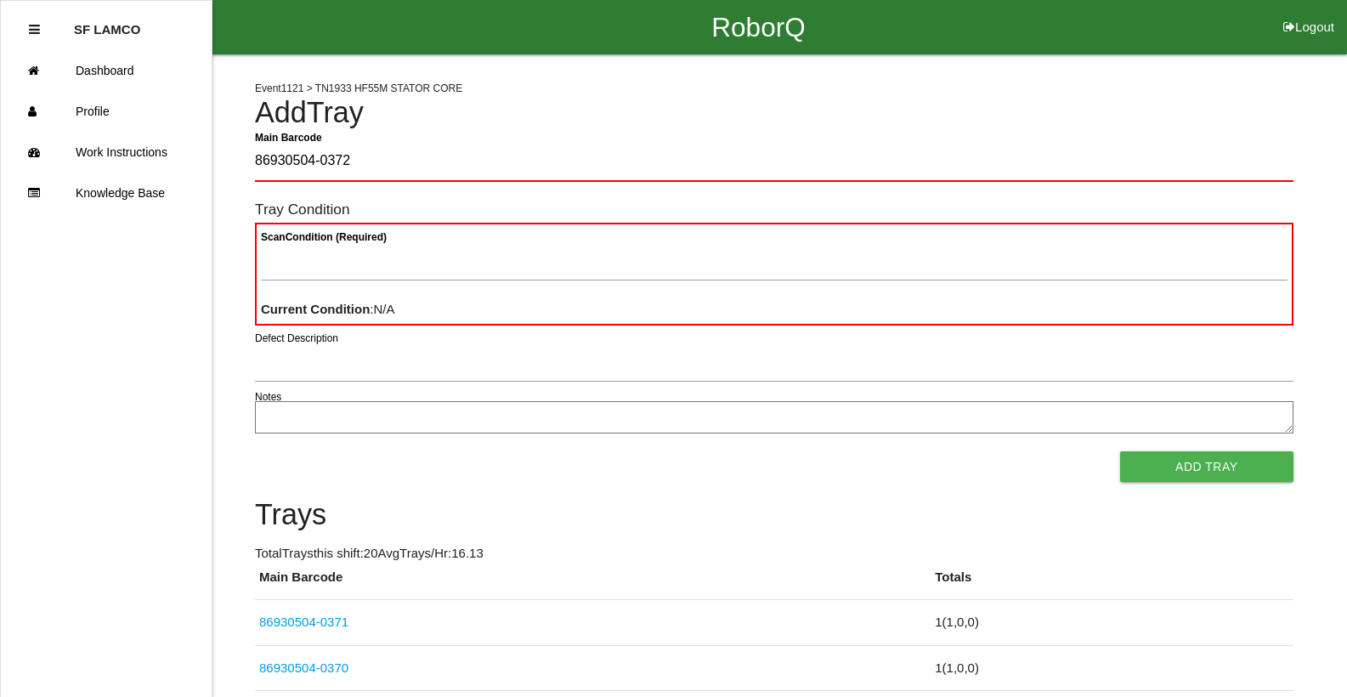
type Barcode "86930504-0372"
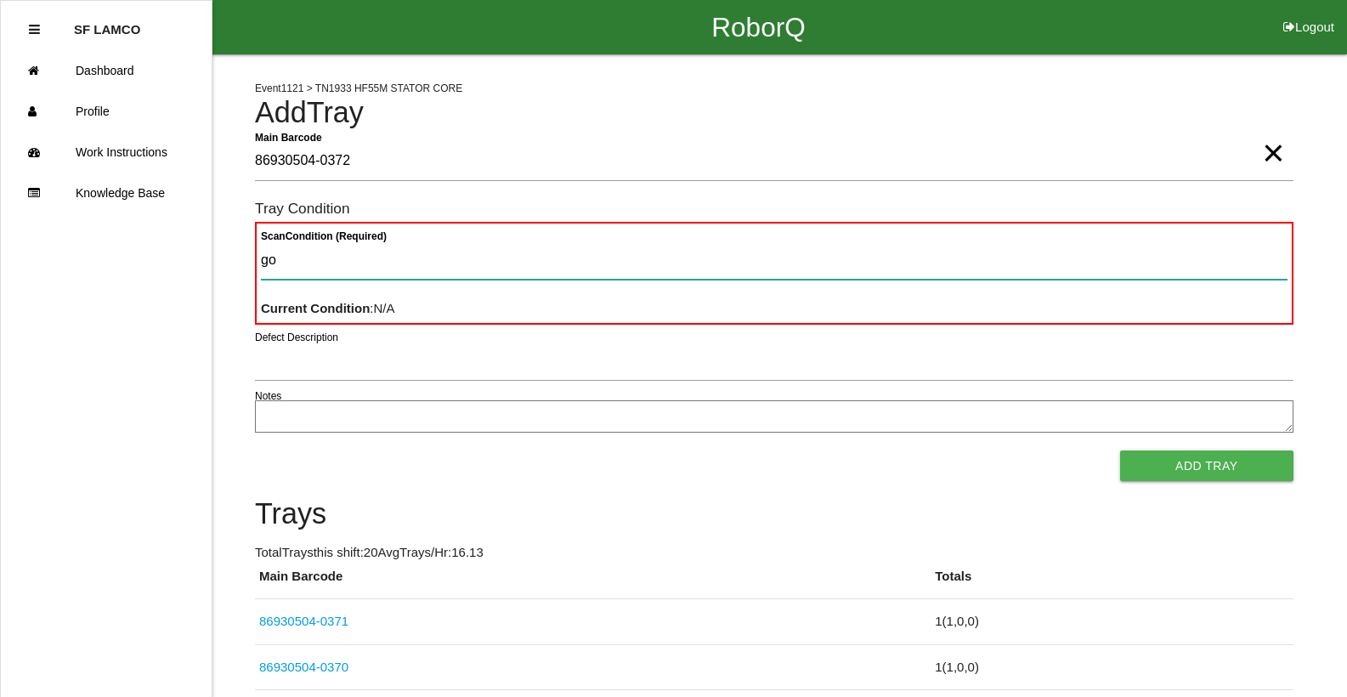
type Condition "goo"
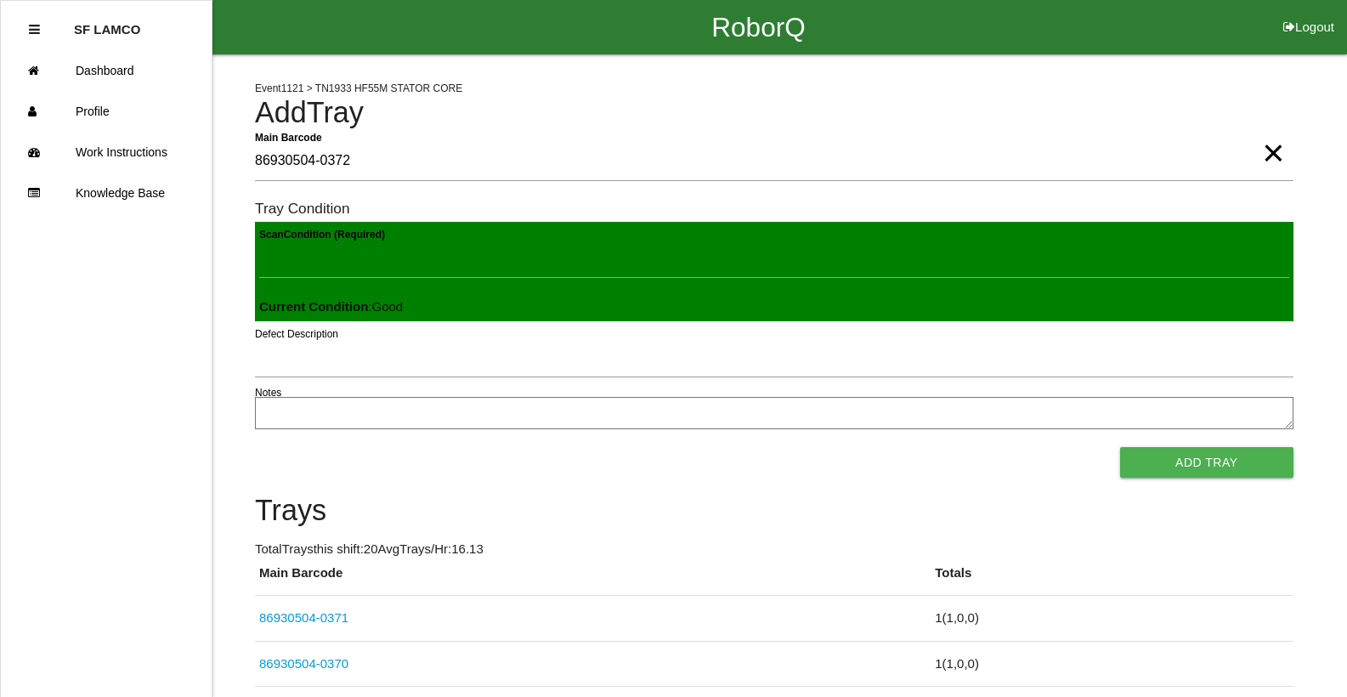
click at [1120, 447] on button "Add Tray" at bounding box center [1206, 462] width 173 height 31
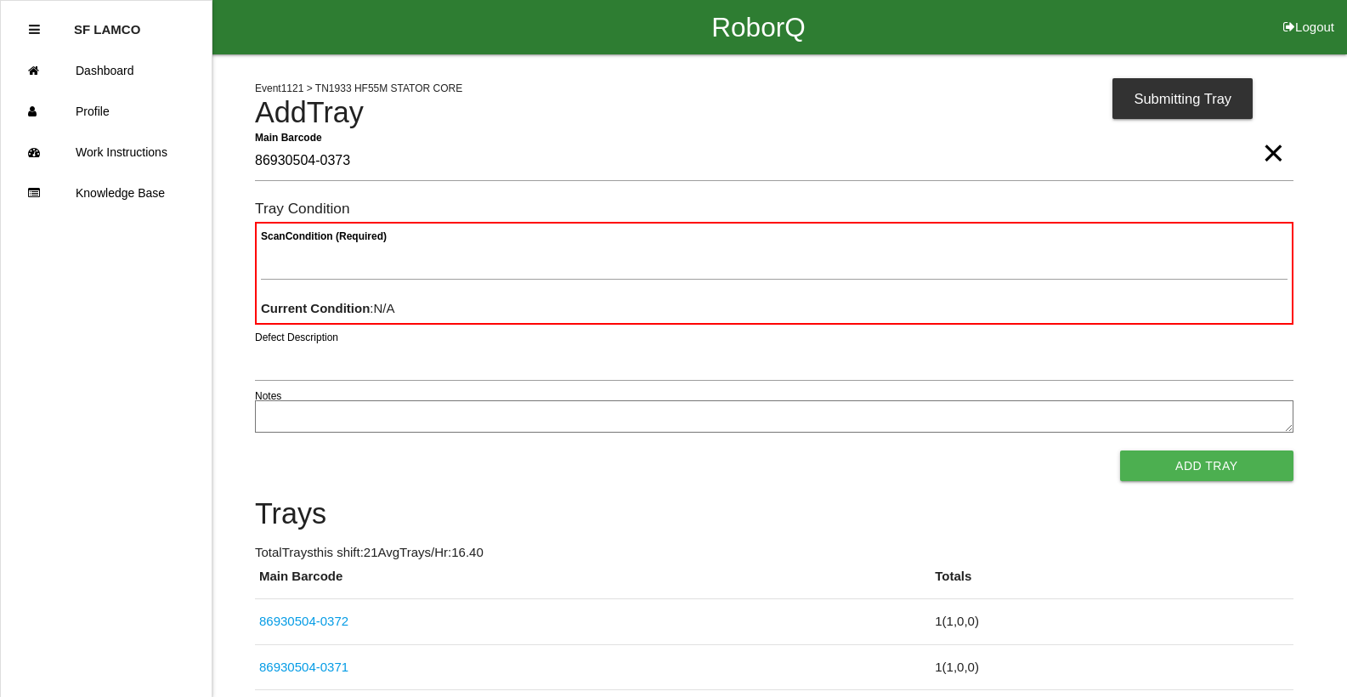
type Barcode "86930504-0373"
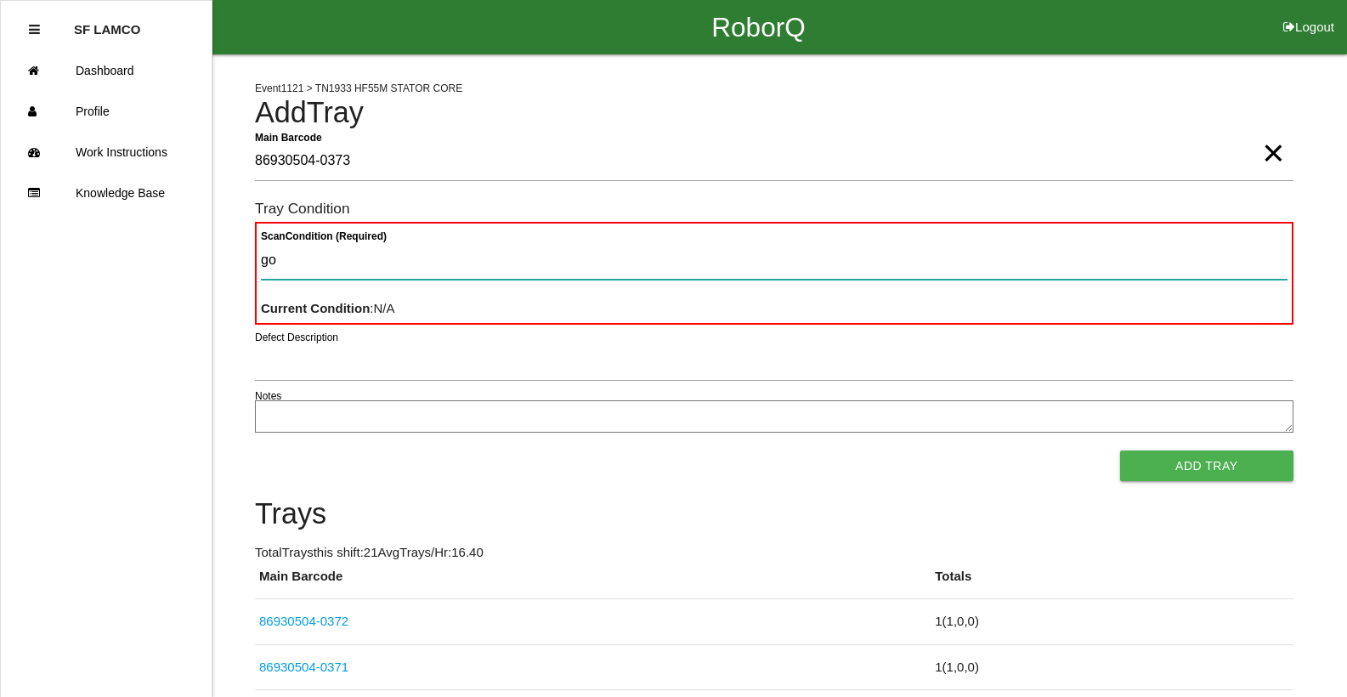
type Condition "goo"
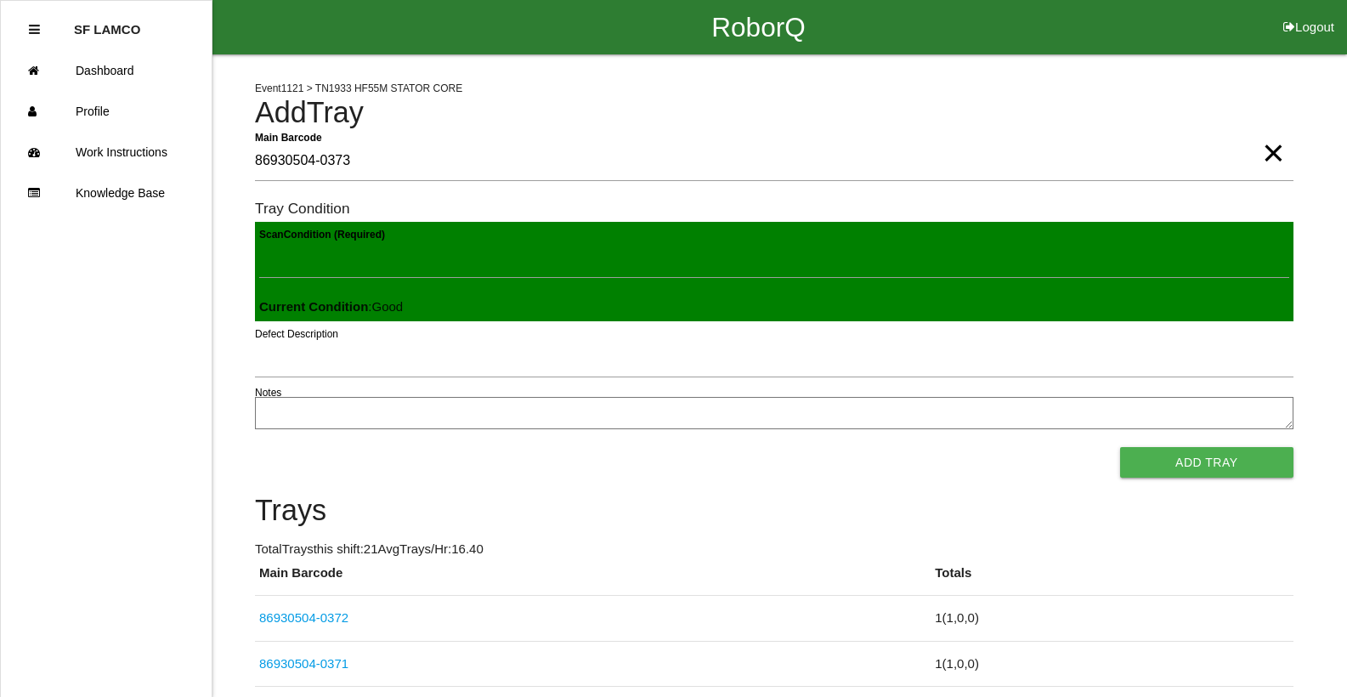
click at [1120, 447] on button "Add Tray" at bounding box center [1206, 462] width 173 height 31
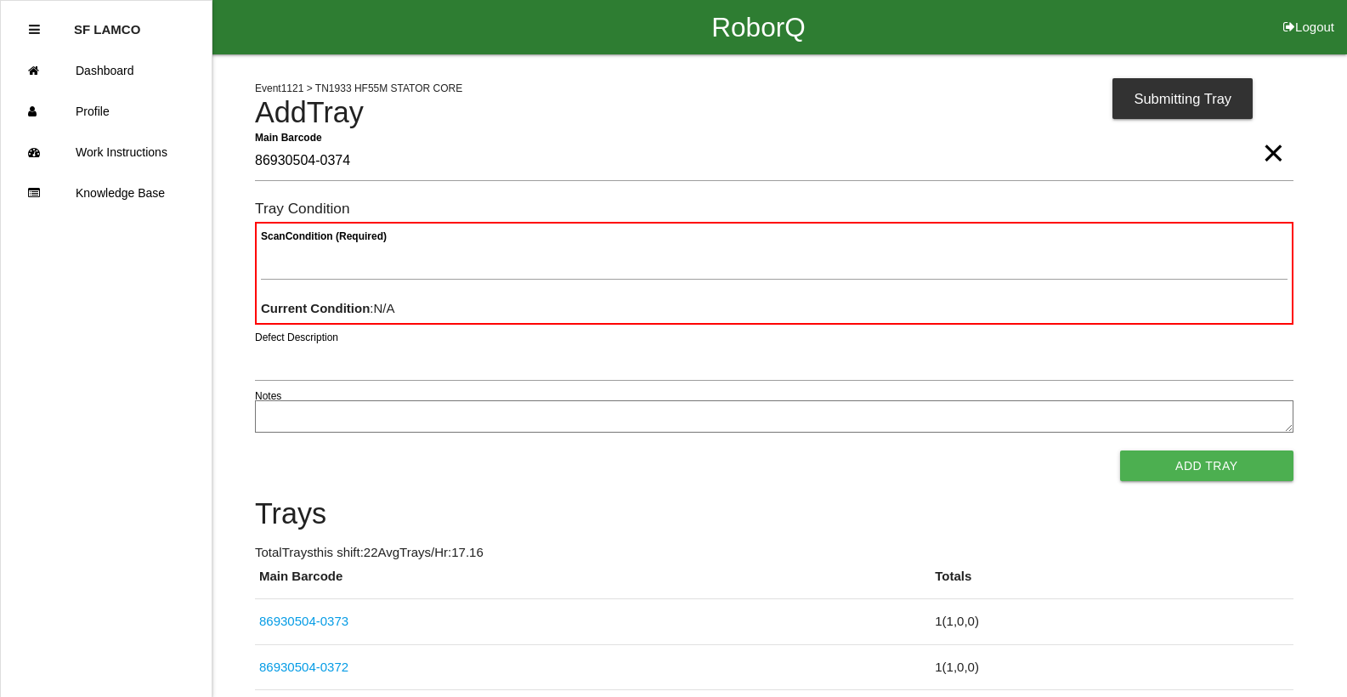
type Barcode "86930504-0374"
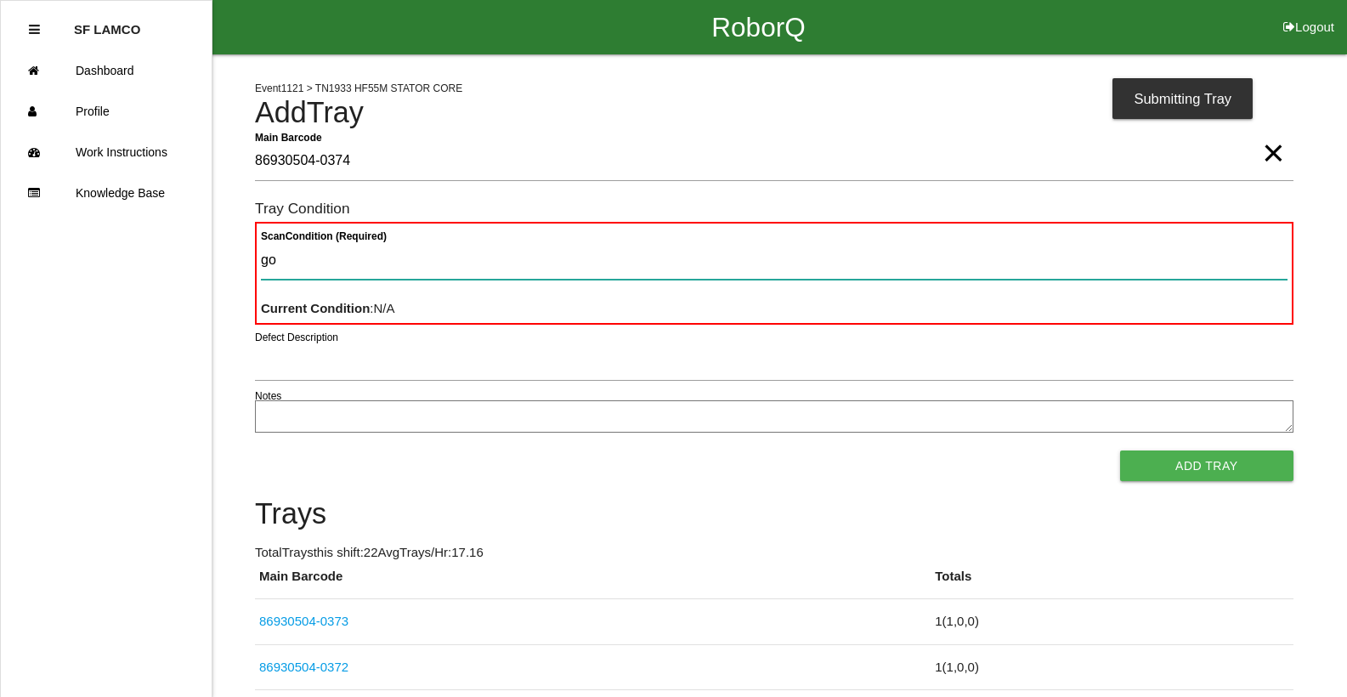
type Condition "goo"
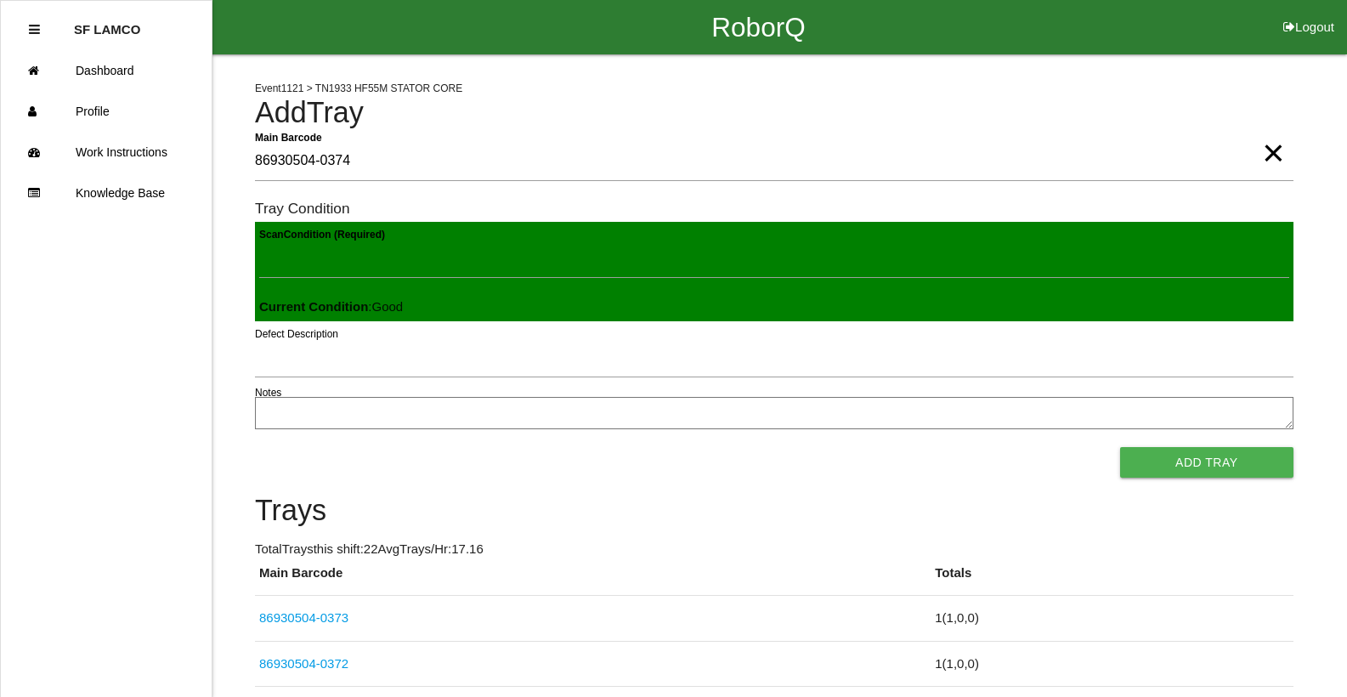
click at [1120, 447] on button "Add Tray" at bounding box center [1206, 462] width 173 height 31
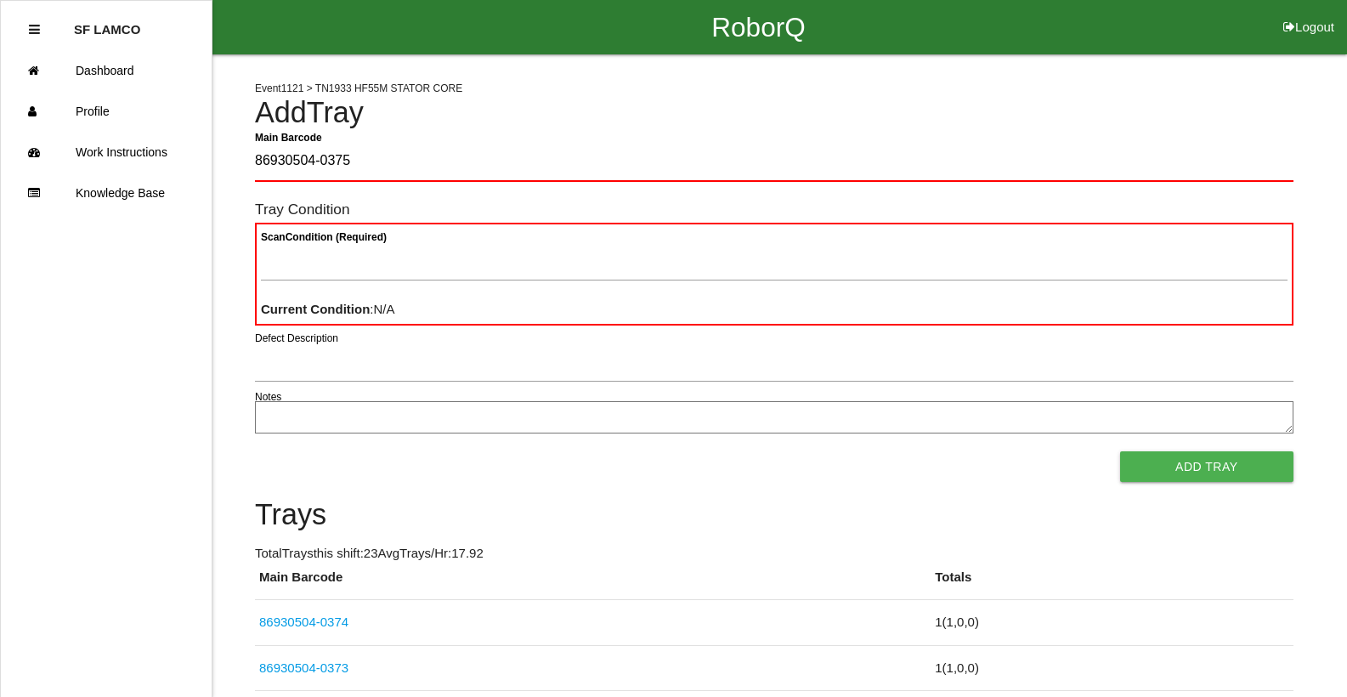
type Barcode "86930504-0375"
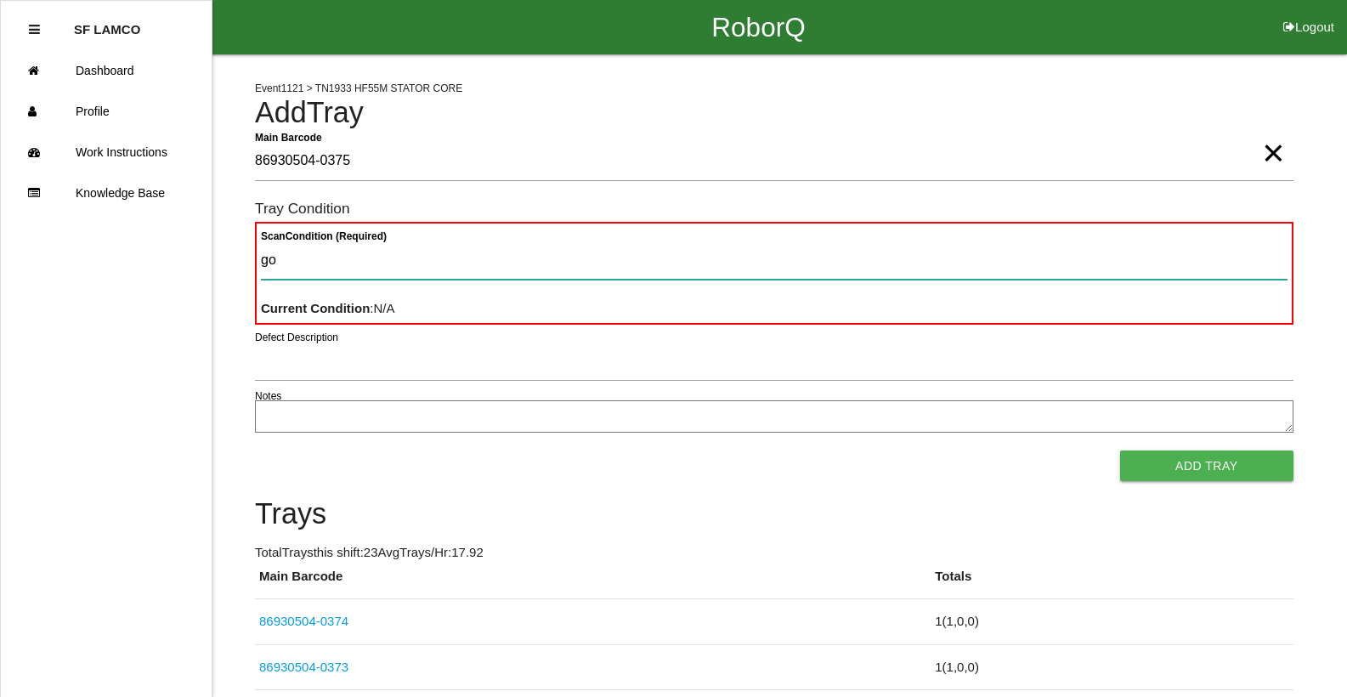
type Condition "goo"
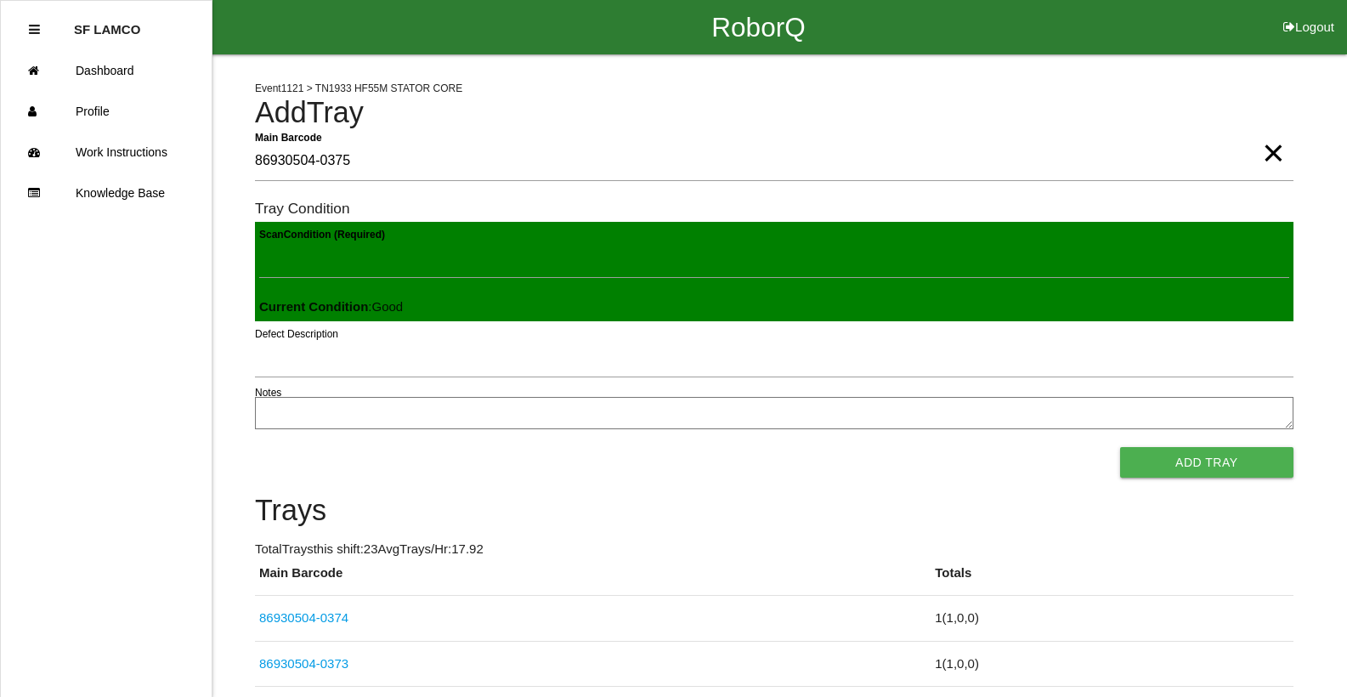
click at [1120, 447] on button "Add Tray" at bounding box center [1206, 462] width 173 height 31
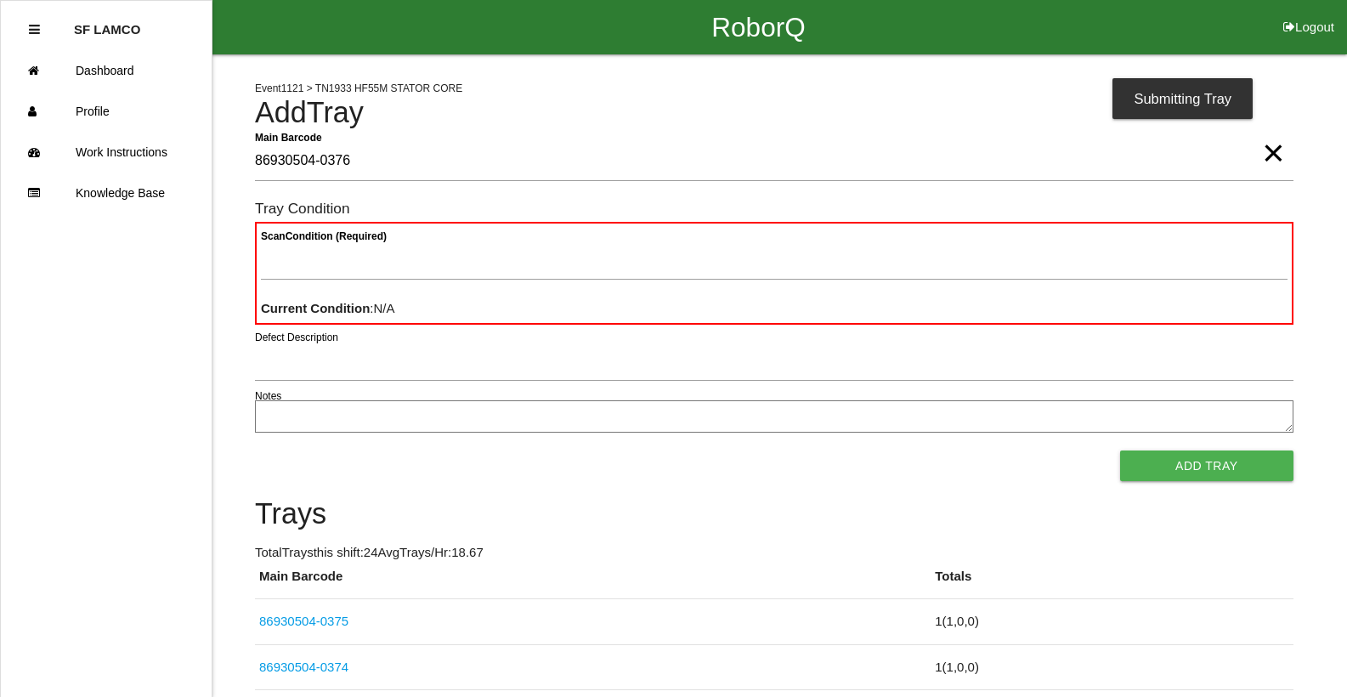
type Barcode "86930504-0376"
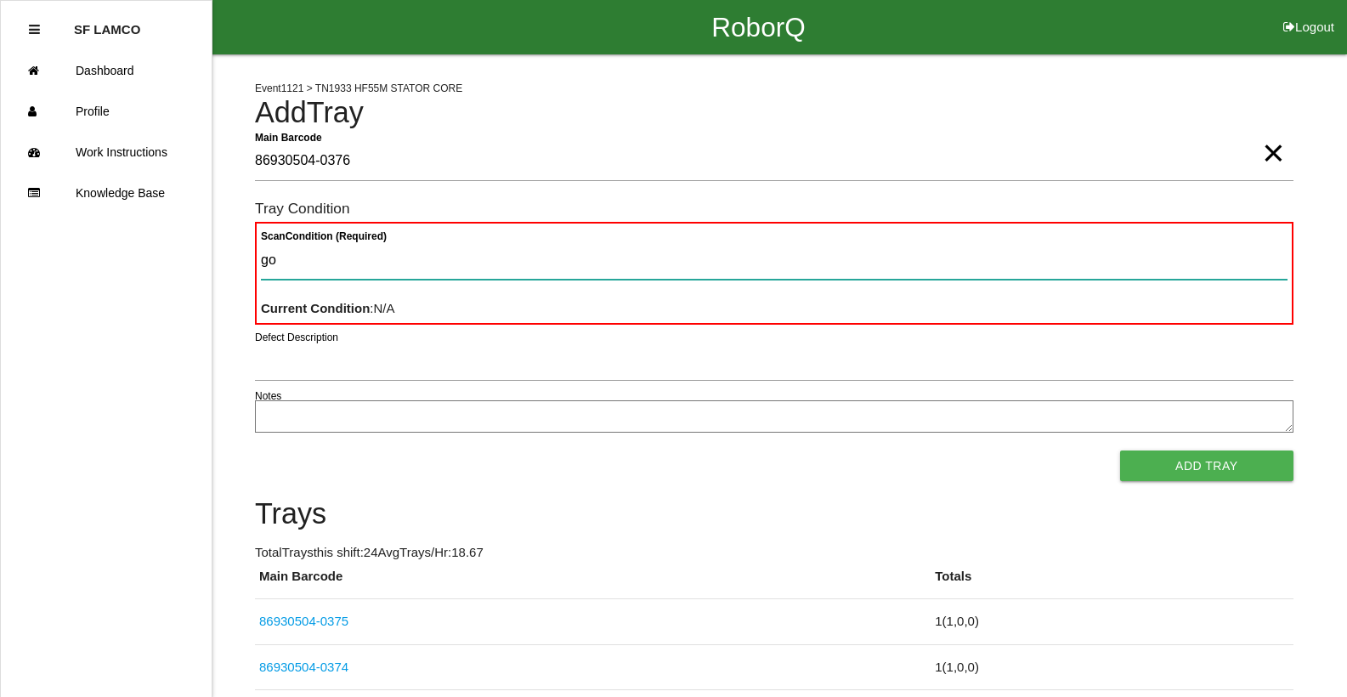
type Condition "goo"
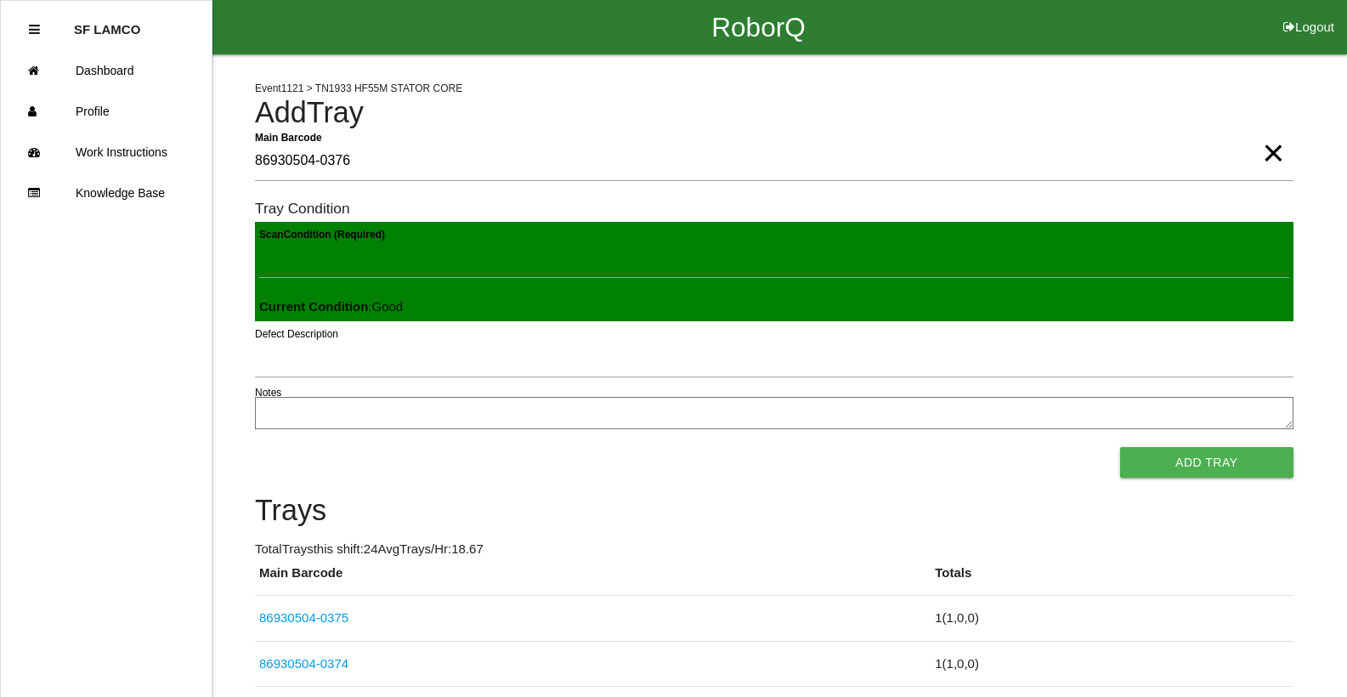
click at [1120, 447] on button "Add Tray" at bounding box center [1206, 462] width 173 height 31
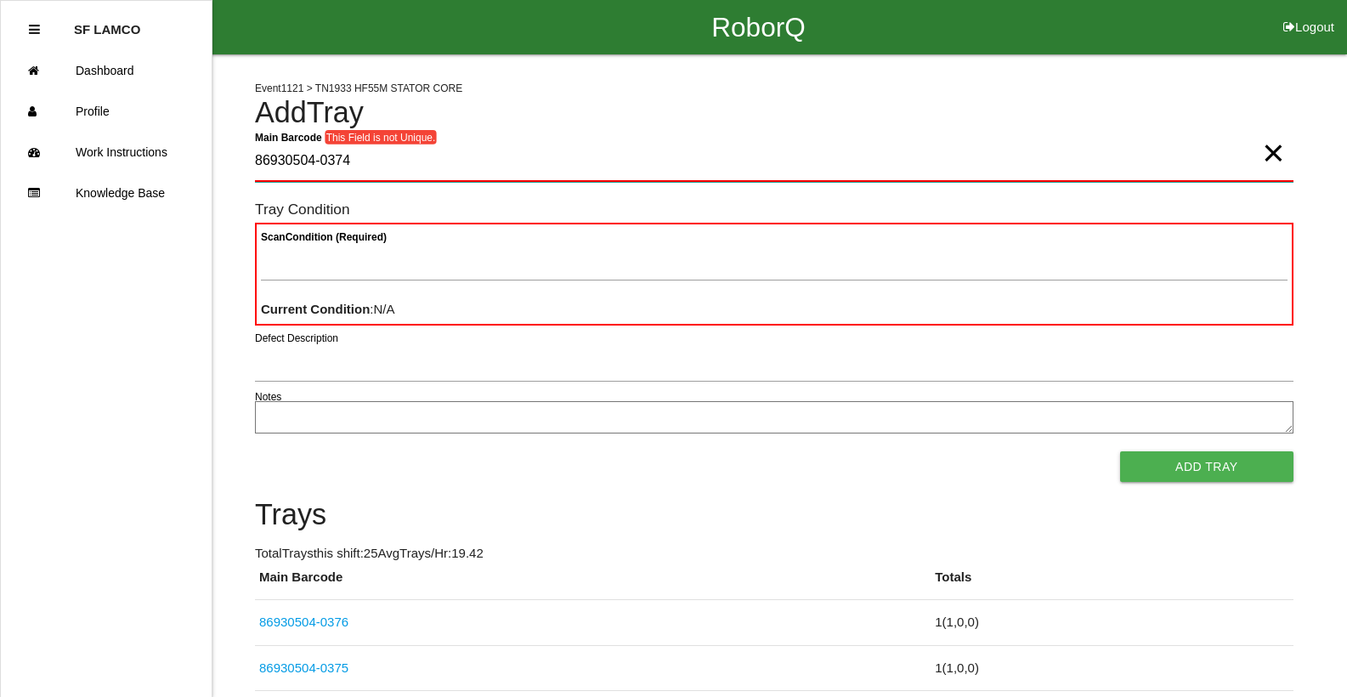
click at [421, 158] on Barcode "86930504-0374" at bounding box center [774, 162] width 1038 height 40
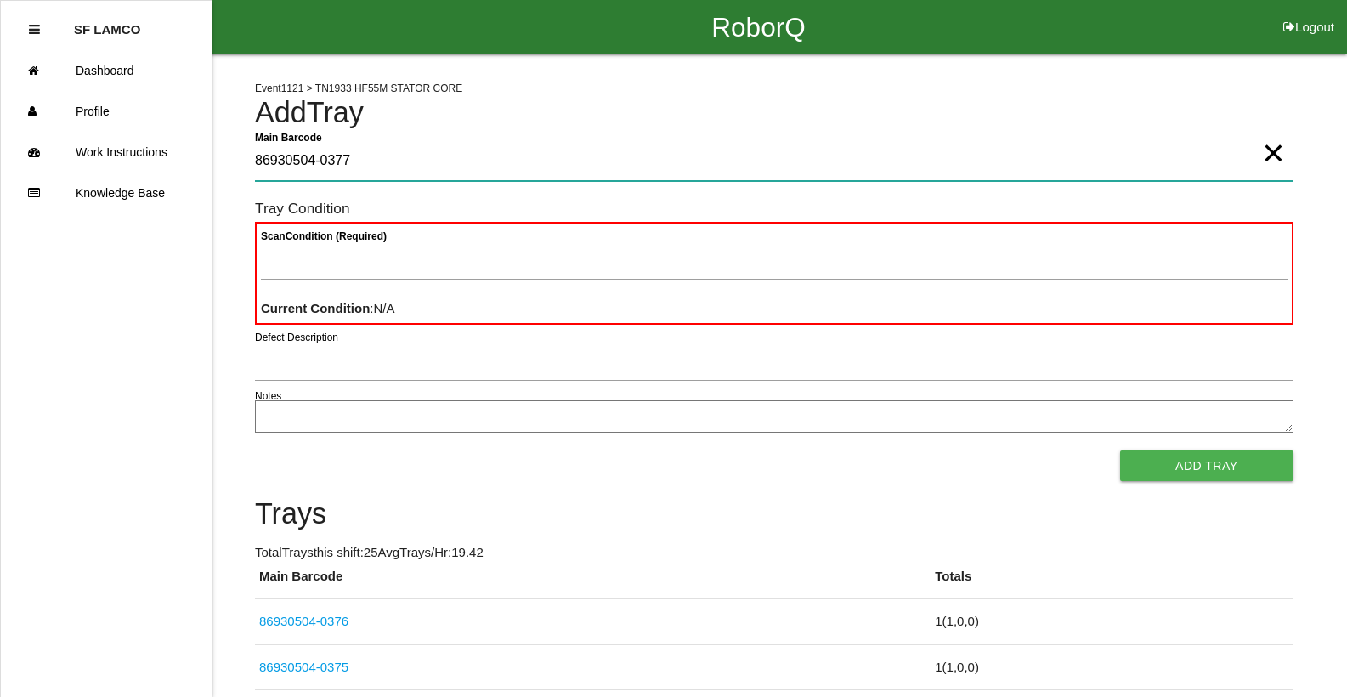
type Barcode "86930504-0377"
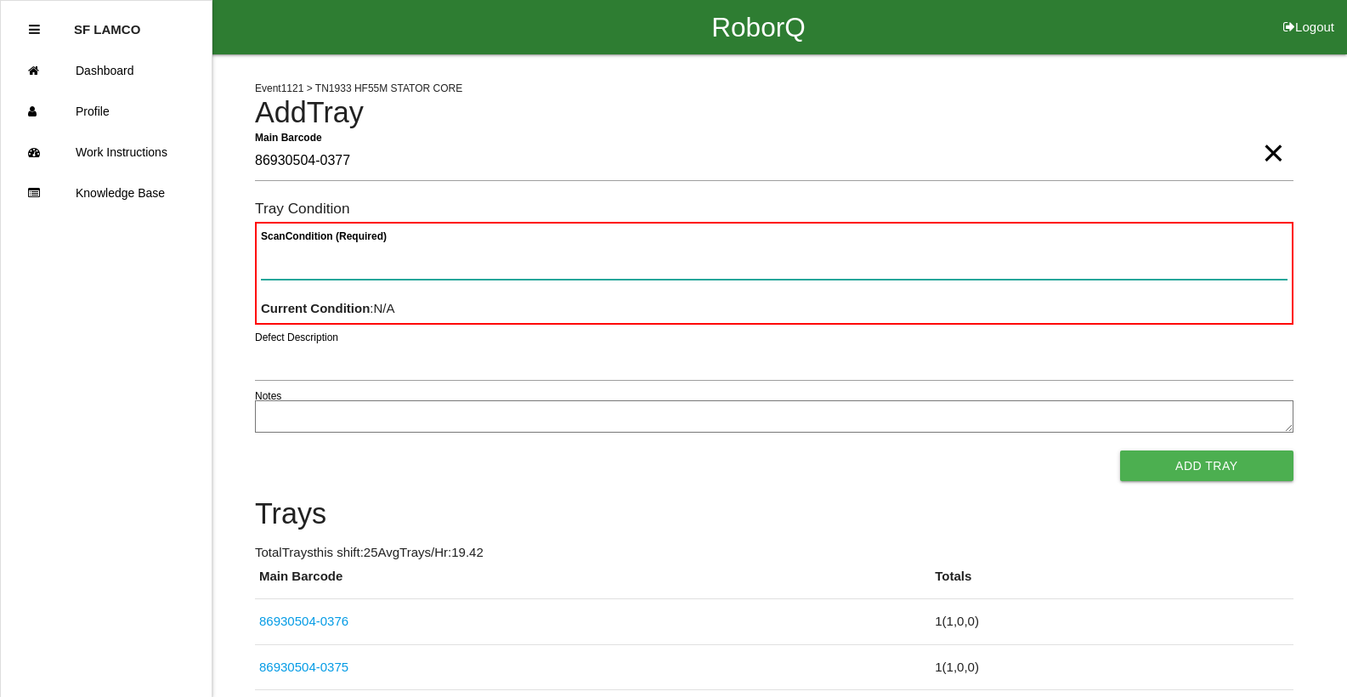
click at [416, 246] on Condition "Scan Condition (Required)" at bounding box center [774, 259] width 1026 height 39
type Condition "goo"
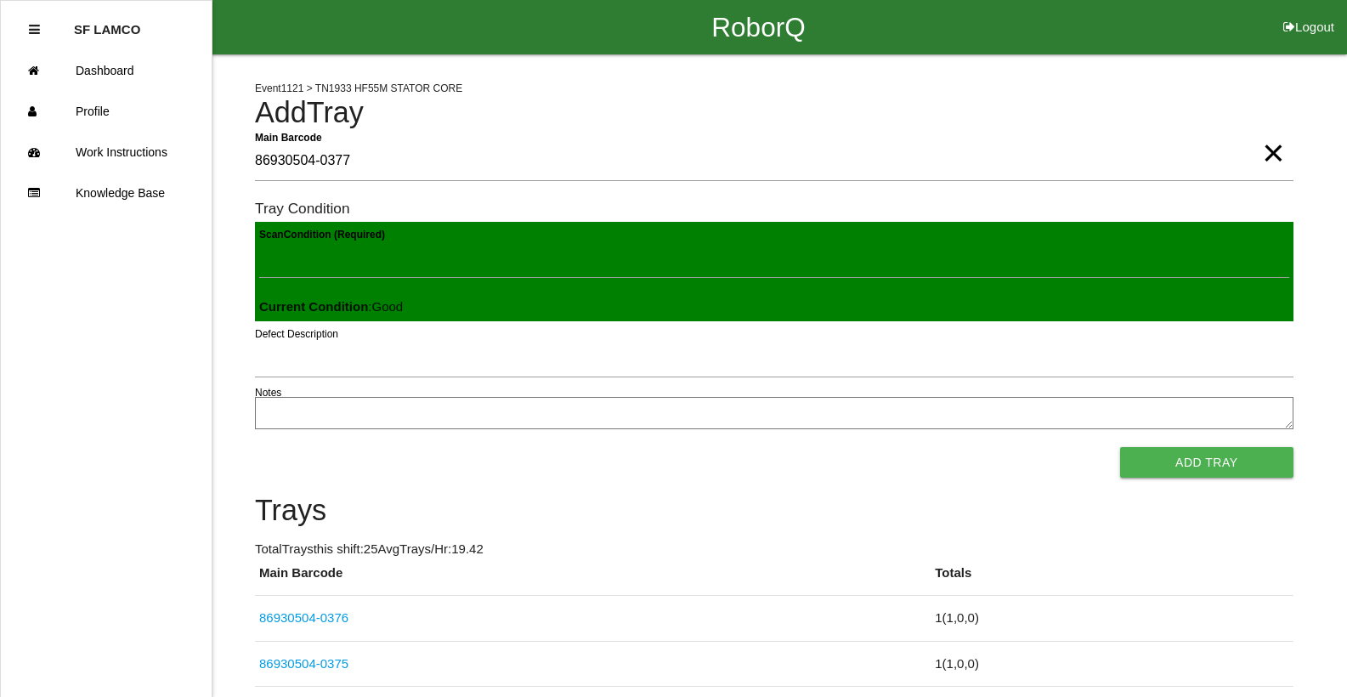
click at [1120, 447] on button "Add Tray" at bounding box center [1206, 462] width 173 height 31
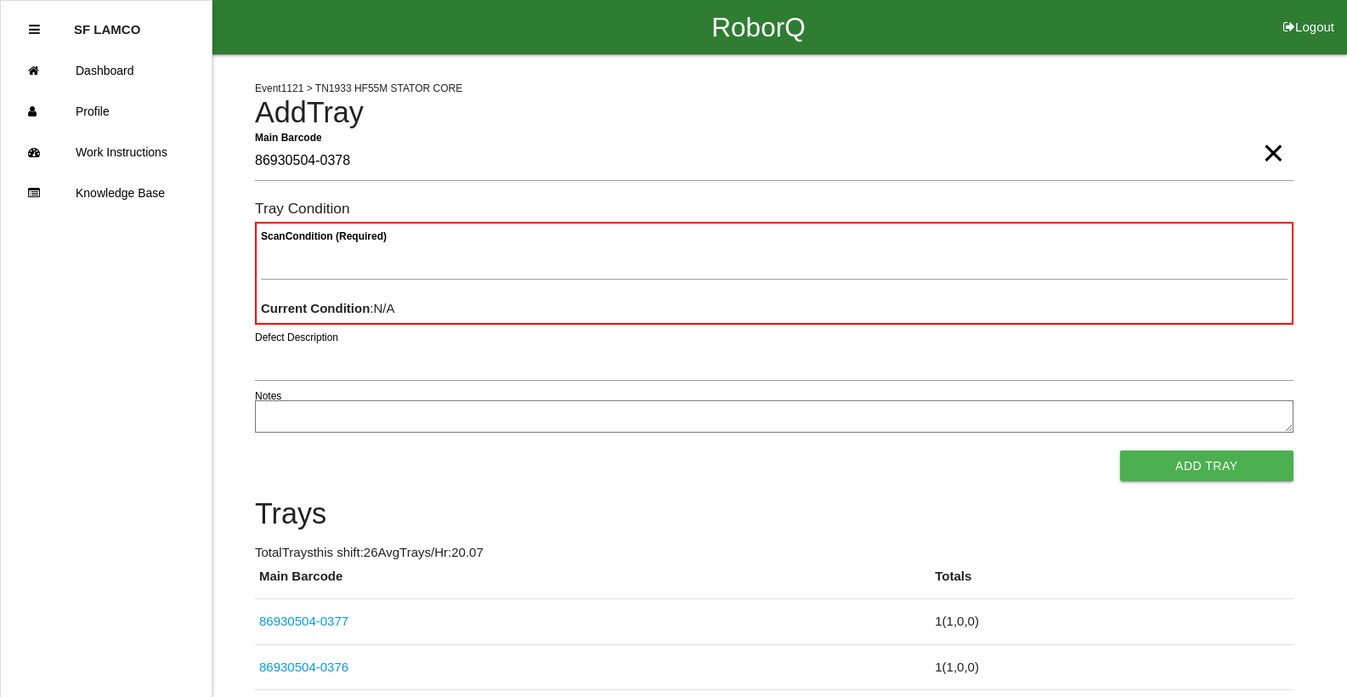
type Barcode "86930504-0378"
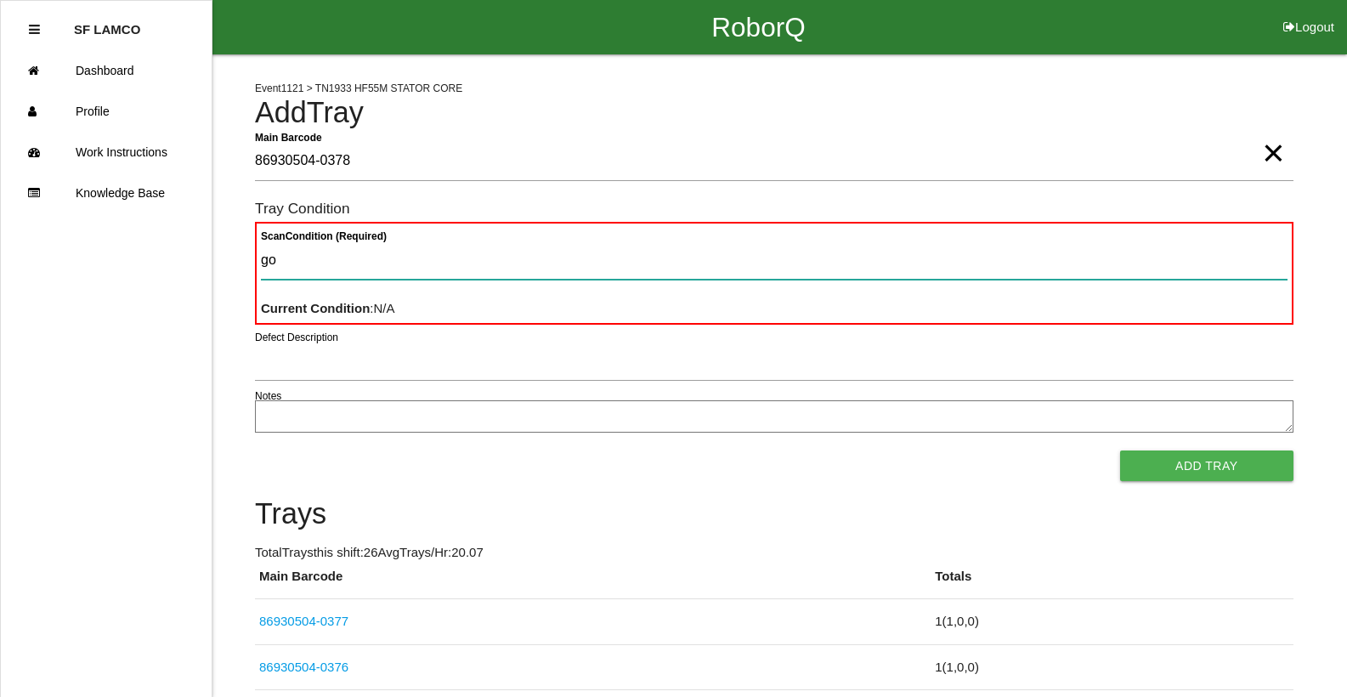
type Condition "goo"
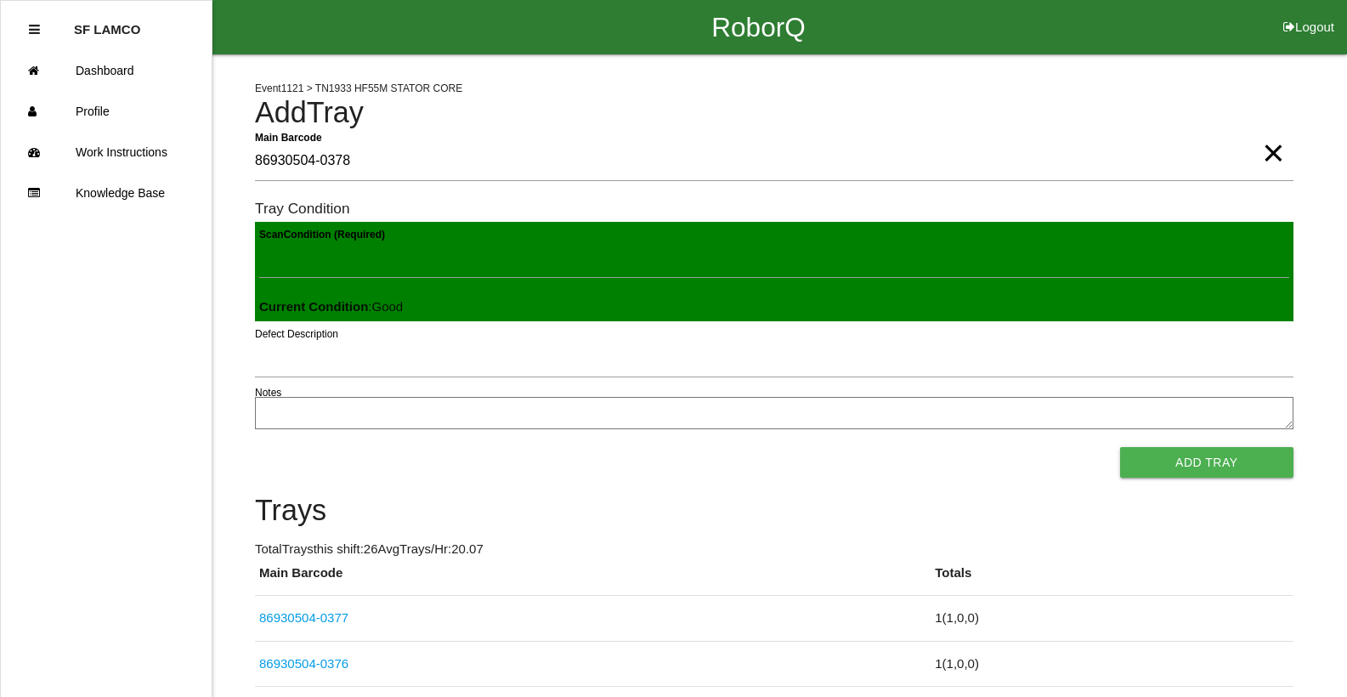
click at [1120, 447] on button "Add Tray" at bounding box center [1206, 462] width 173 height 31
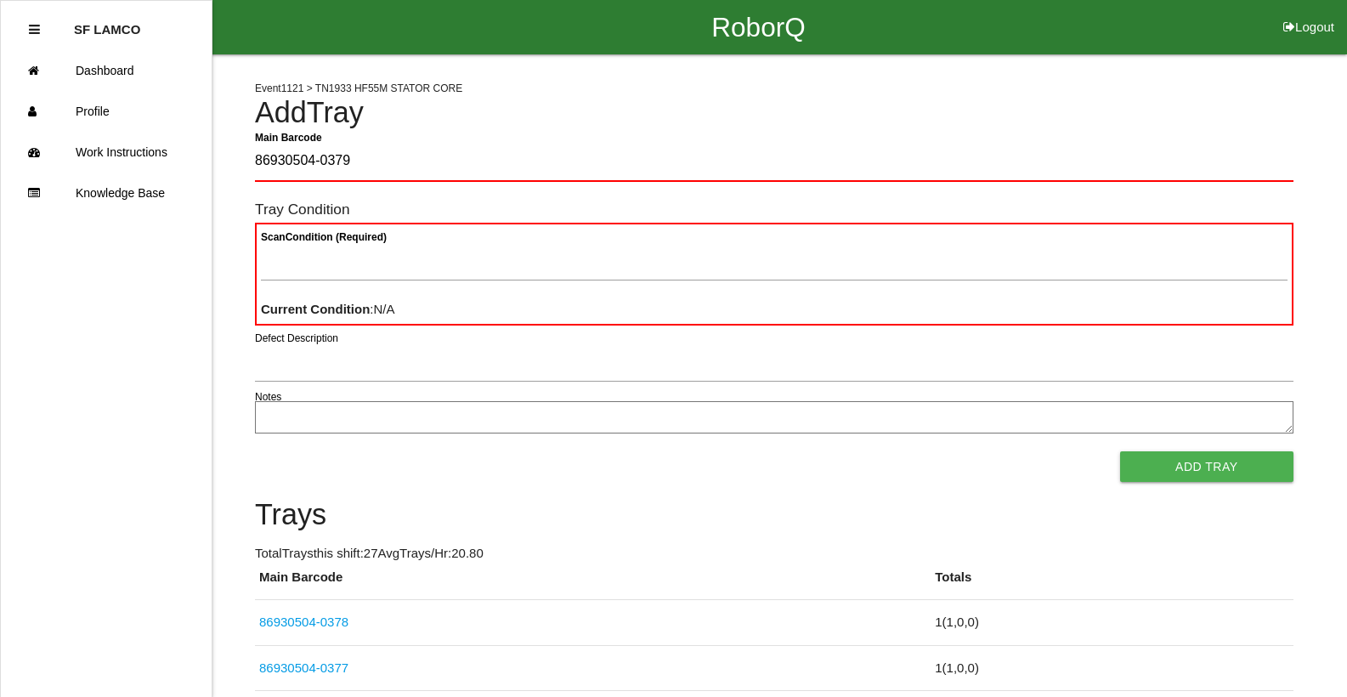
type Barcode "86930504-0379"
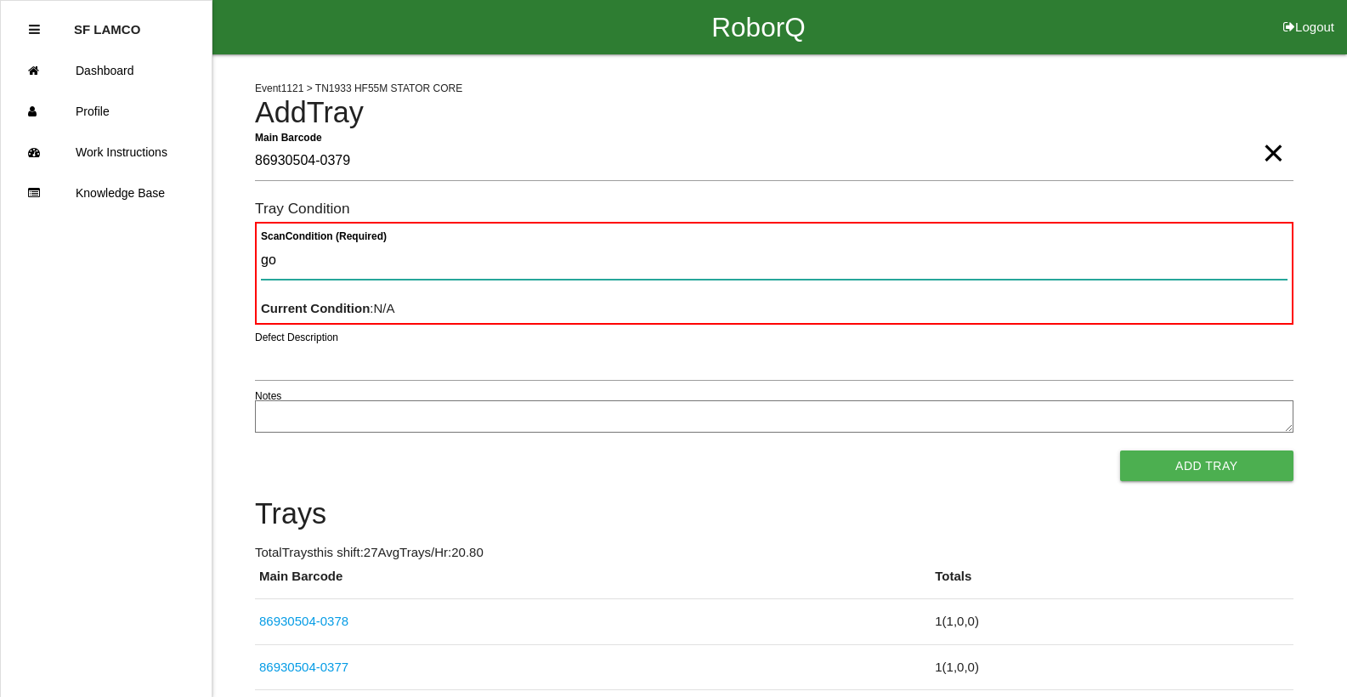
type Condition "goo"
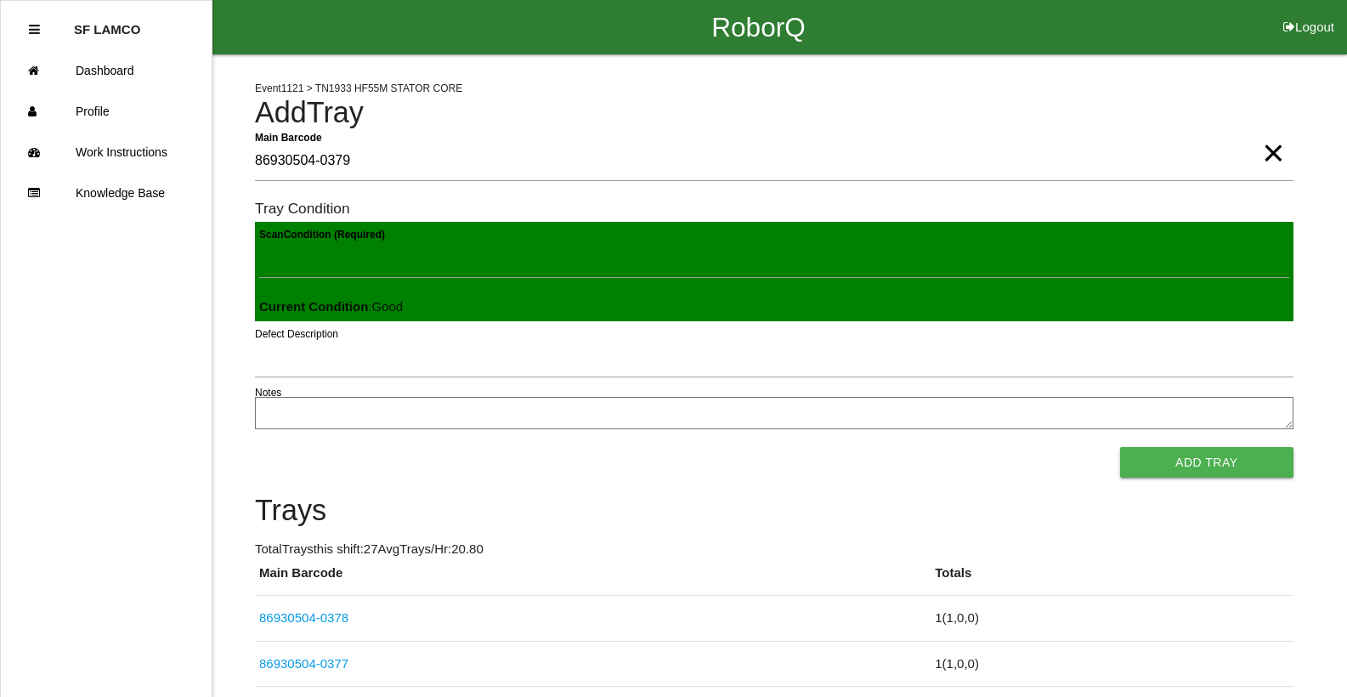
click at [1120, 447] on button "Add Tray" at bounding box center [1206, 462] width 173 height 31
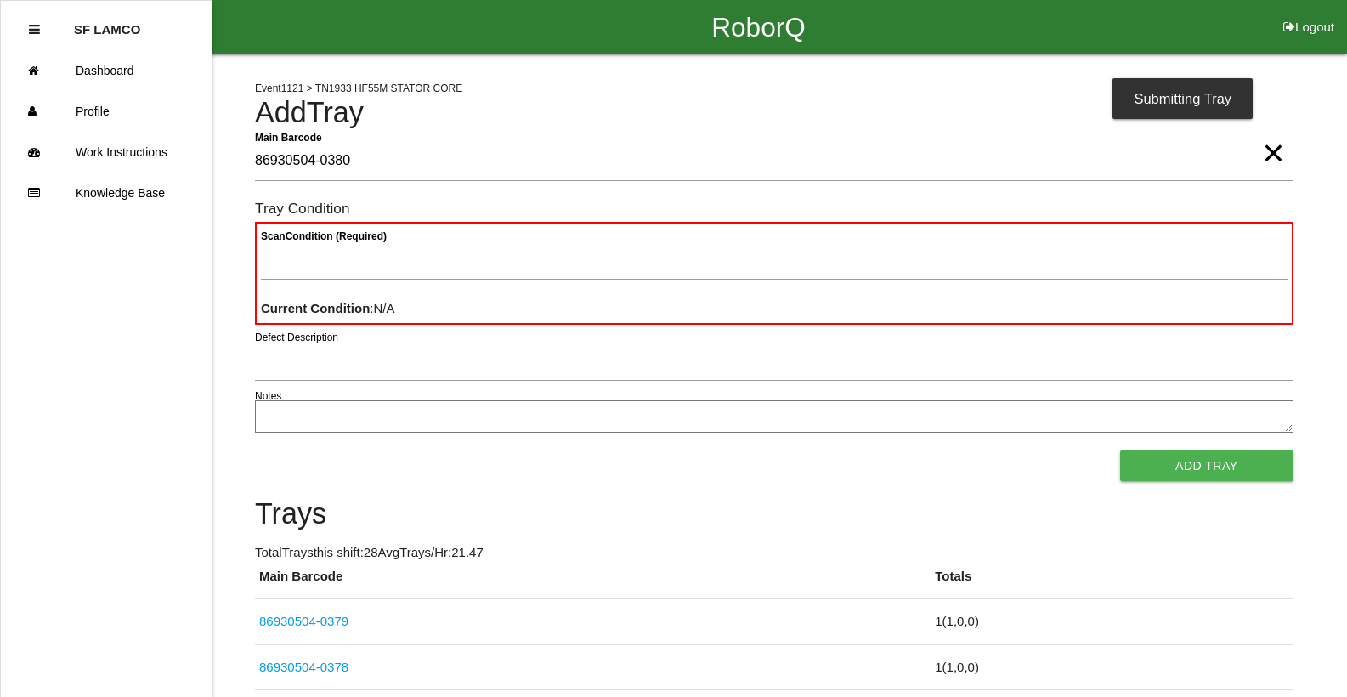
type Barcode "86930504-0380"
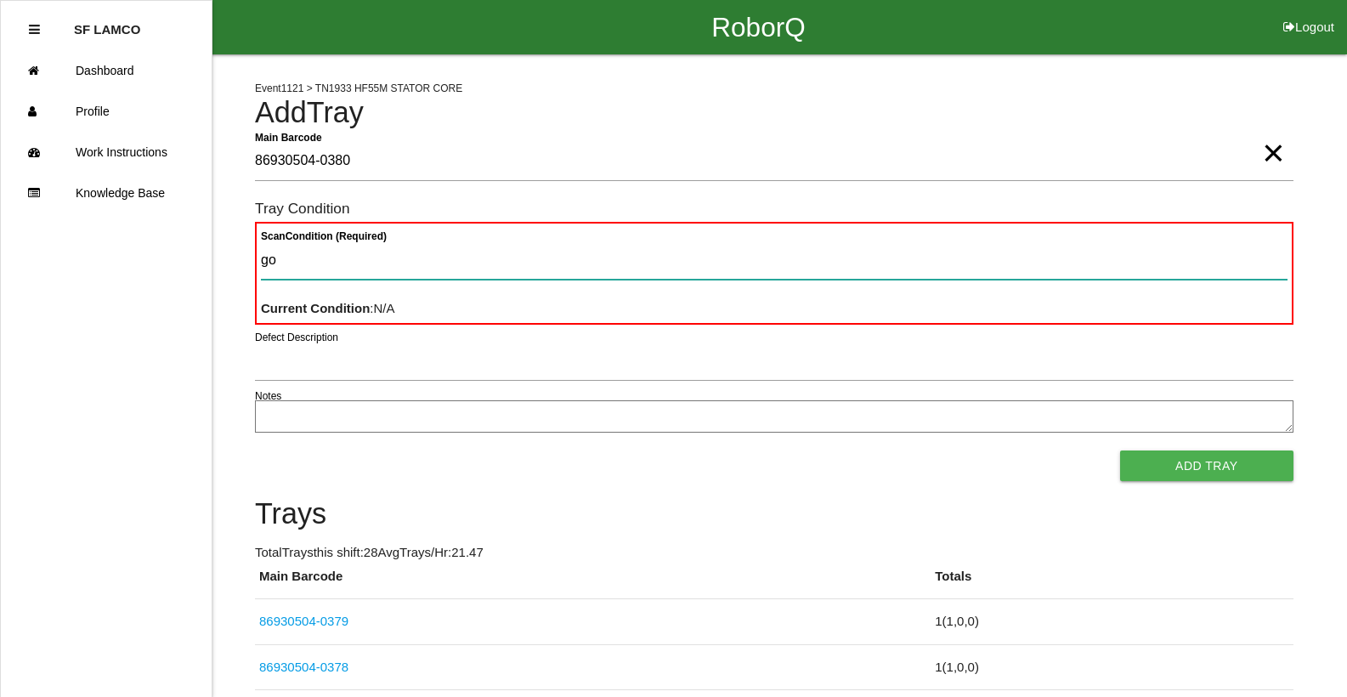
type Condition "goo"
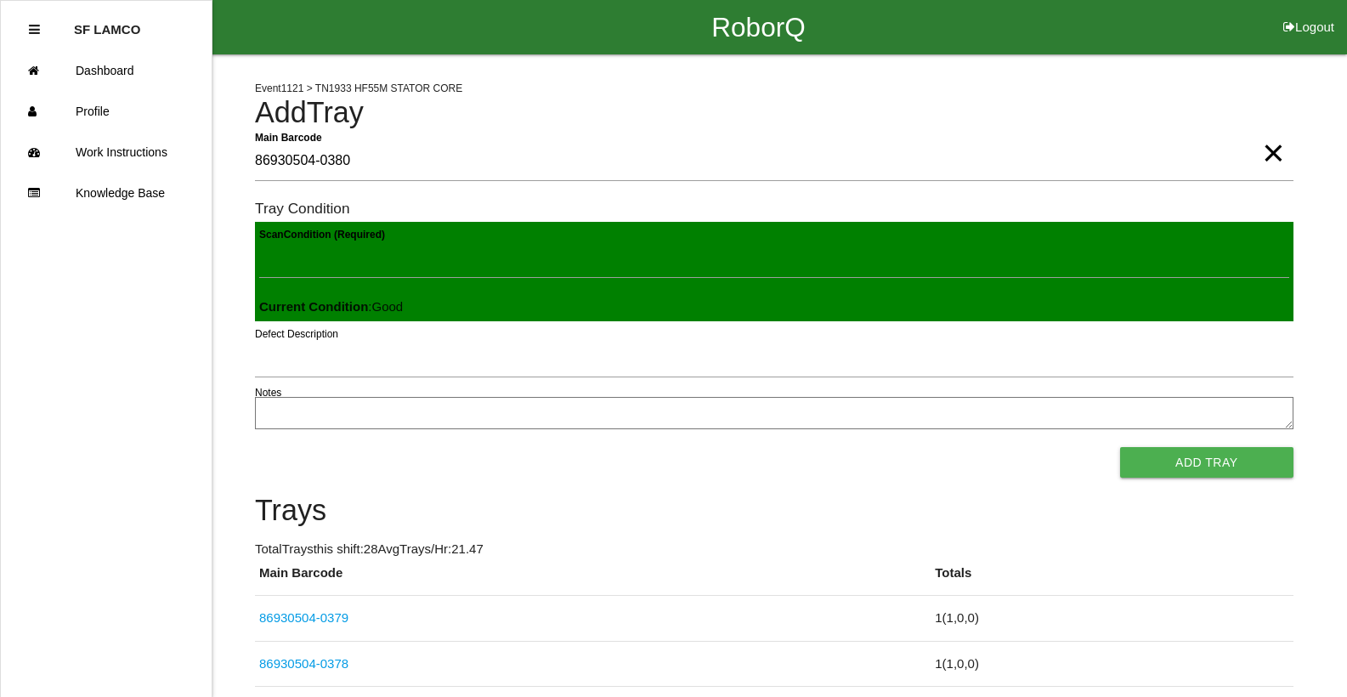
click at [1120, 447] on button "Add Tray" at bounding box center [1206, 462] width 173 height 31
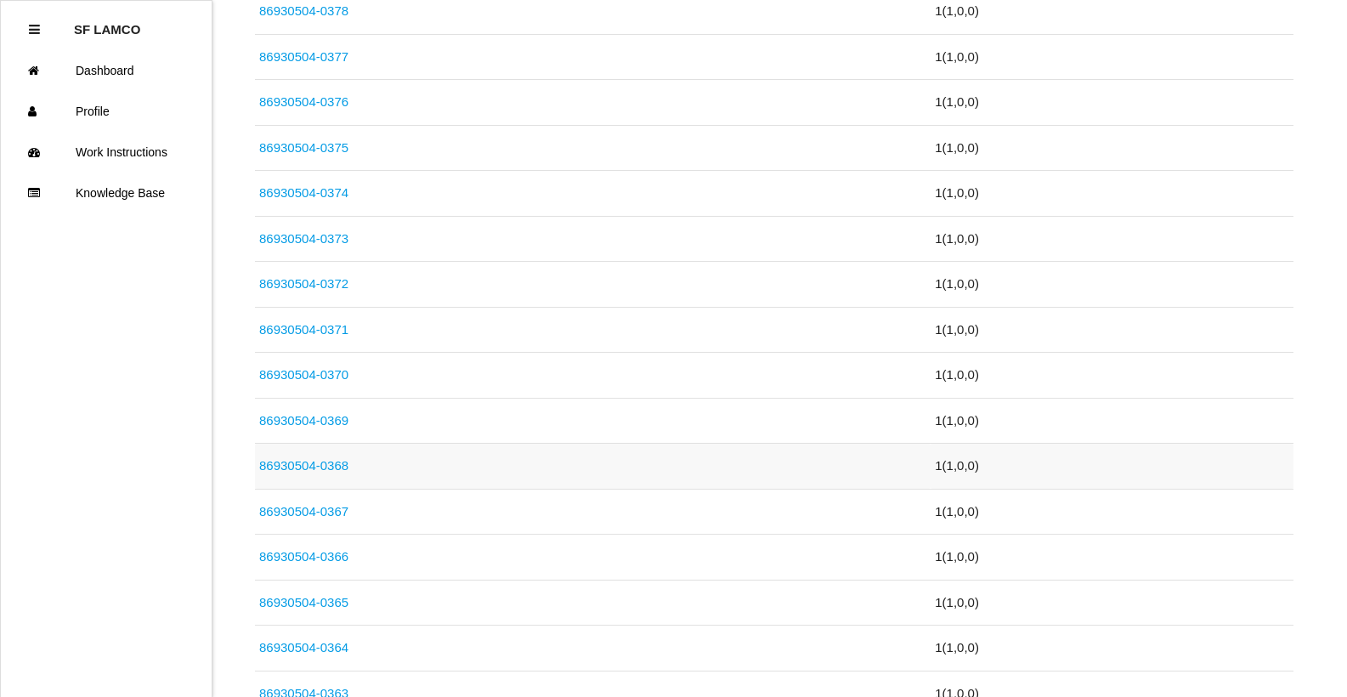
scroll to position [765, 0]
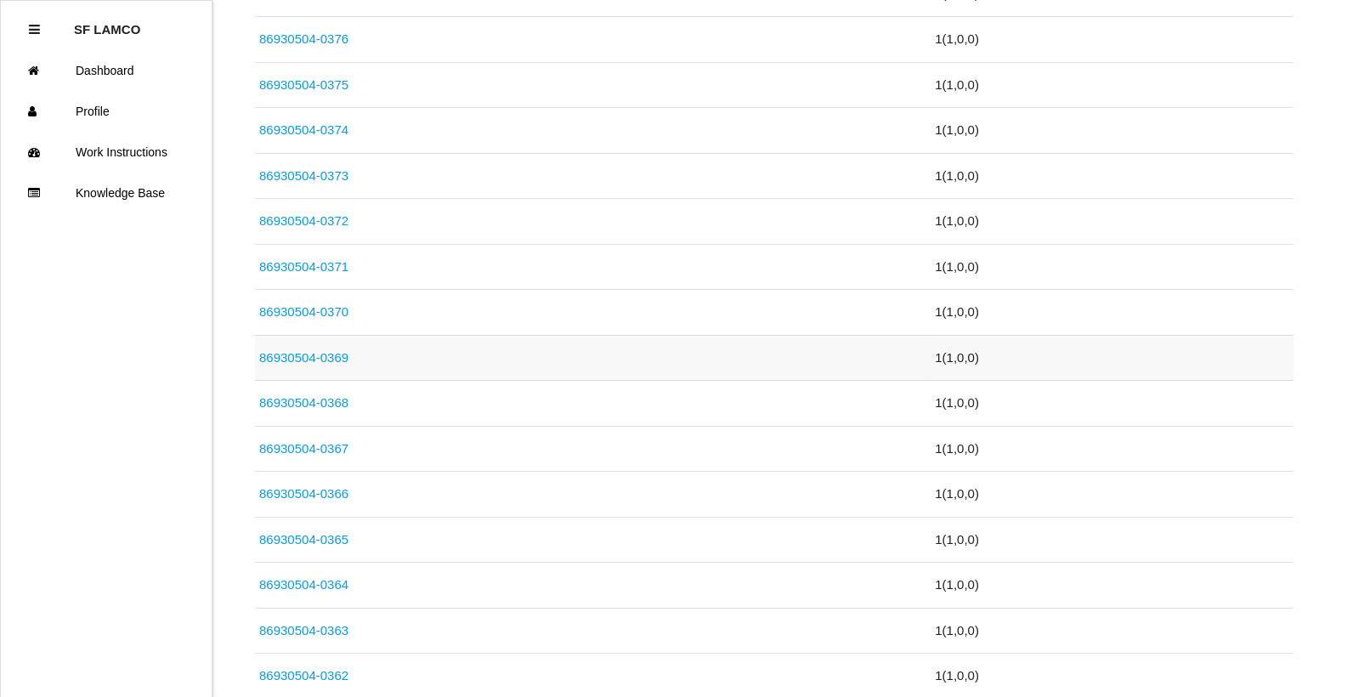
click at [338, 357] on link "86930504-0369" at bounding box center [303, 357] width 89 height 14
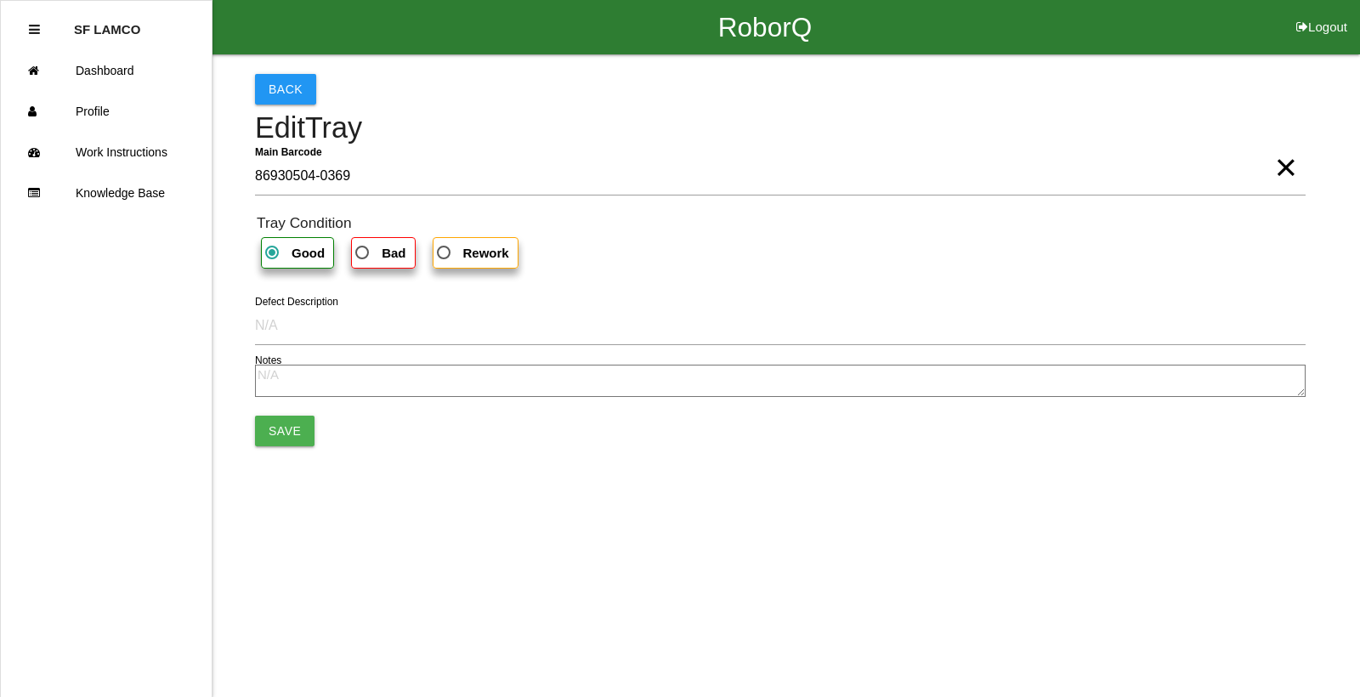
click at [386, 260] on b "Bad" at bounding box center [394, 253] width 24 height 14
click at [363, 253] on input "Bad" at bounding box center [357, 247] width 11 height 11
radio input "true"
click at [301, 427] on button "Save" at bounding box center [284, 431] width 59 height 31
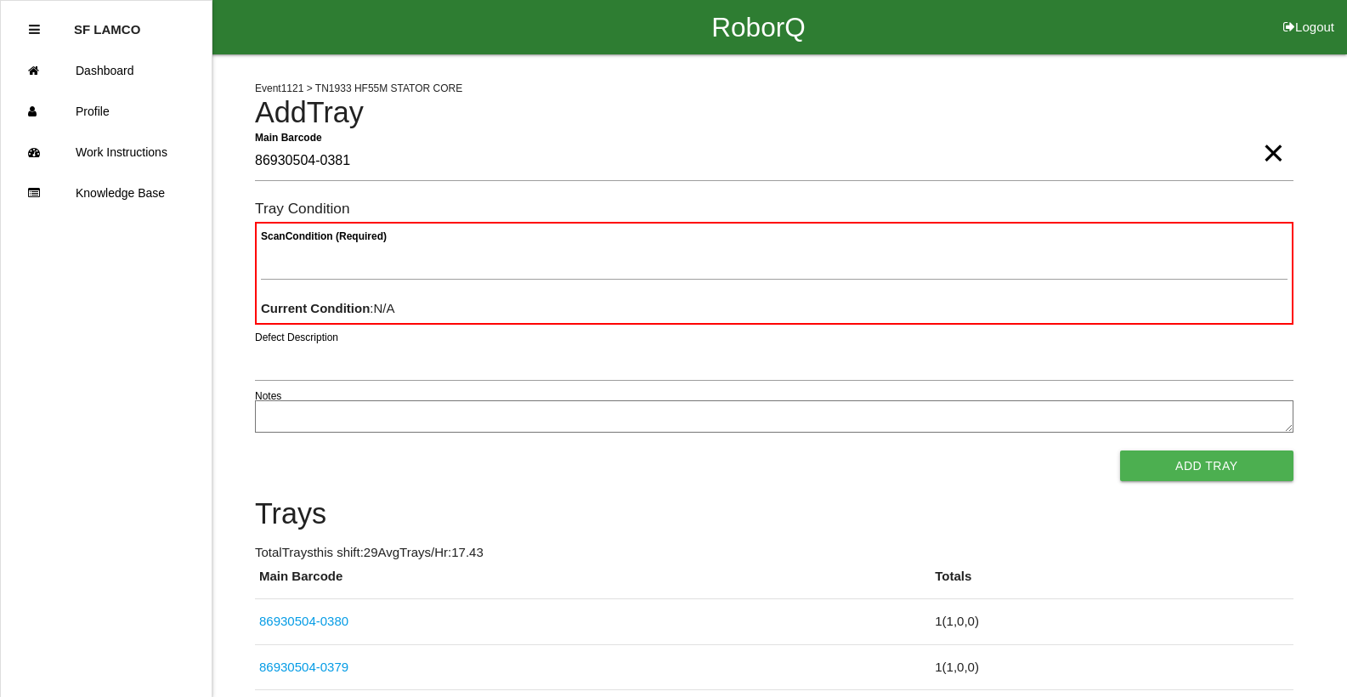
type Barcode "86930504-0381"
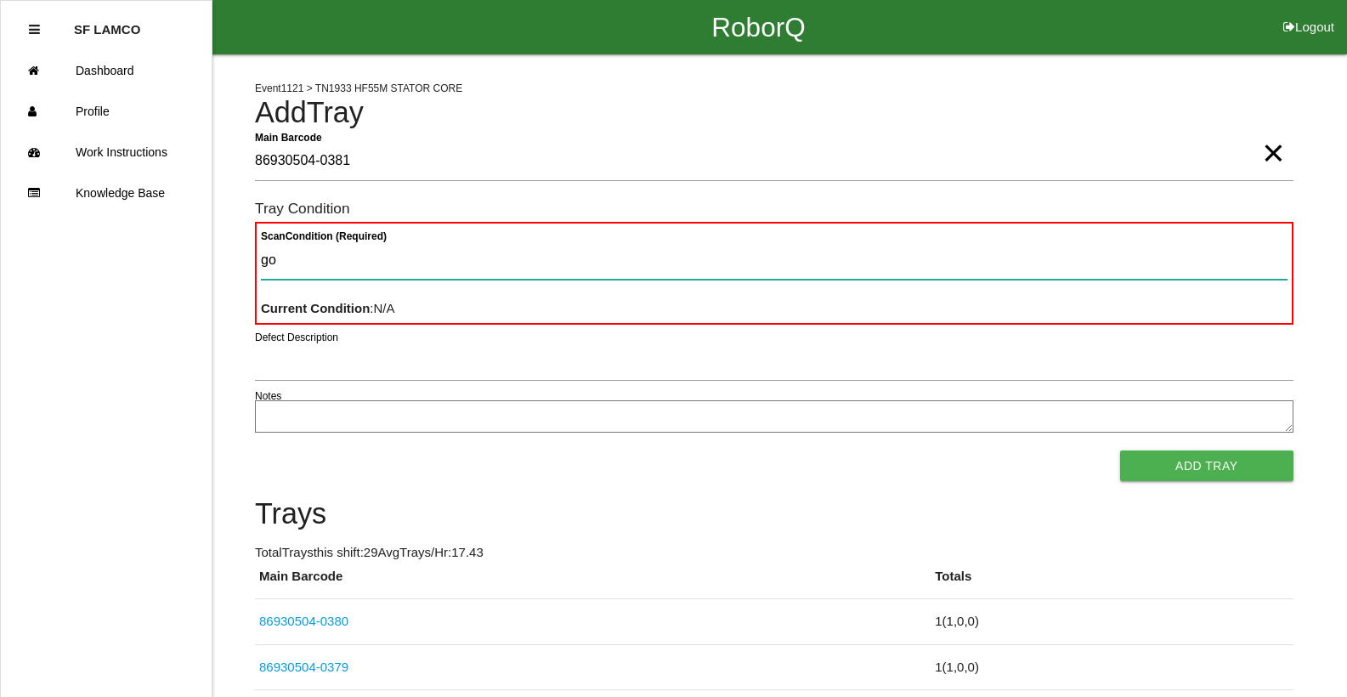
type Condition "goo"
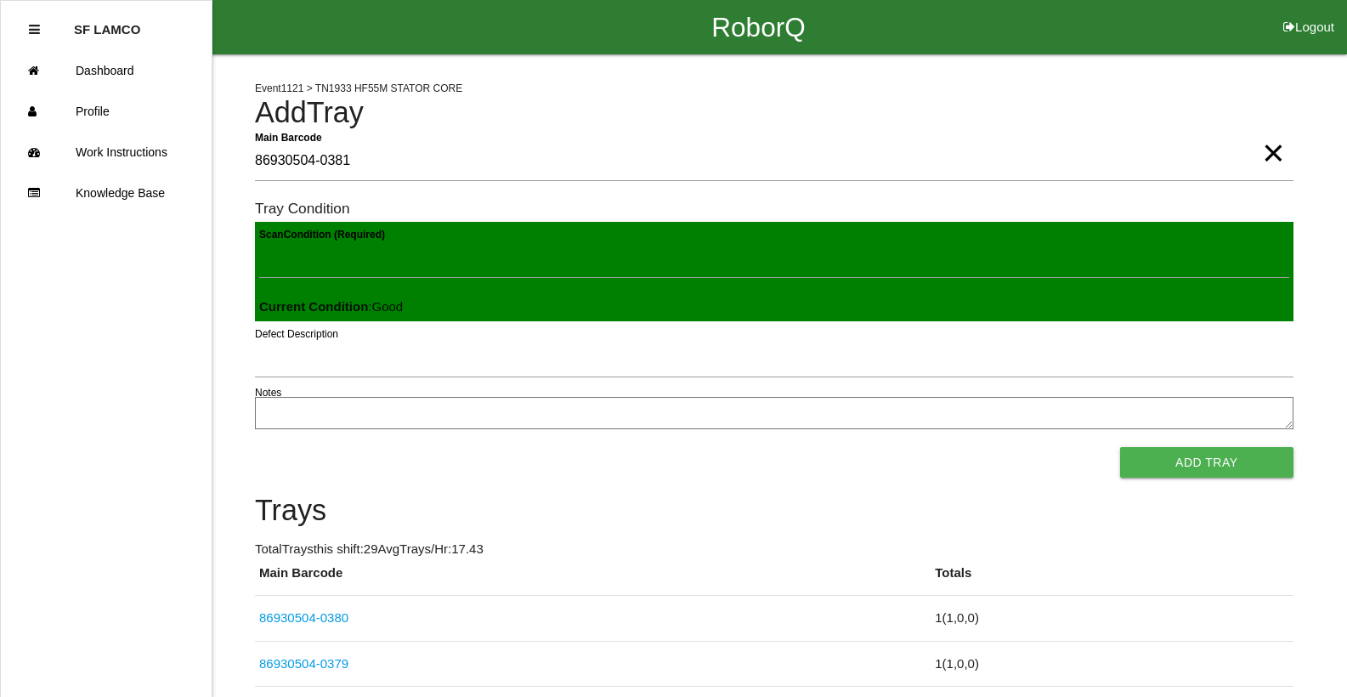
click at [1120, 447] on button "Add Tray" at bounding box center [1206, 462] width 173 height 31
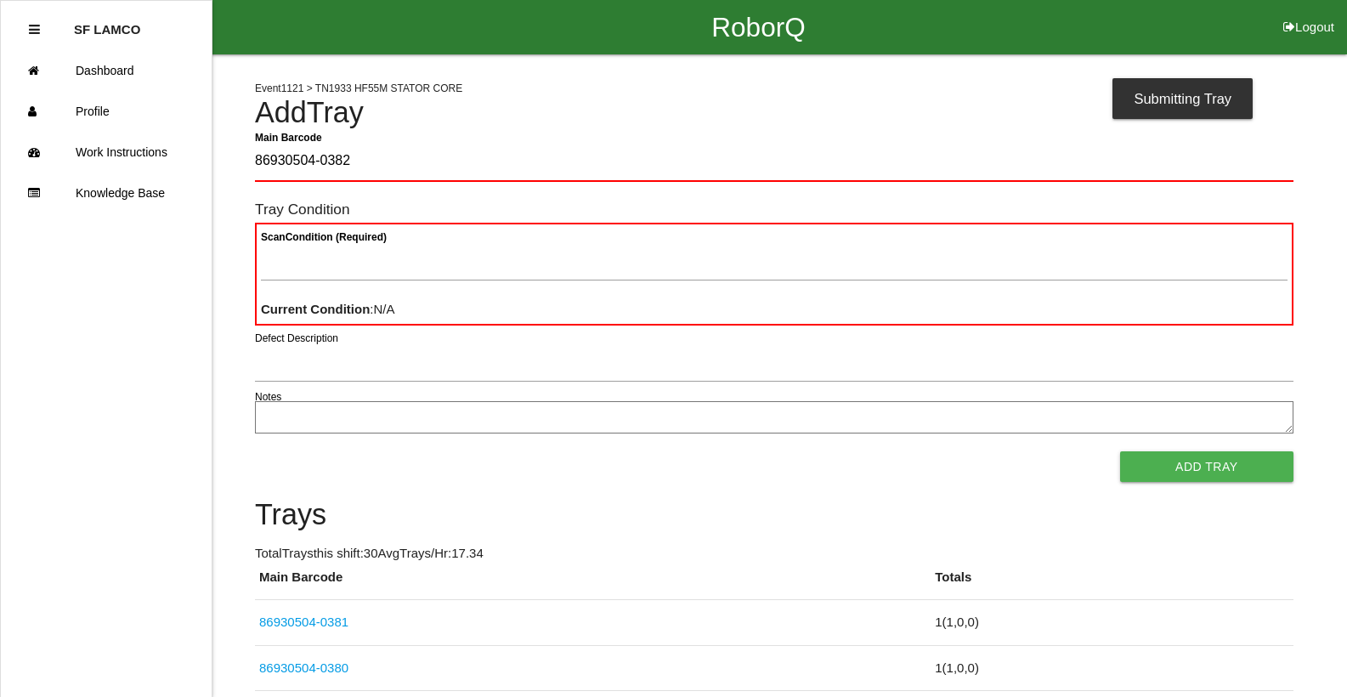
type Barcode "86930504-0382"
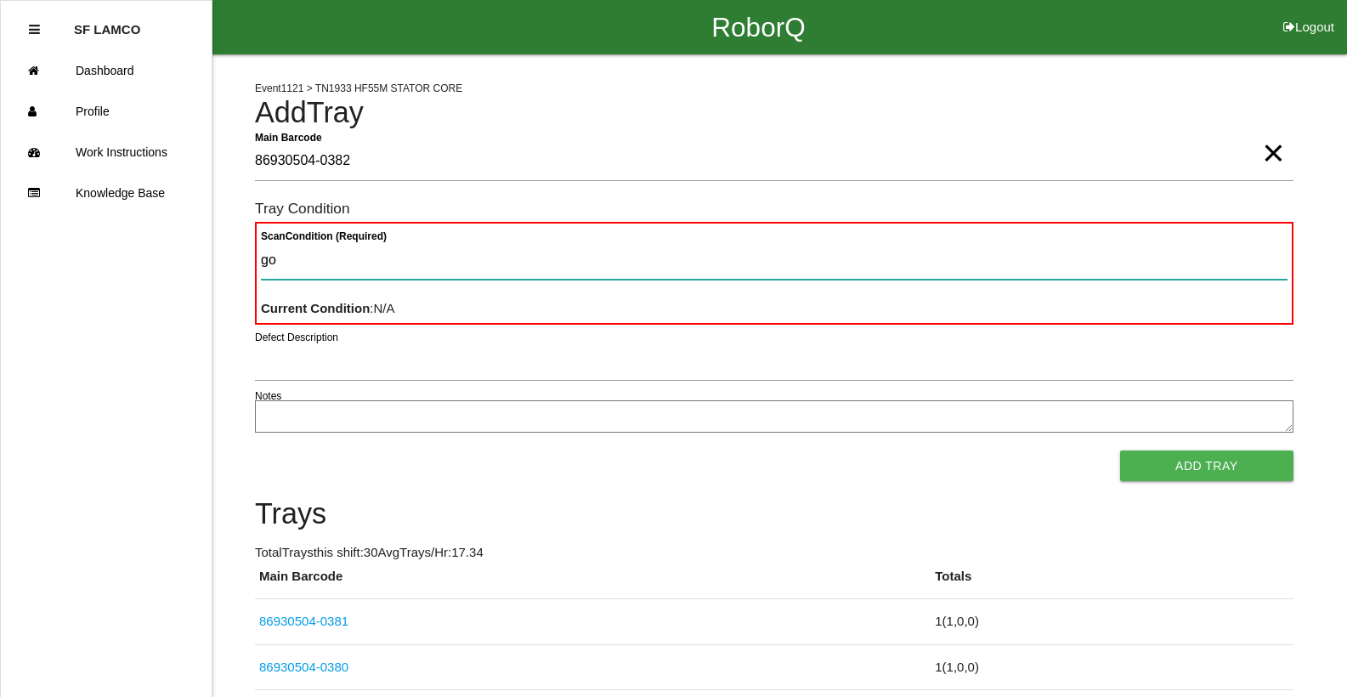
type Condition "goo"
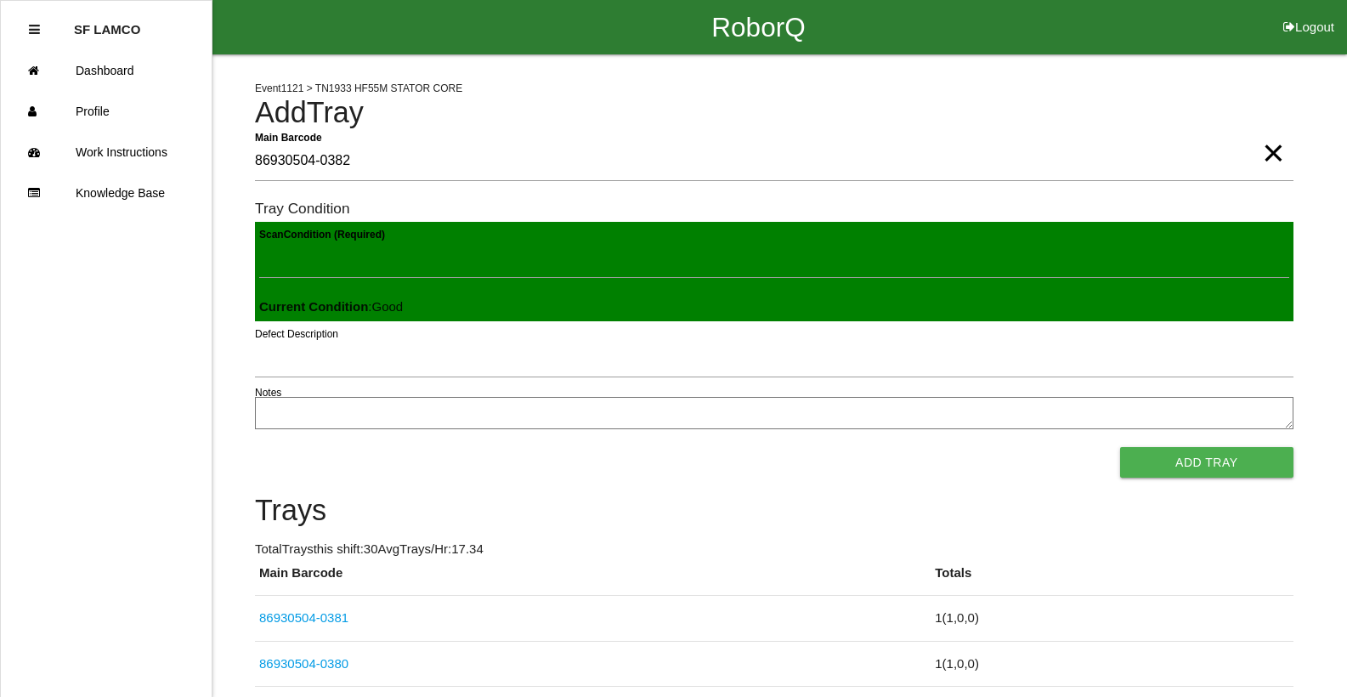
click at [1120, 447] on button "Add Tray" at bounding box center [1206, 462] width 173 height 31
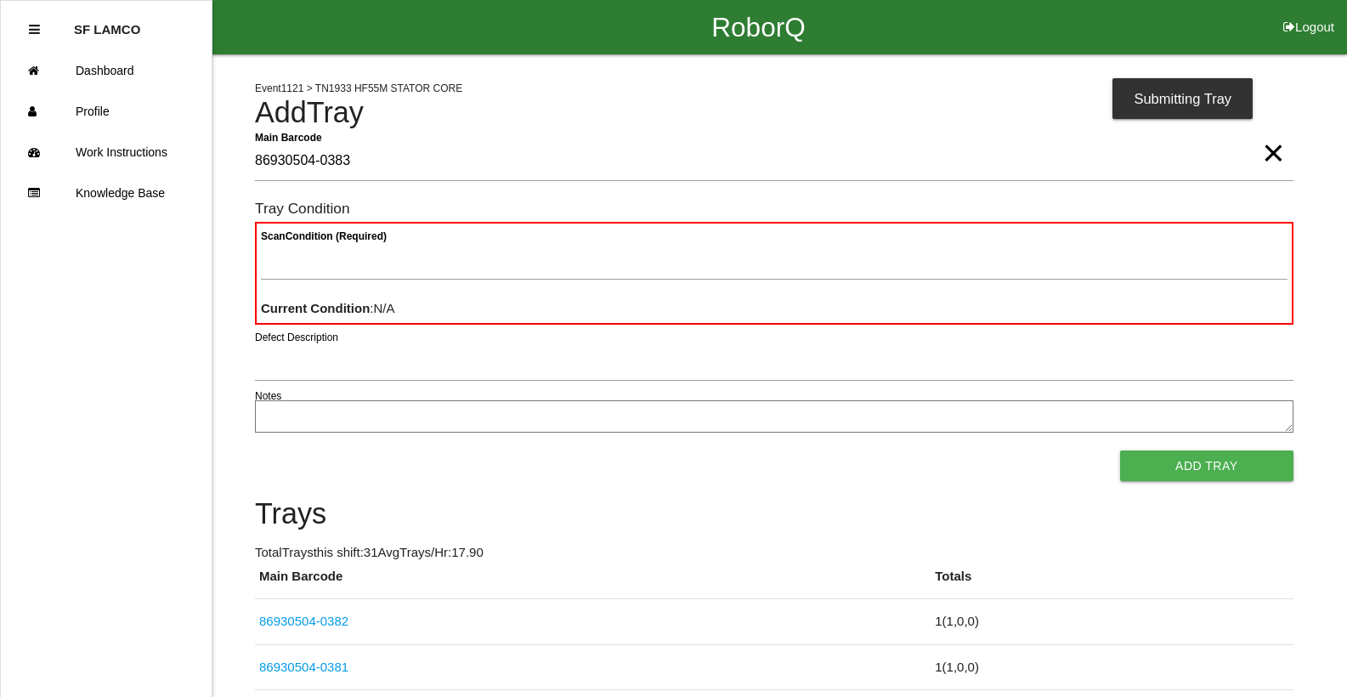
type Barcode "86930504-0383"
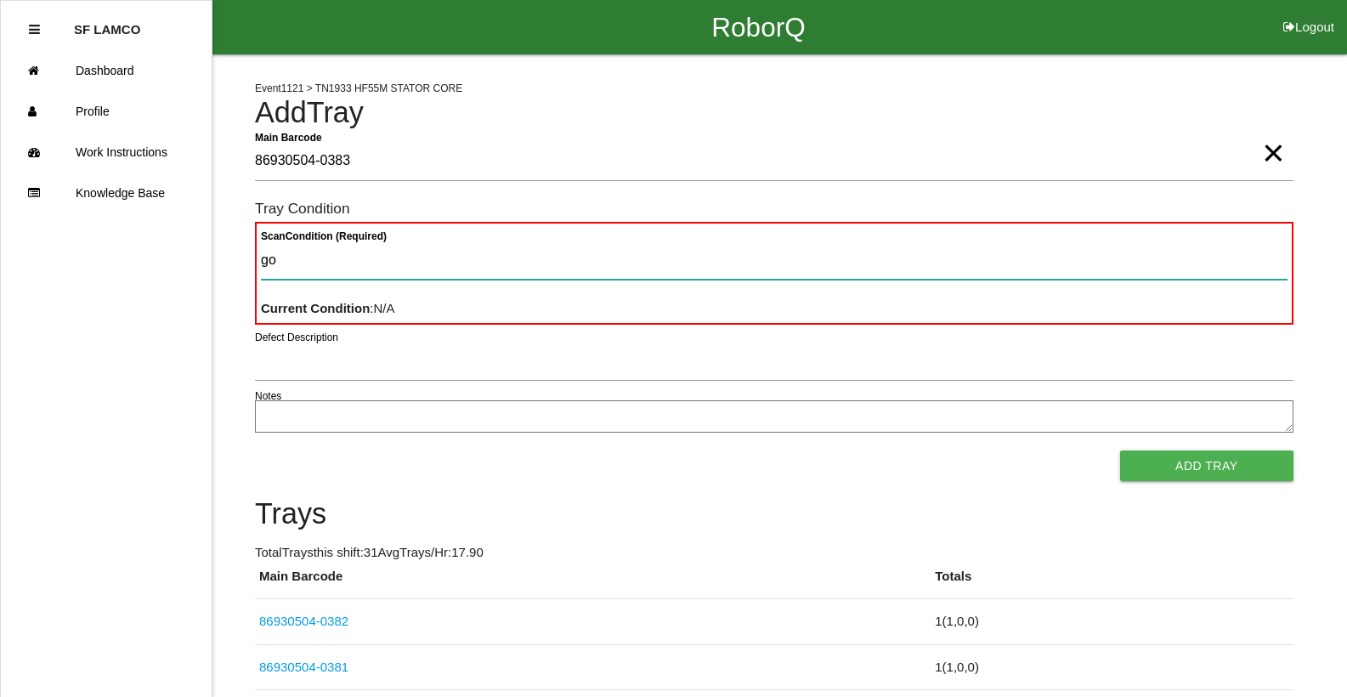
type Condition "goo"
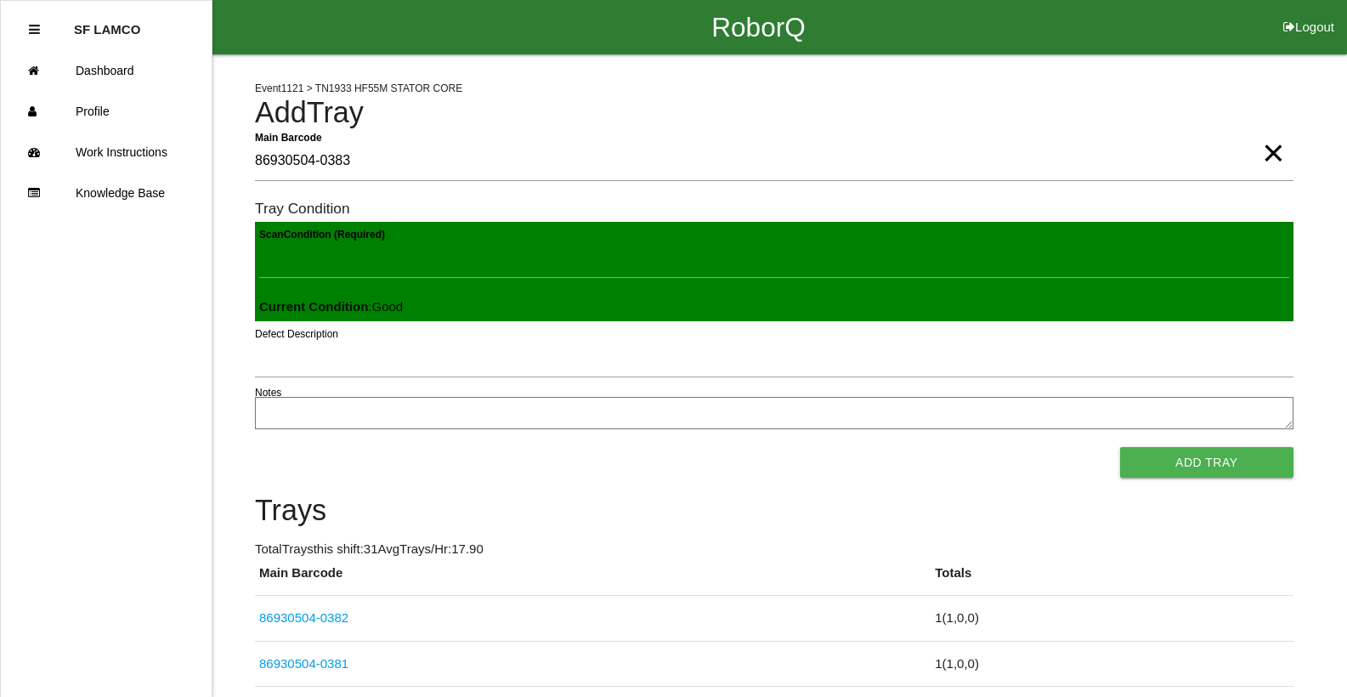
click at [1120, 447] on button "Add Tray" at bounding box center [1206, 462] width 173 height 31
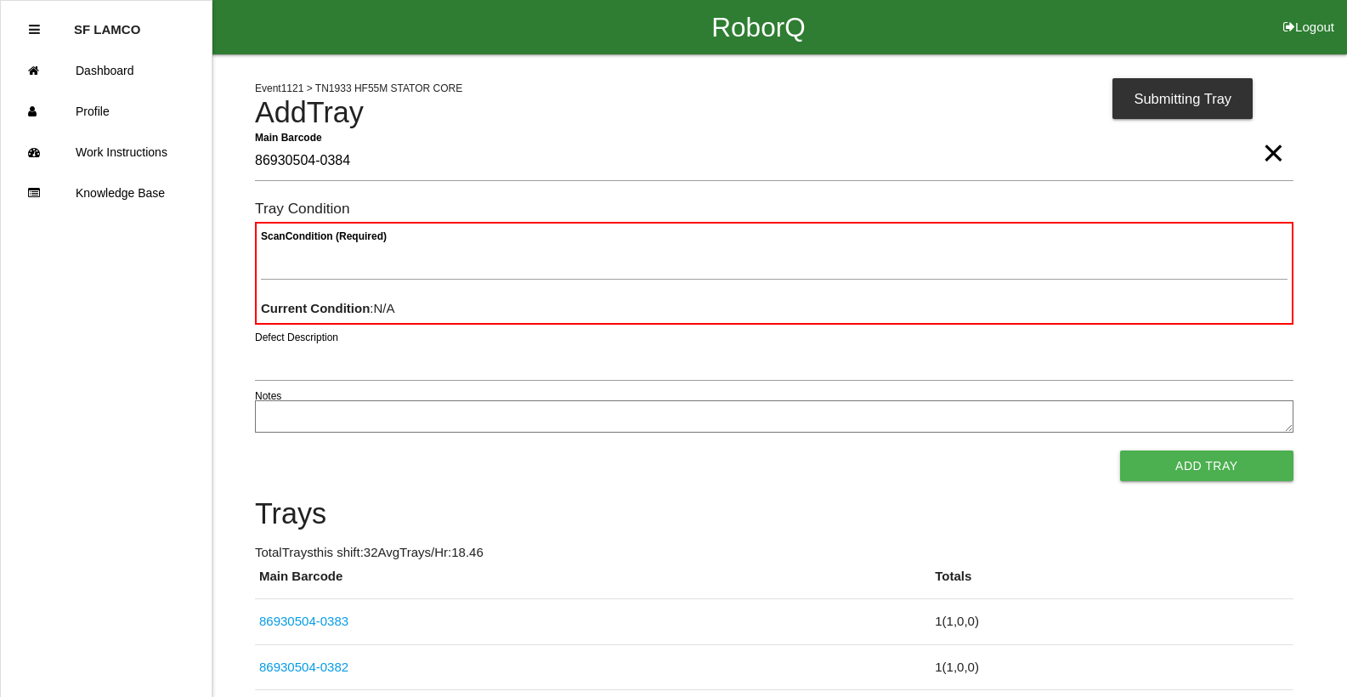
type Barcode "86930504-0384"
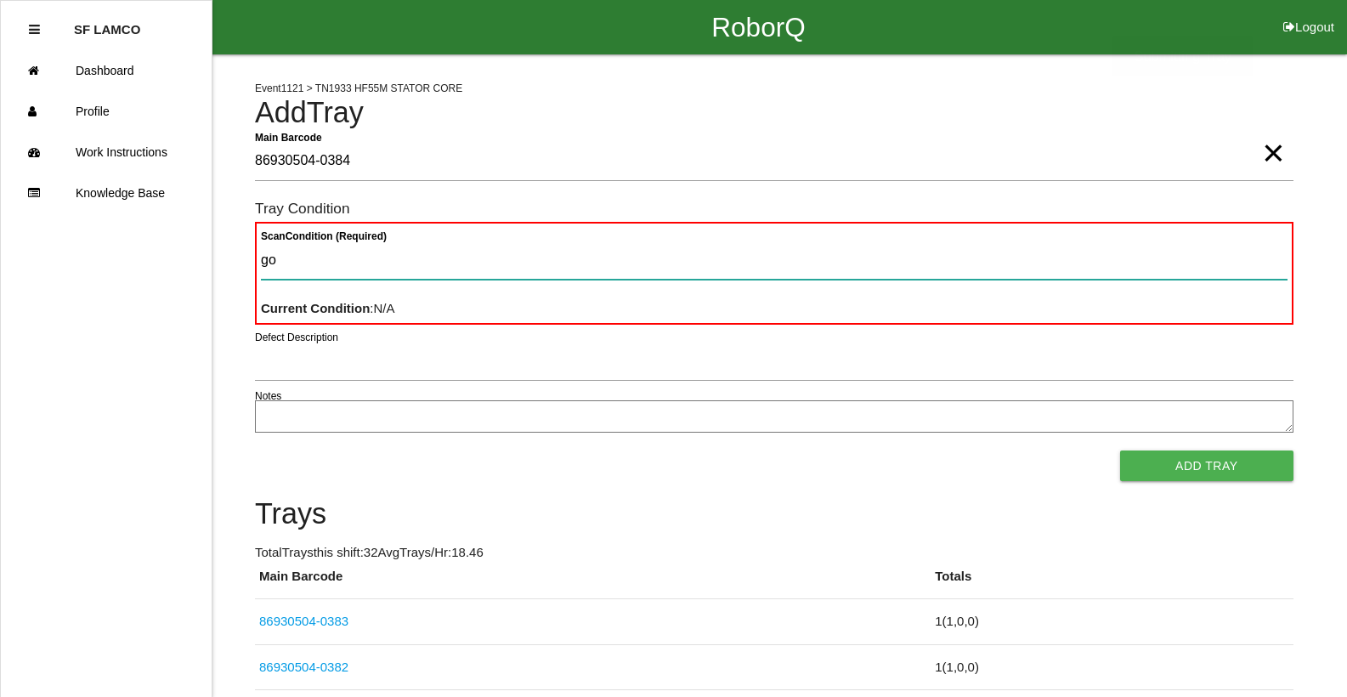
type Condition "goo"
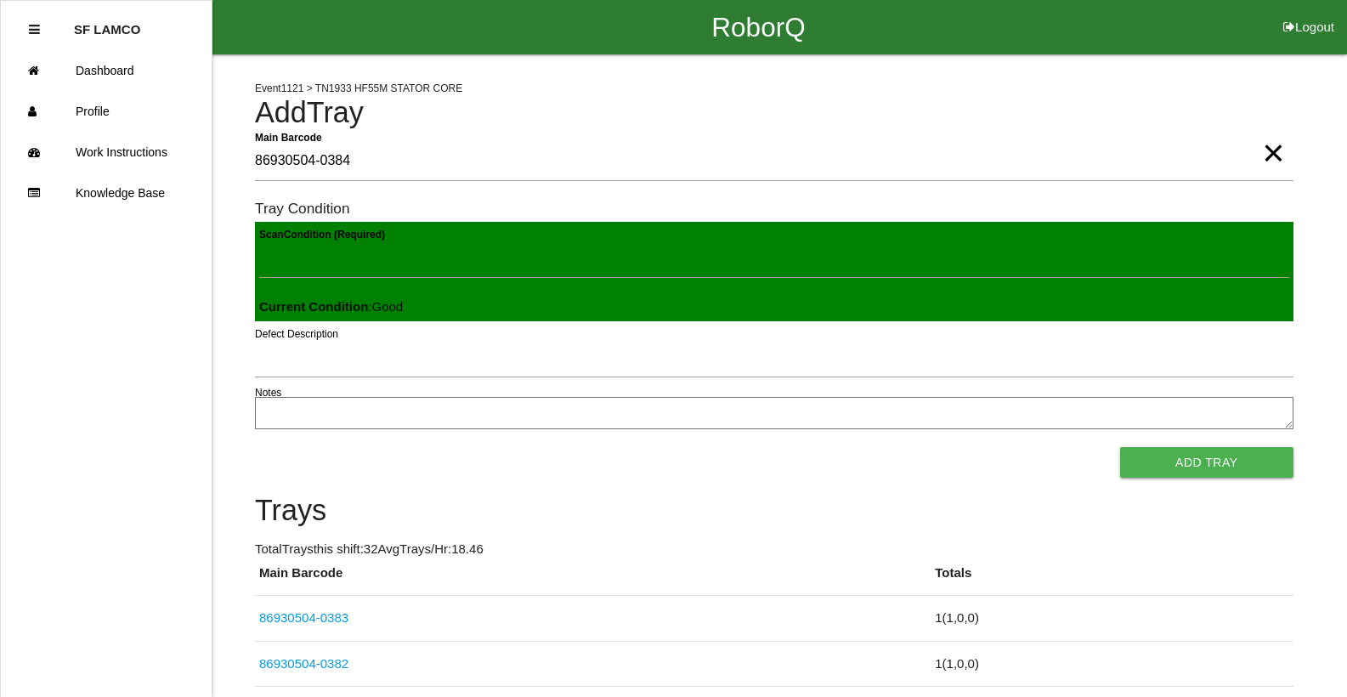
click at [1120, 447] on button "Add Tray" at bounding box center [1206, 462] width 173 height 31
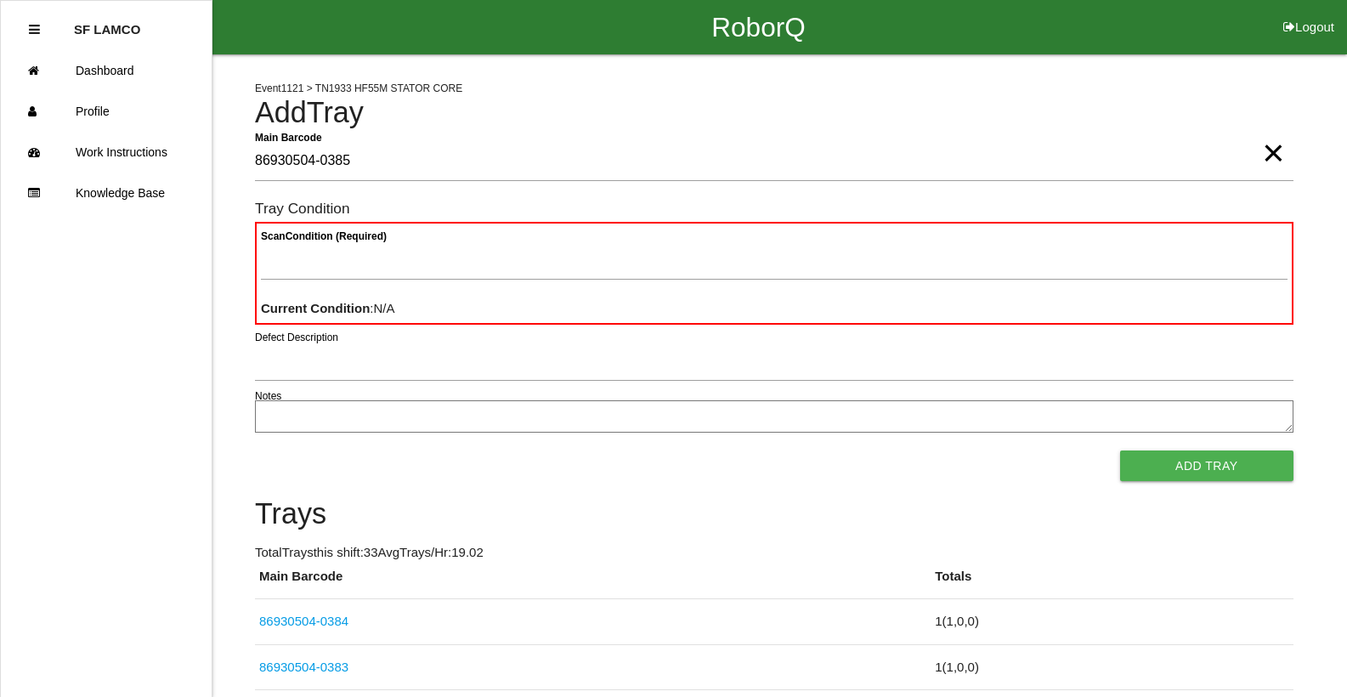
type Barcode "86930504-0385"
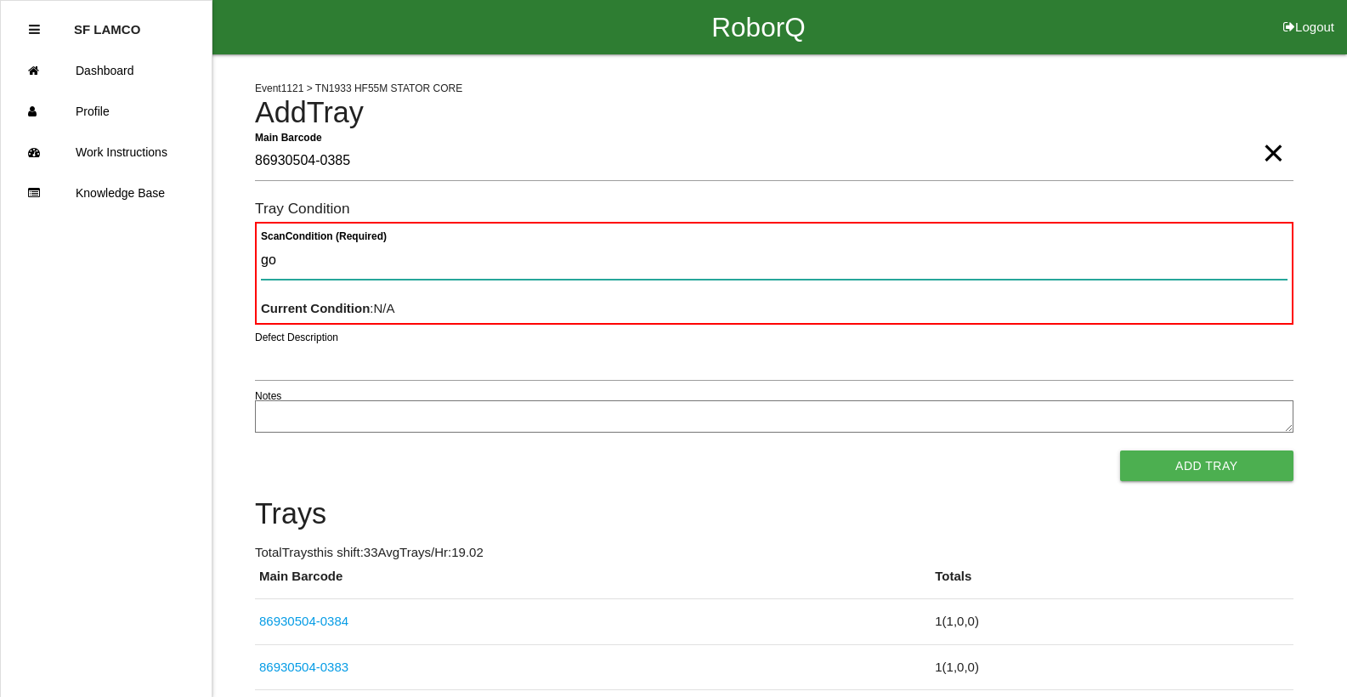
type Condition "goo"
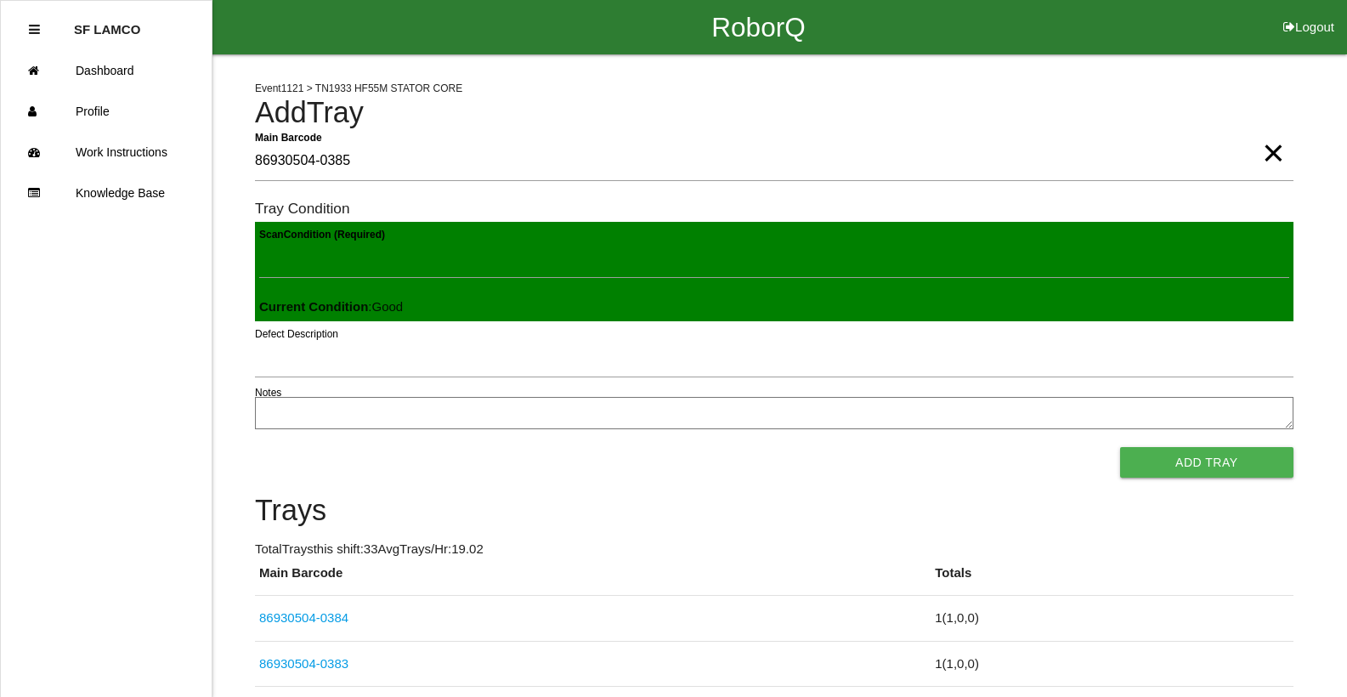
click at [1120, 447] on button "Add Tray" at bounding box center [1206, 462] width 173 height 31
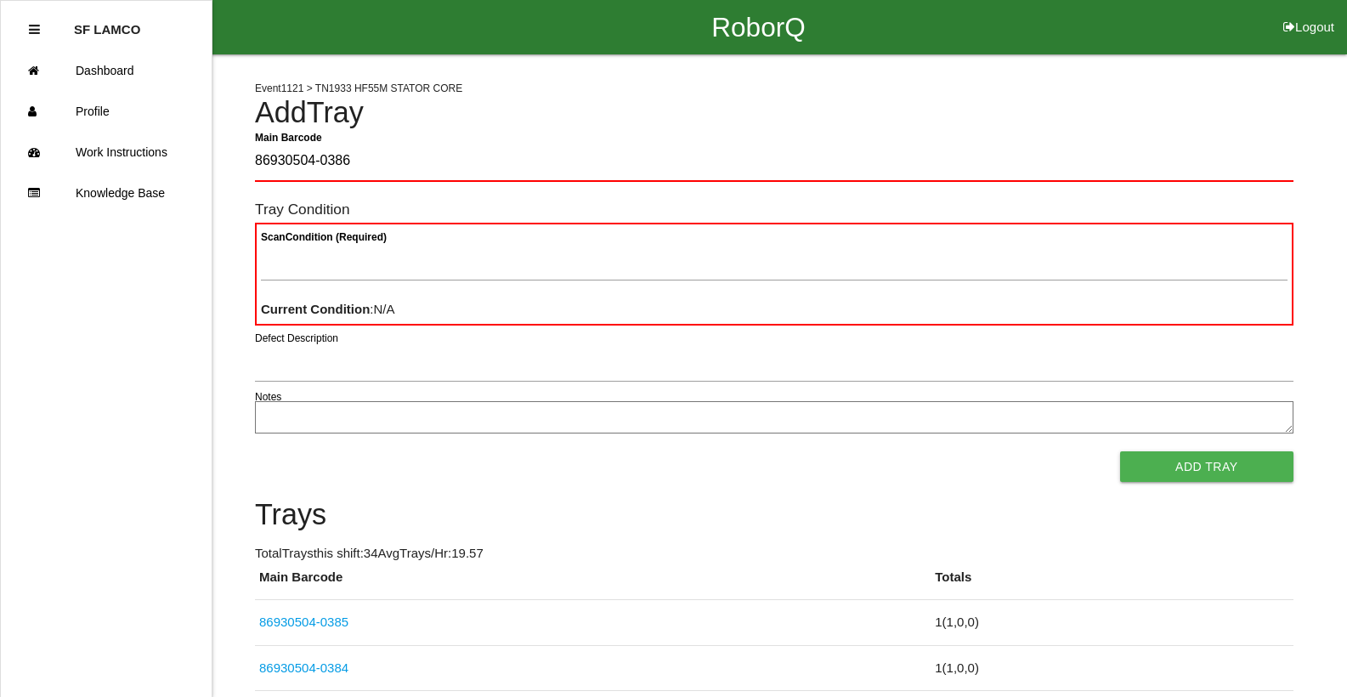
type Barcode "86930504-0386"
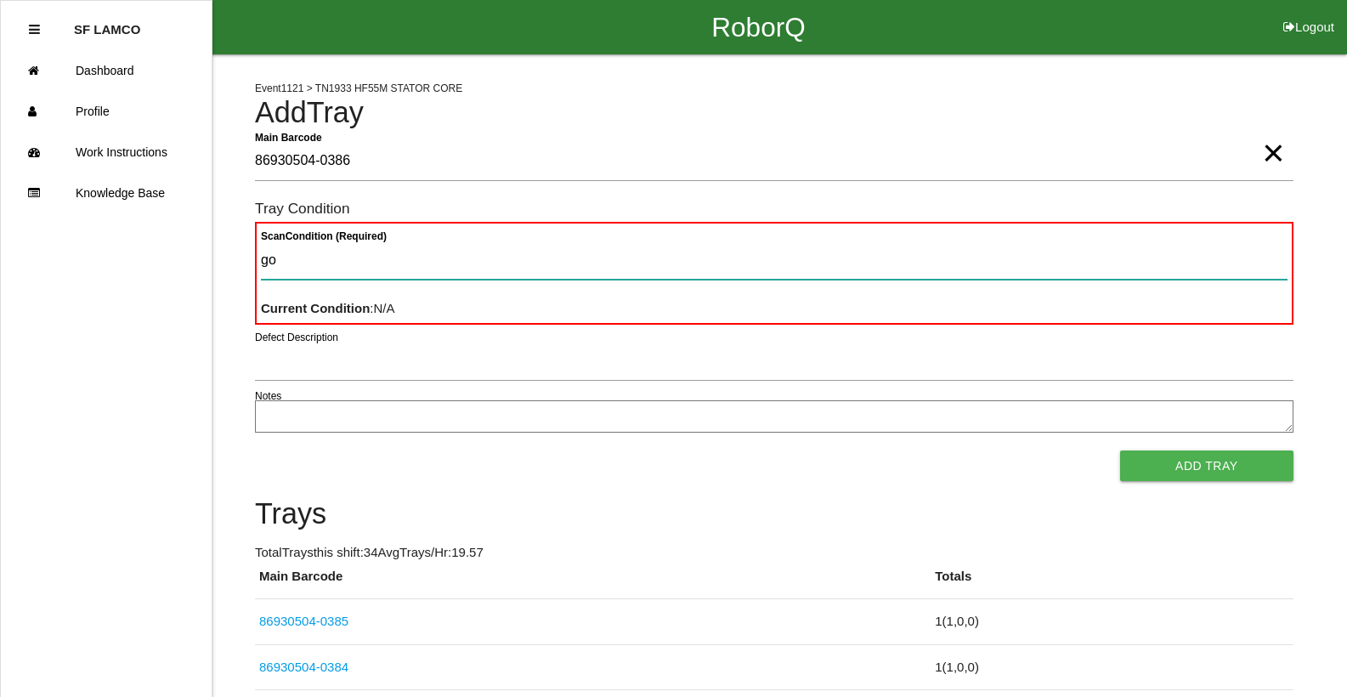
type Condition "goo"
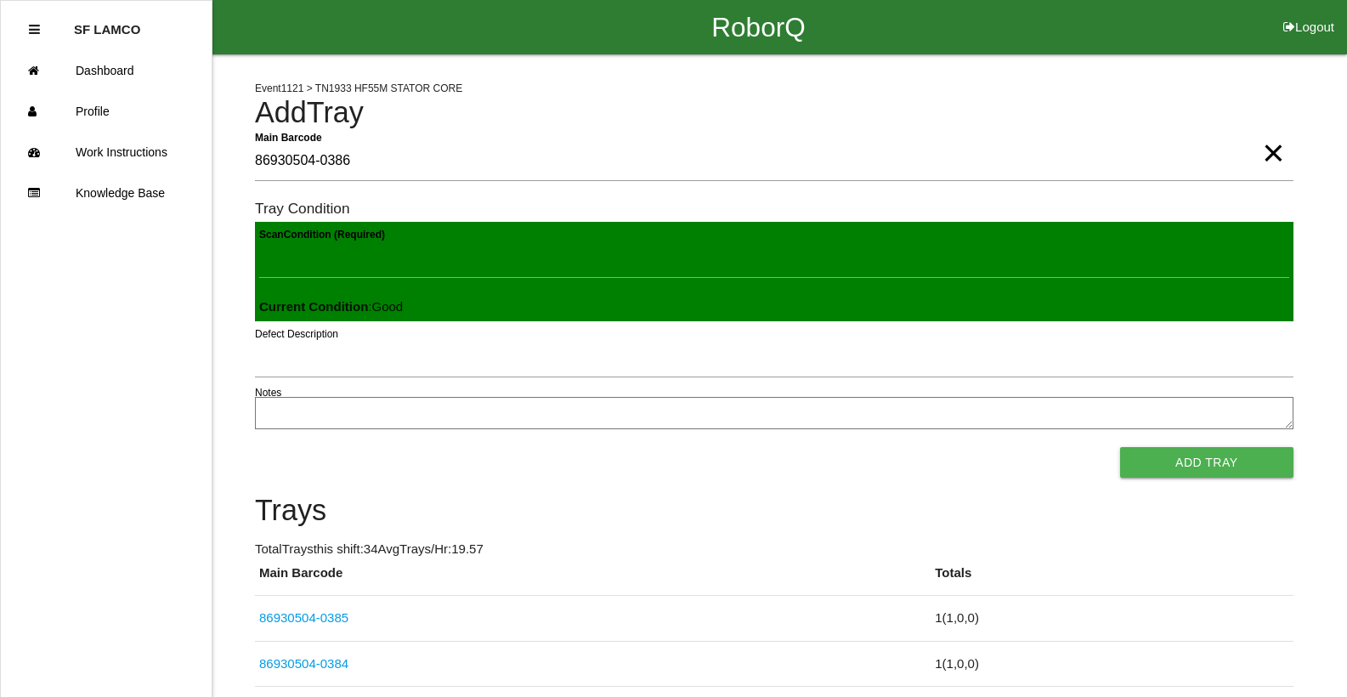
click at [1120, 447] on button "Add Tray" at bounding box center [1206, 462] width 173 height 31
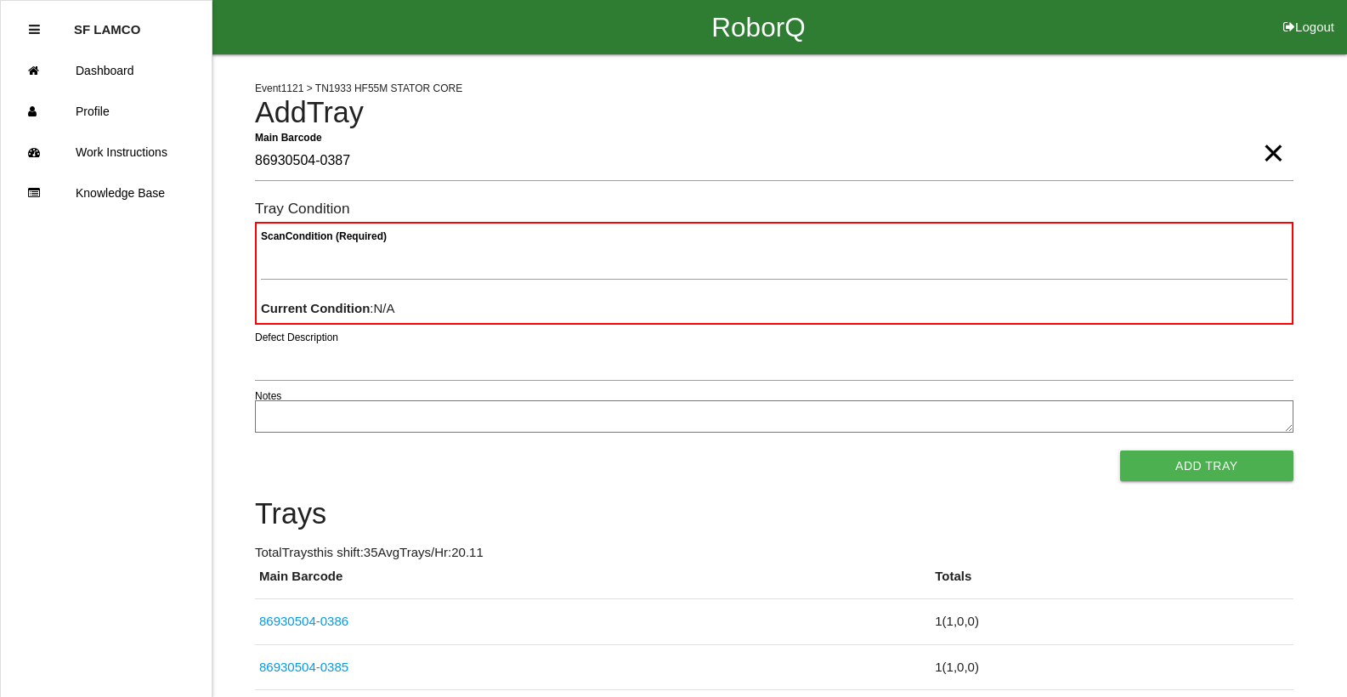
type Barcode "86930504-0387"
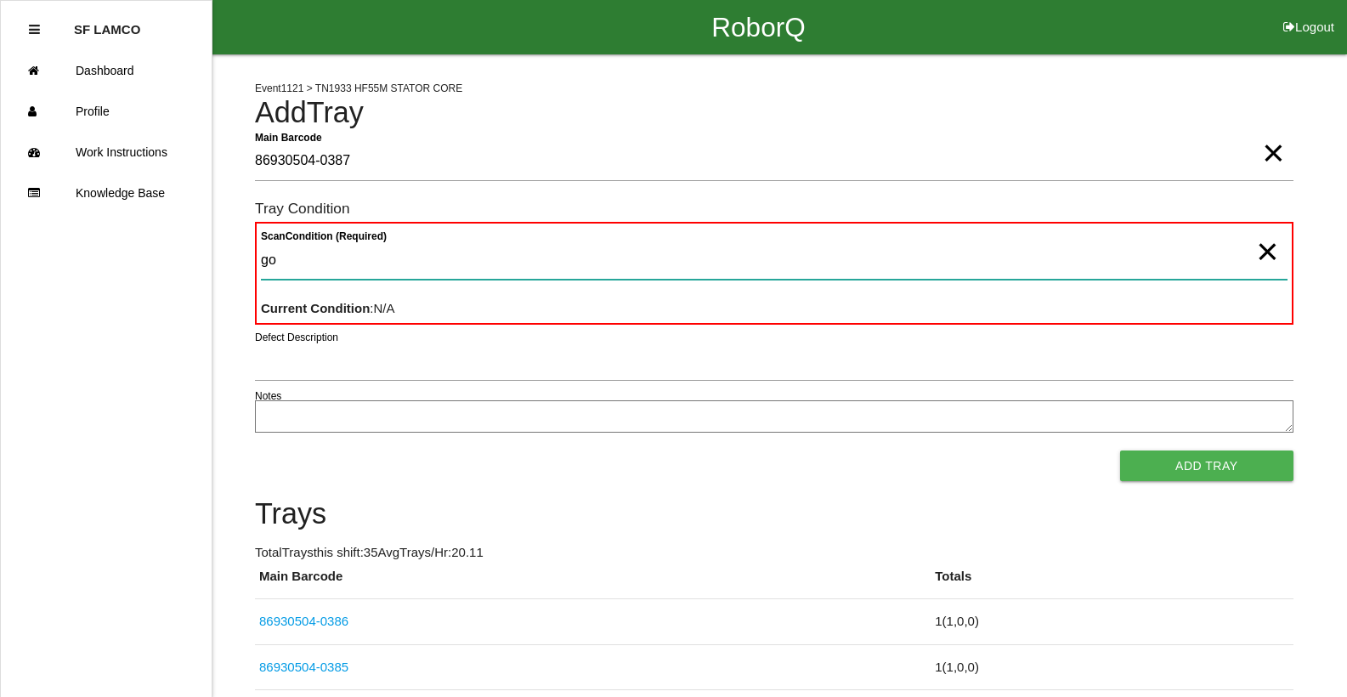
type Condition "goo"
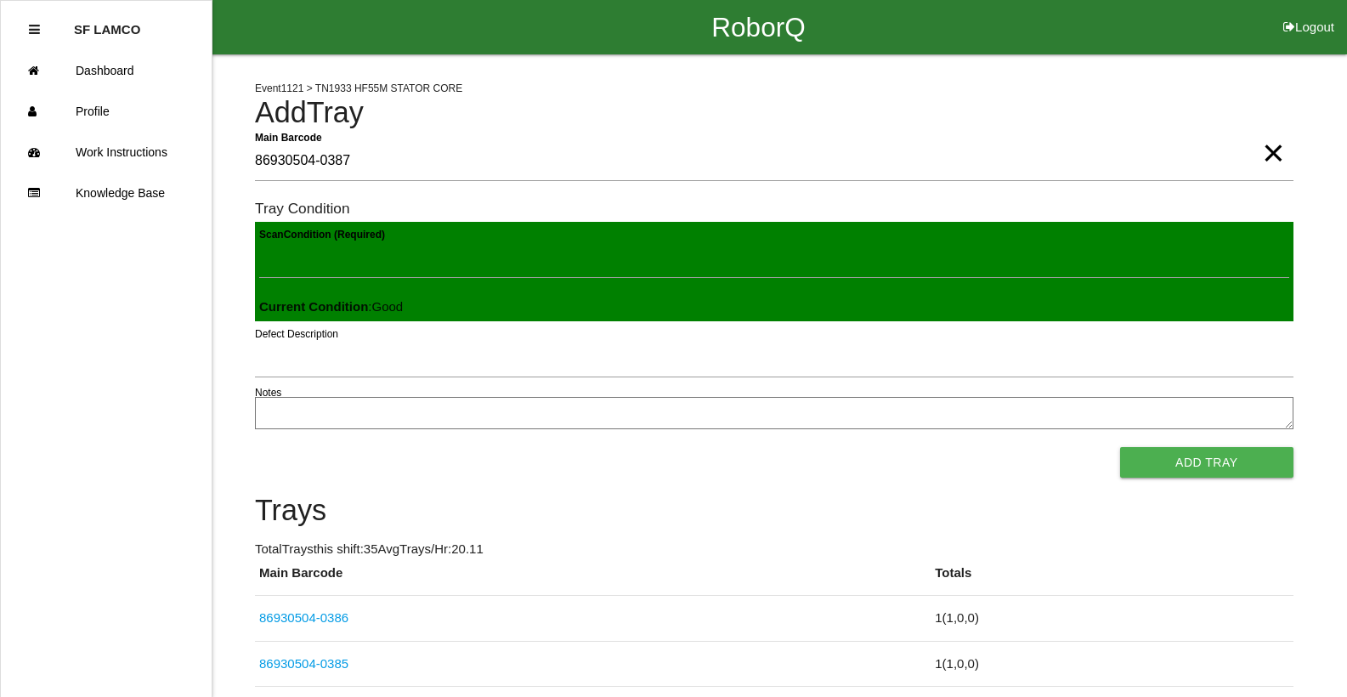
click at [1120, 447] on button "Add Tray" at bounding box center [1206, 462] width 173 height 31
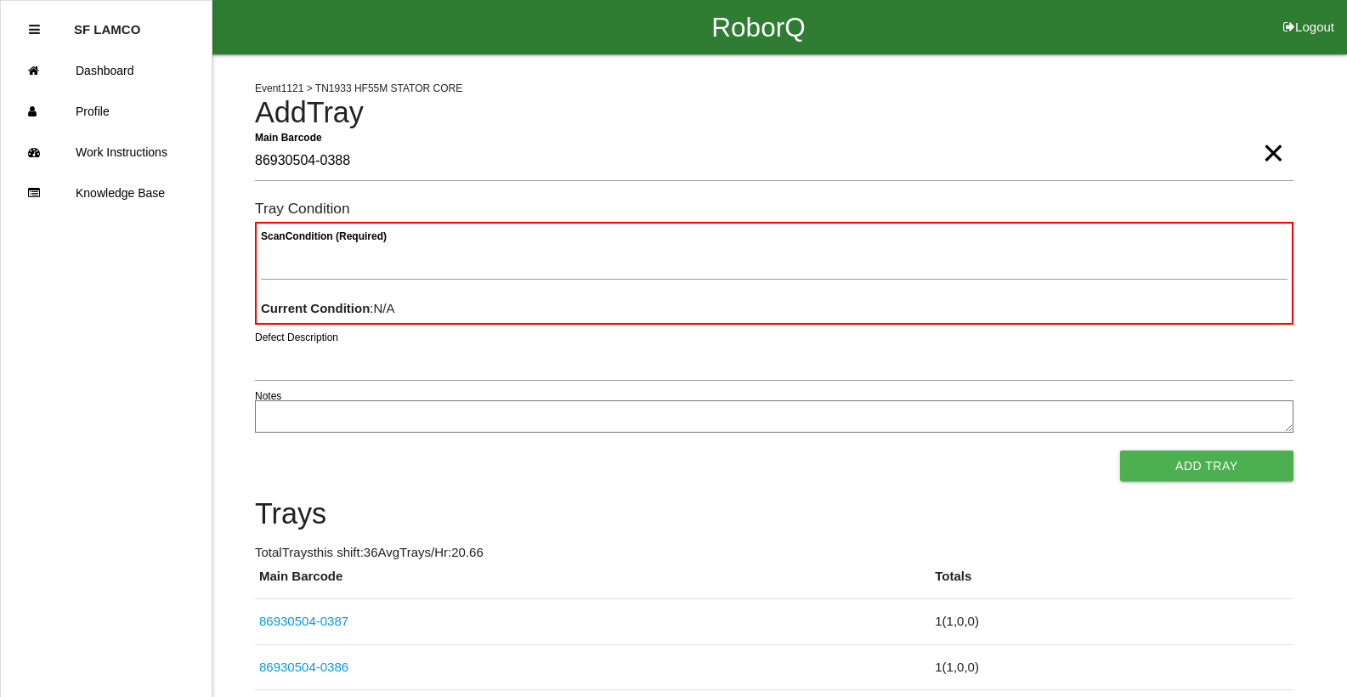
type Barcode "86930504-0388"
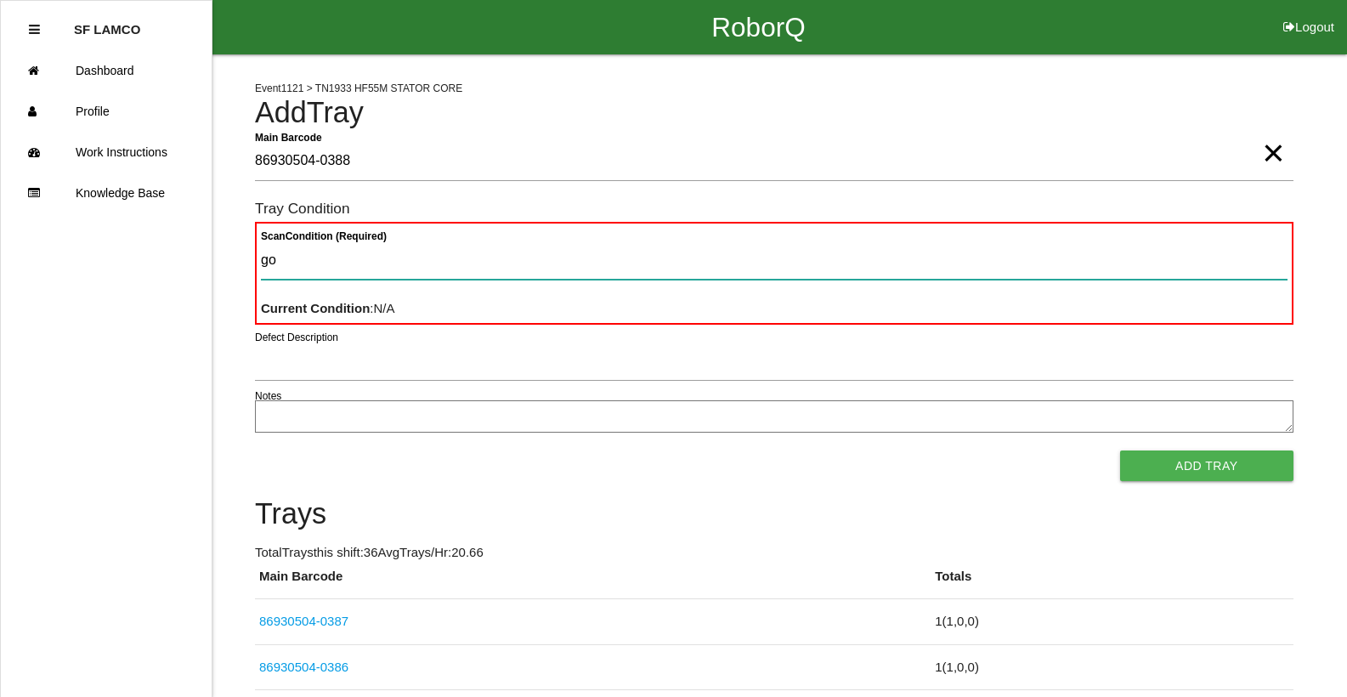
type Condition "goo"
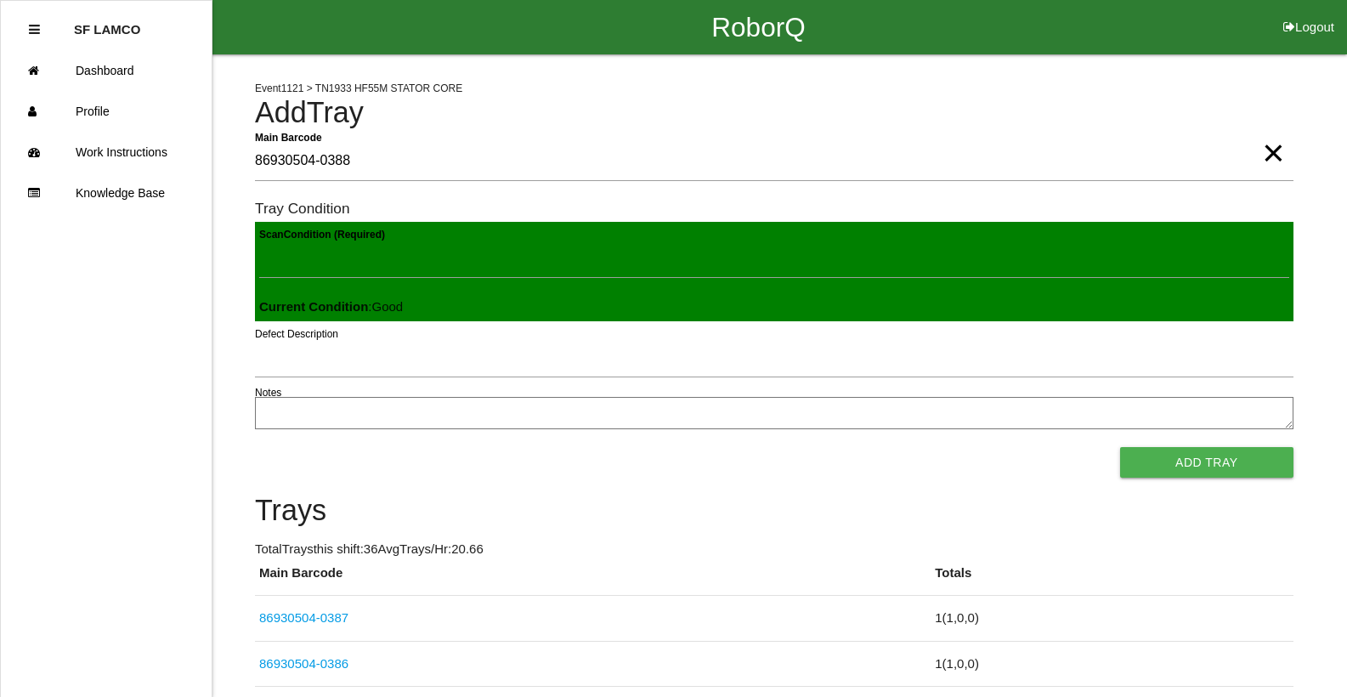
click at [1120, 447] on button "Add Tray" at bounding box center [1206, 462] width 173 height 31
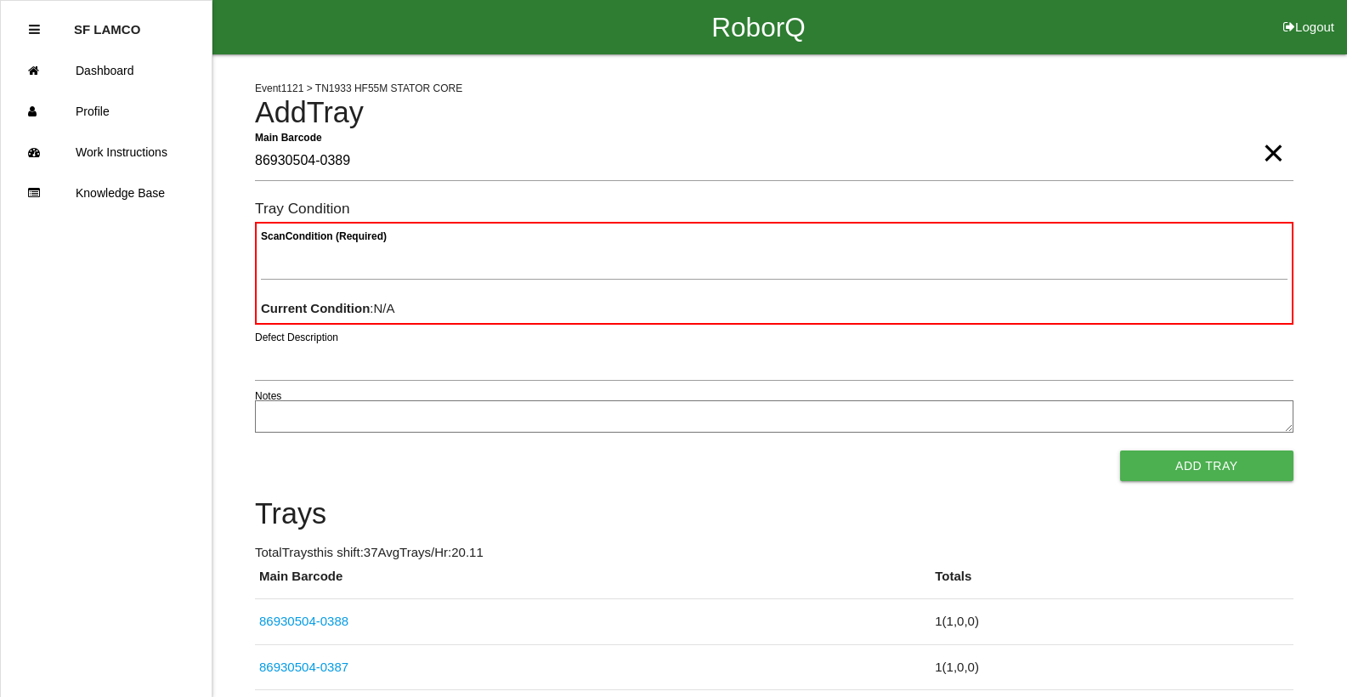
type Barcode "86930504-0389"
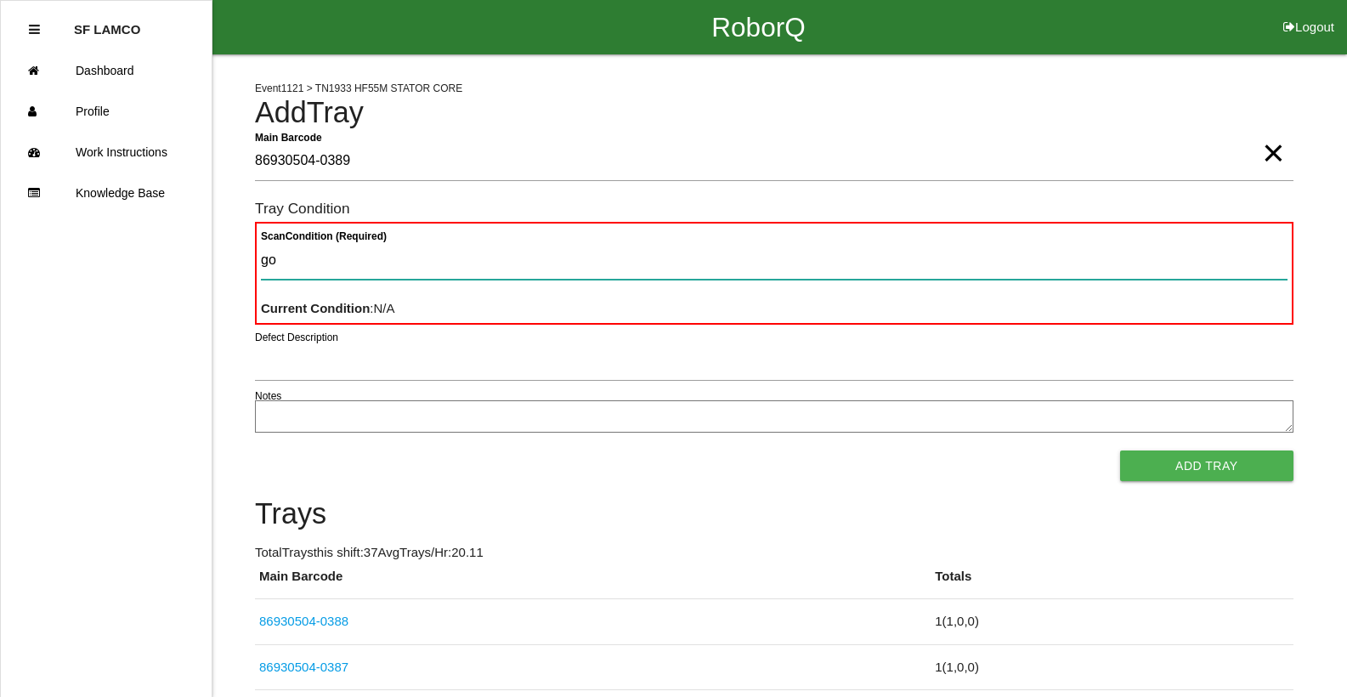
type Condition "goo"
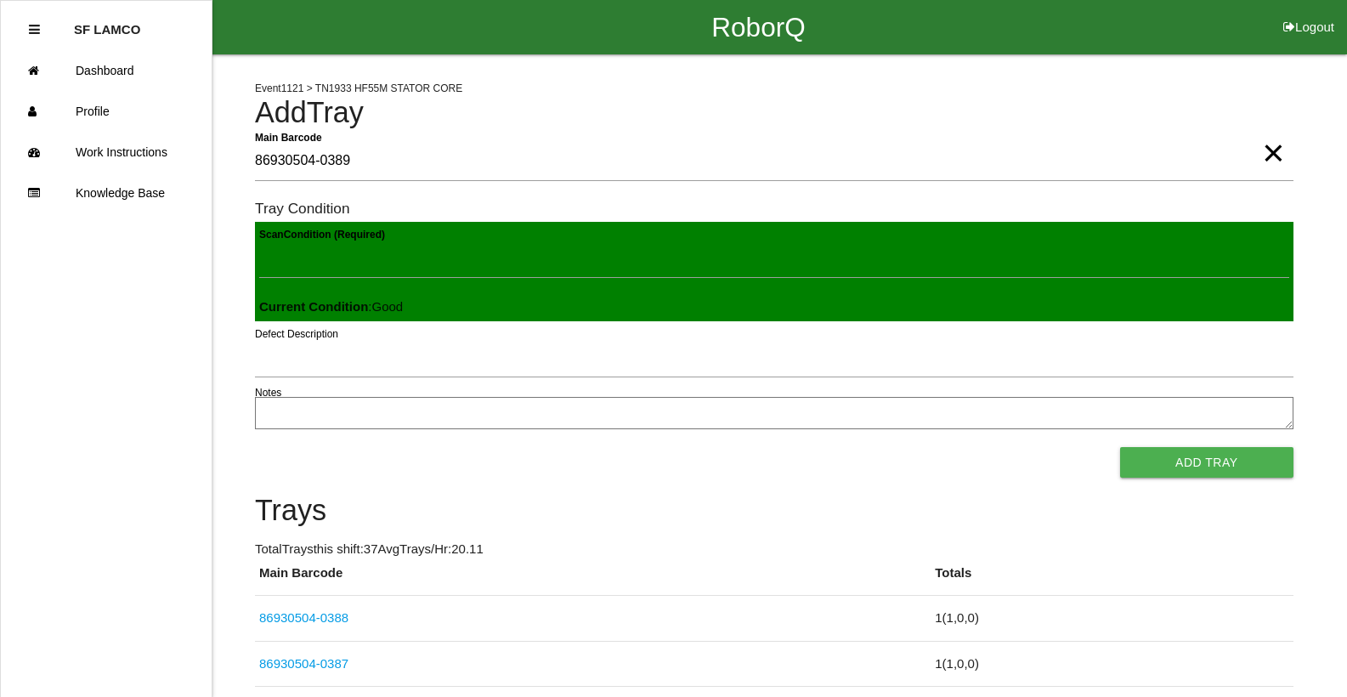
click at [1120, 447] on button "Add Tray" at bounding box center [1206, 462] width 173 height 31
